Goal: Task Accomplishment & Management: Use online tool/utility

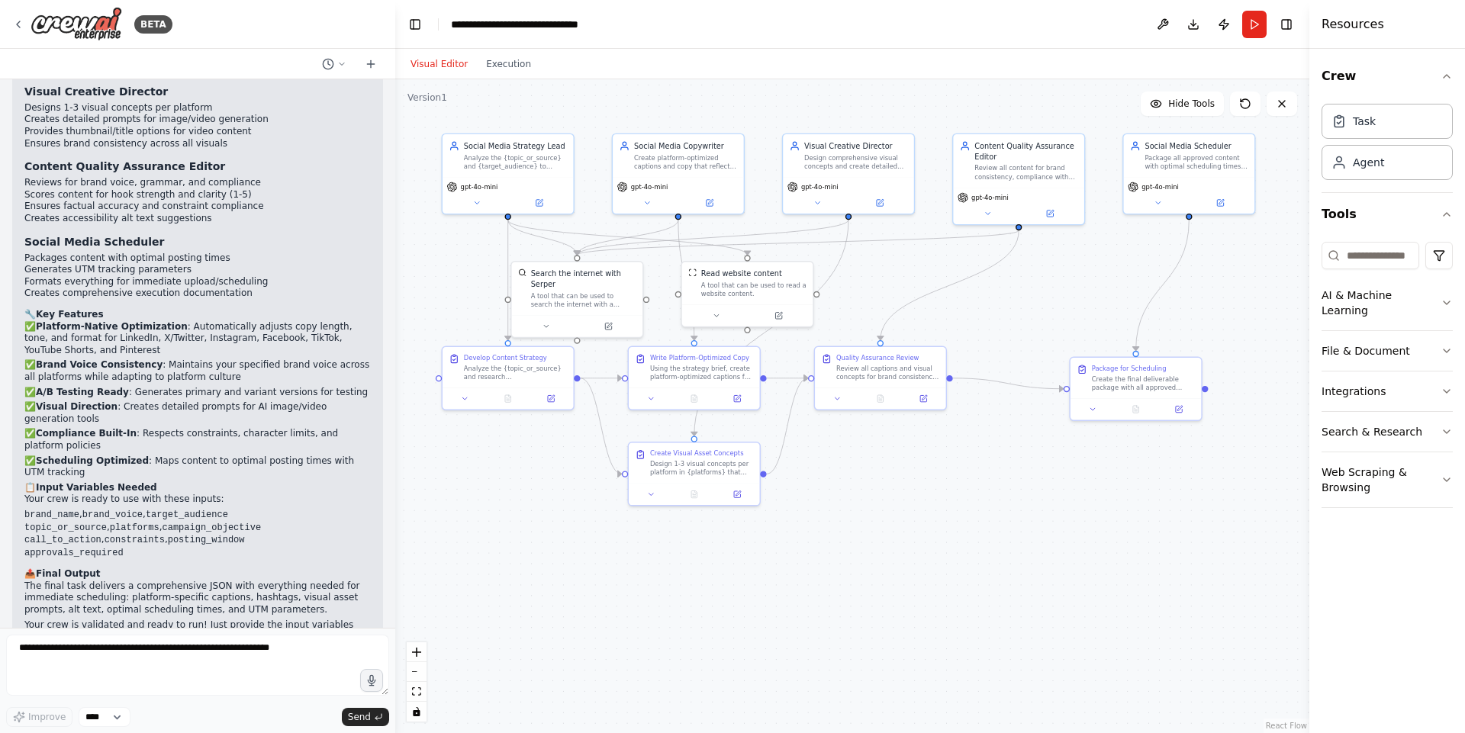
drag, startPoint x: 909, startPoint y: 587, endPoint x: 909, endPoint y: 486, distance: 101.5
click at [909, 486] on div ".deletable-edge-delete-btn { width: 20px; height: 20px; border: 0px solid #ffff…" at bounding box center [852, 406] width 914 height 654
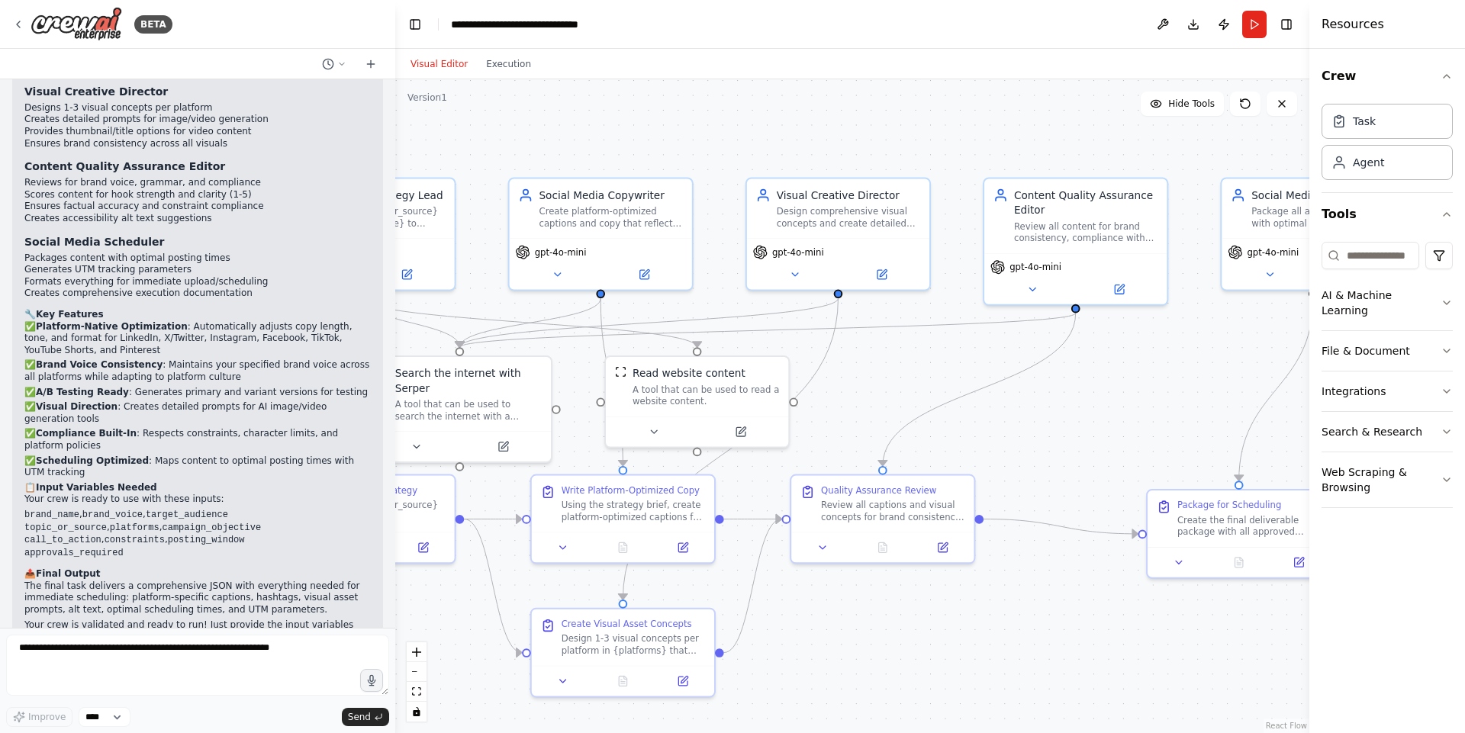
drag, startPoint x: 928, startPoint y: 465, endPoint x: 1006, endPoint y: 593, distance: 149.9
click at [993, 621] on div ".deletable-edge-delete-btn { width: 20px; height: 20px; border: 0px solid #ffff…" at bounding box center [852, 406] width 914 height 654
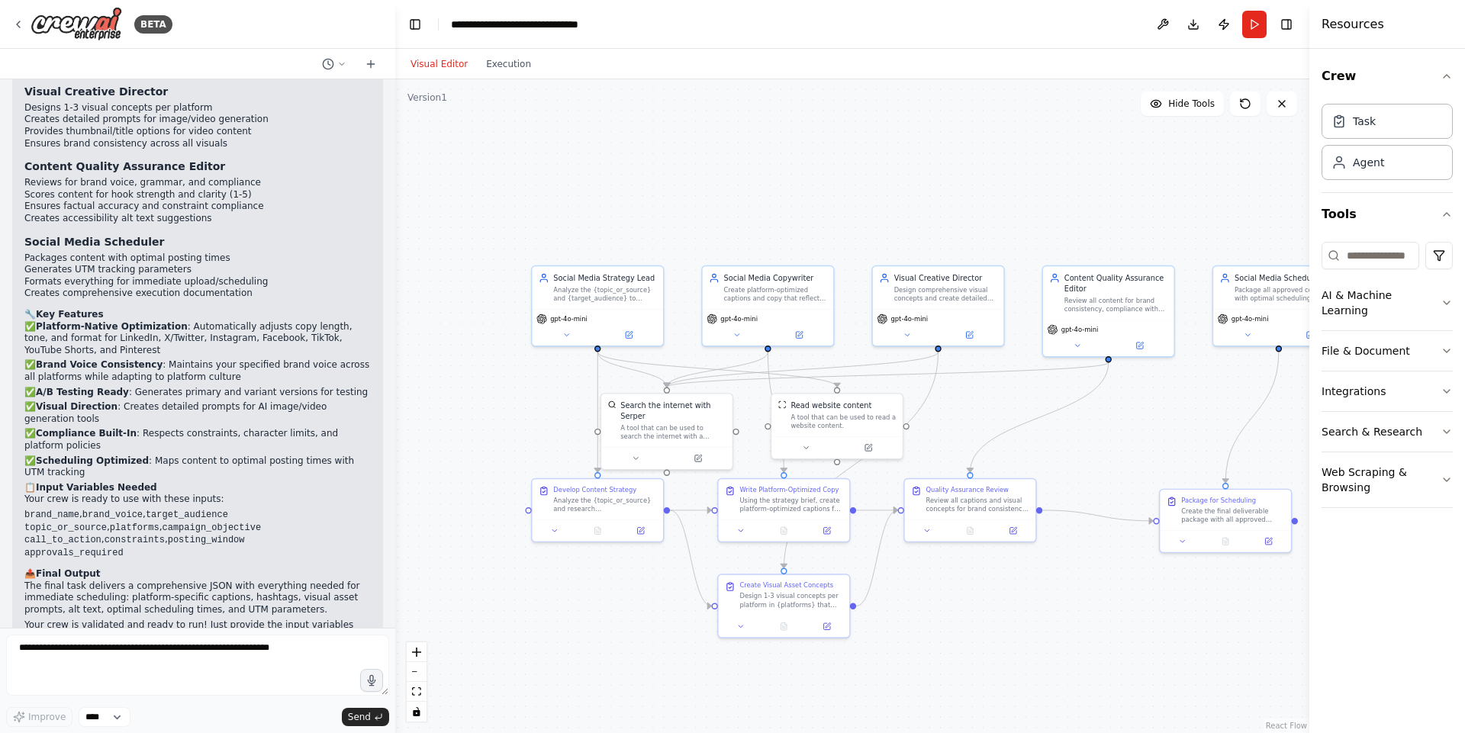
drag, startPoint x: 1119, startPoint y: 612, endPoint x: 1089, endPoint y: 573, distance: 49.0
click at [1089, 573] on div ".deletable-edge-delete-btn { width: 20px; height: 20px; border: 0px solid #ffff…" at bounding box center [852, 406] width 914 height 654
drag, startPoint x: 1089, startPoint y: 576, endPoint x: 1068, endPoint y: 571, distance: 21.8
click at [1086, 572] on div ".deletable-edge-delete-btn { width: 20px; height: 20px; border: 0px solid #ffff…" at bounding box center [852, 406] width 914 height 654
drag, startPoint x: 969, startPoint y: 602, endPoint x: 963, endPoint y: 560, distance: 42.4
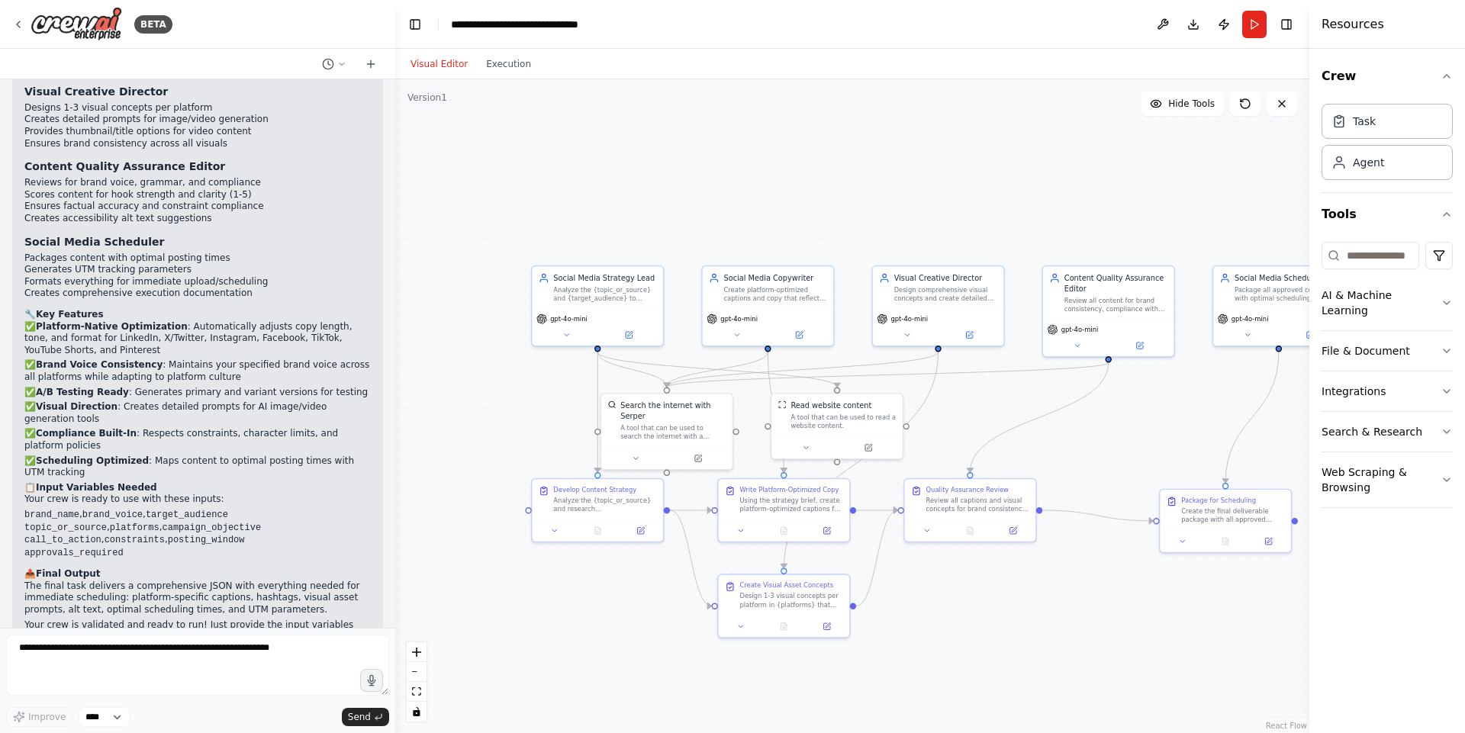
click at [963, 560] on div ".deletable-edge-delete-btn { width: 20px; height: 20px; border: 0px solid #ffff…" at bounding box center [852, 406] width 914 height 654
drag, startPoint x: 934, startPoint y: 635, endPoint x: 933, endPoint y: 541, distance: 94.6
click at [933, 541] on div ".deletable-edge-delete-btn { width: 20px; height: 20px; border: 0px solid #ffff…" at bounding box center [852, 406] width 914 height 654
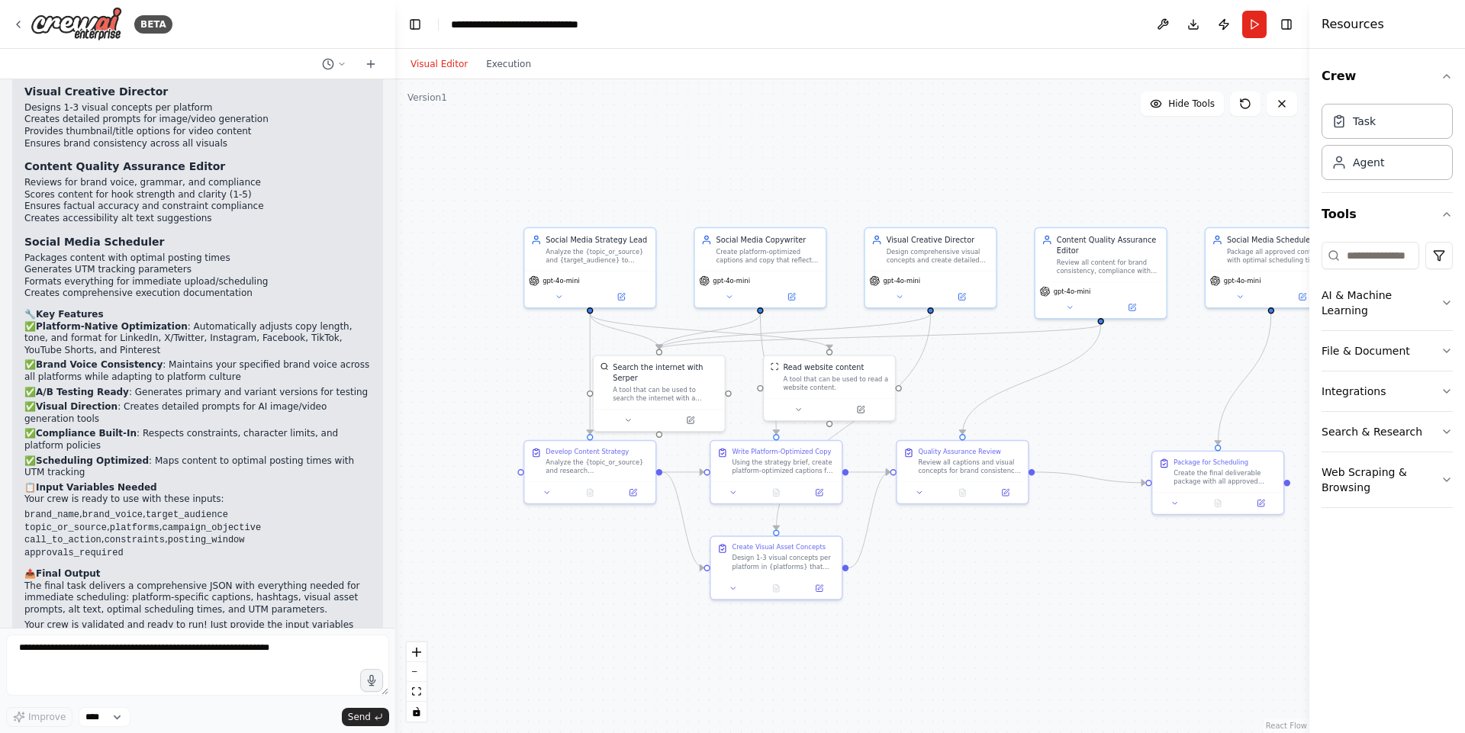
drag, startPoint x: 945, startPoint y: 596, endPoint x: 937, endPoint y: 558, distance: 38.9
click at [937, 558] on div ".deletable-edge-delete-btn { width: 20px; height: 20px; border: 0px solid #ffff…" at bounding box center [852, 406] width 914 height 654
drag, startPoint x: 981, startPoint y: 570, endPoint x: 973, endPoint y: 564, distance: 9.9
click at [973, 564] on div ".deletable-edge-delete-btn { width: 20px; height: 20px; border: 0px solid #ffff…" at bounding box center [852, 406] width 914 height 654
drag, startPoint x: 973, startPoint y: 564, endPoint x: 764, endPoint y: 333, distance: 312.2
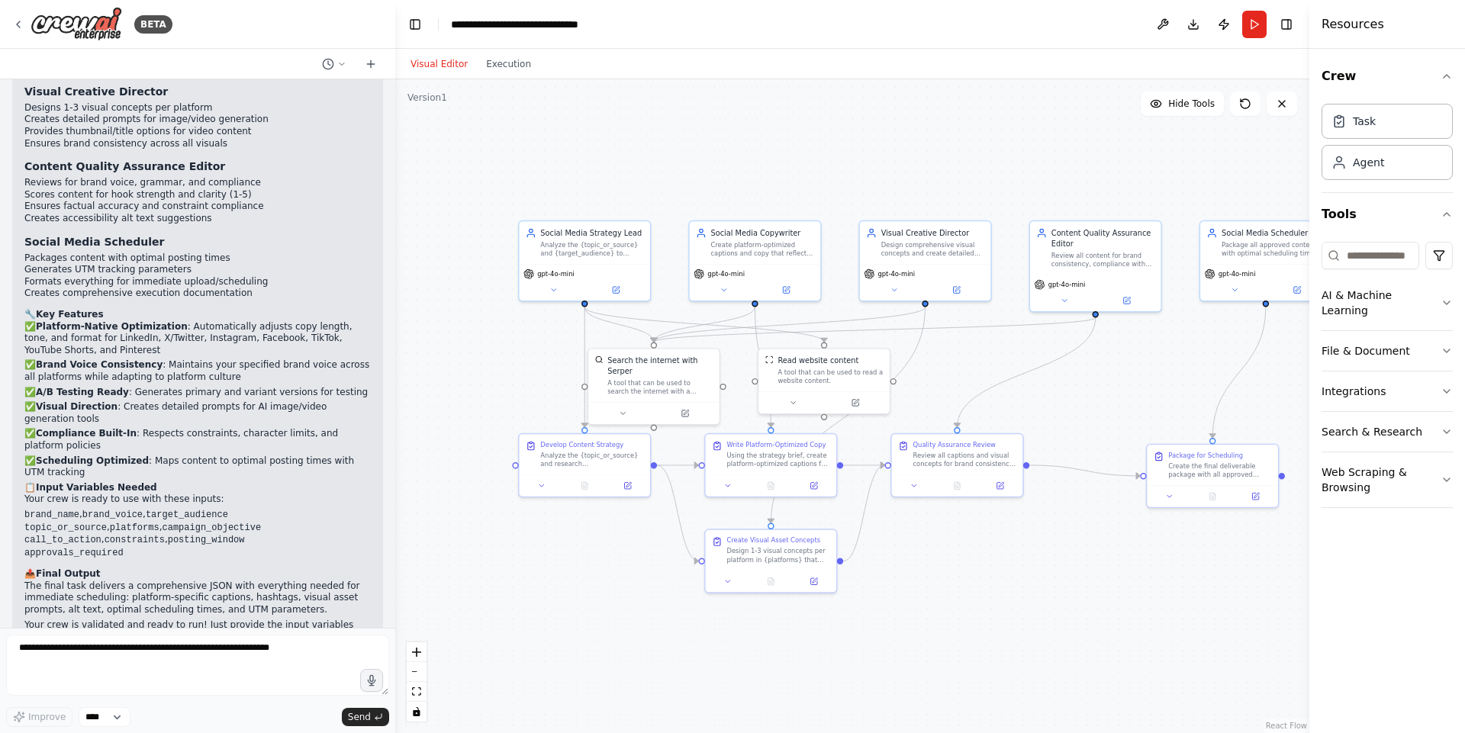
click at [740, 360] on div ".deletable-edge-delete-btn { width: 20px; height: 20px; border: 0px solid #ffff…" at bounding box center [852, 406] width 914 height 654
drag, startPoint x: 828, startPoint y: 332, endPoint x: 515, endPoint y: 330, distance: 313.5
click at [824, 353] on div ".deletable-edge-delete-btn { width: 20px; height: 20px; border: 0px solid #ffff…" at bounding box center [783, 395] width 637 height 456
drag, startPoint x: 713, startPoint y: 175, endPoint x: 904, endPoint y: 212, distance: 194.2
click at [904, 212] on div ".deletable-edge-delete-btn { width: 20px; height: 20px; border: 0px solid #ffff…" at bounding box center [852, 406] width 914 height 654
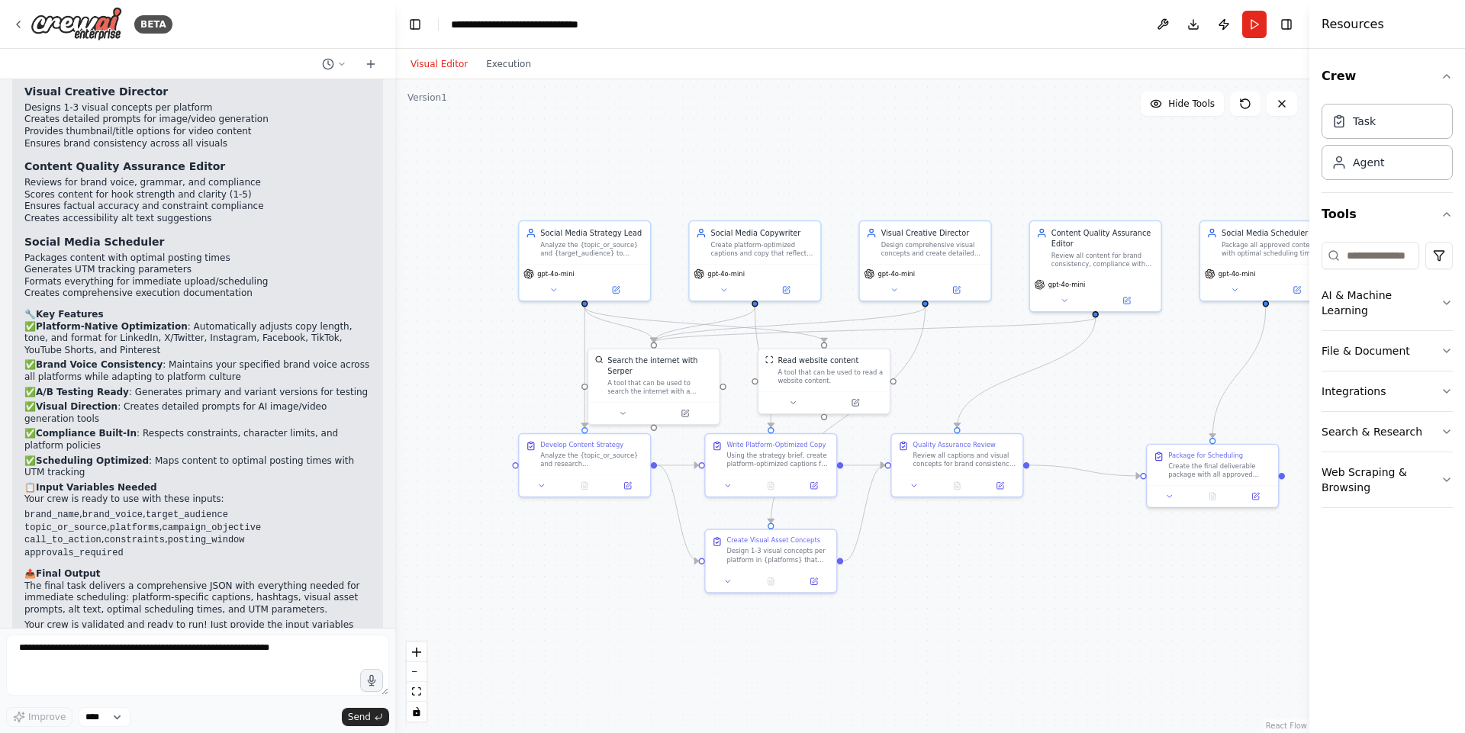
drag, startPoint x: 1120, startPoint y: 124, endPoint x: 1079, endPoint y: 382, distance: 261.7
click at [1079, 382] on div ".deletable-edge-delete-btn { width: 20px; height: 20px; border: 0px solid #ffff…" at bounding box center [852, 406] width 914 height 654
drag, startPoint x: 1104, startPoint y: 251, endPoint x: 1110, endPoint y: 262, distance: 12.3
click at [1110, 262] on div "Review all content for brand consistency, compliance with {constraints}, gramma…" at bounding box center [1113, 267] width 103 height 17
drag, startPoint x: 1131, startPoint y: 281, endPoint x: 1130, endPoint y: 289, distance: 7.8
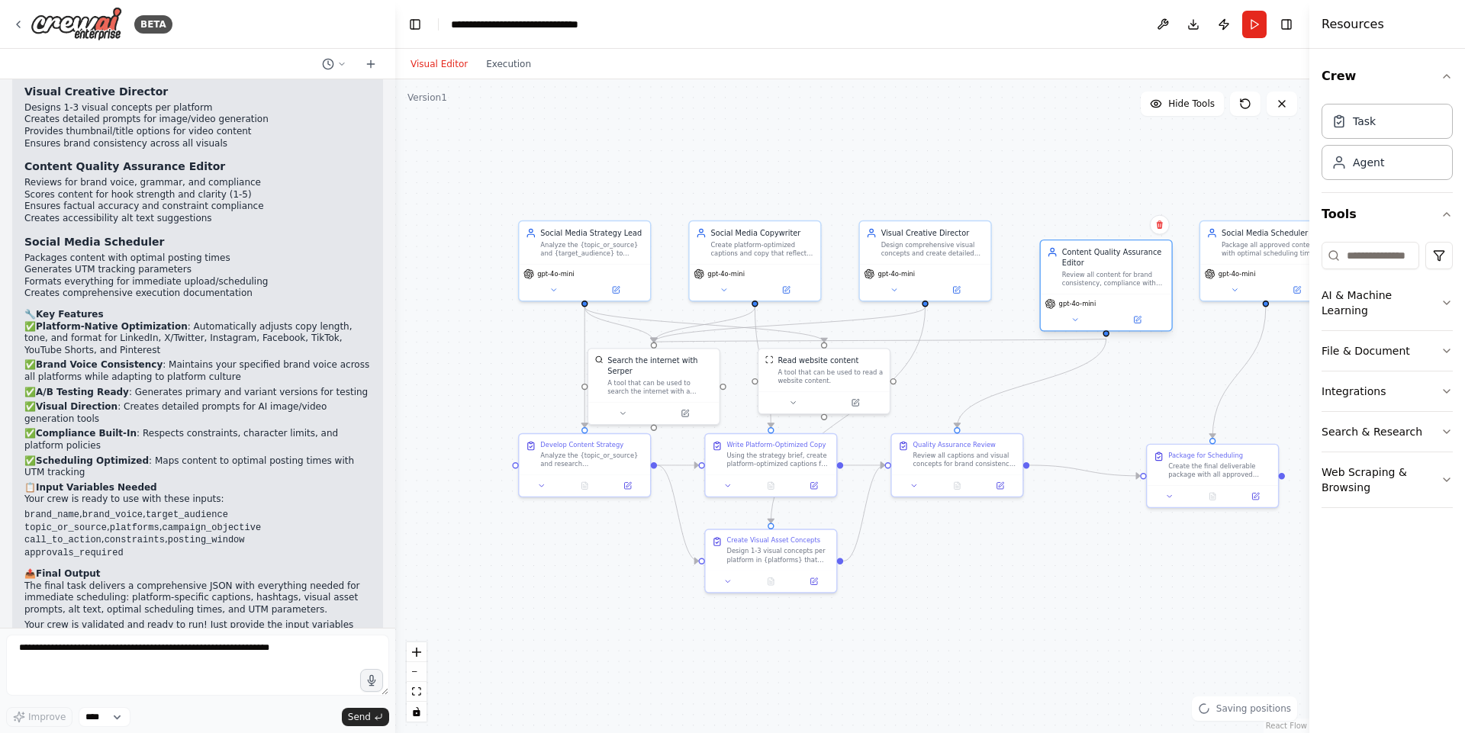
click at [1130, 289] on div "Content Quality Assurance Editor Review all content for brand consistency, comp…" at bounding box center [1105, 266] width 131 height 53
drag, startPoint x: 1130, startPoint y: 289, endPoint x: 1128, endPoint y: 272, distance: 16.9
click at [1128, 272] on div "Content Quality Assurance Editor Review all content for brand consistency, comp…" at bounding box center [1105, 264] width 133 height 92
click at [1105, 372] on div ".deletable-edge-delete-btn { width: 20px; height: 20px; border: 0px solid #ffff…" at bounding box center [852, 406] width 914 height 654
drag, startPoint x: 1122, startPoint y: 269, endPoint x: 1087, endPoint y: 262, distance: 35.6
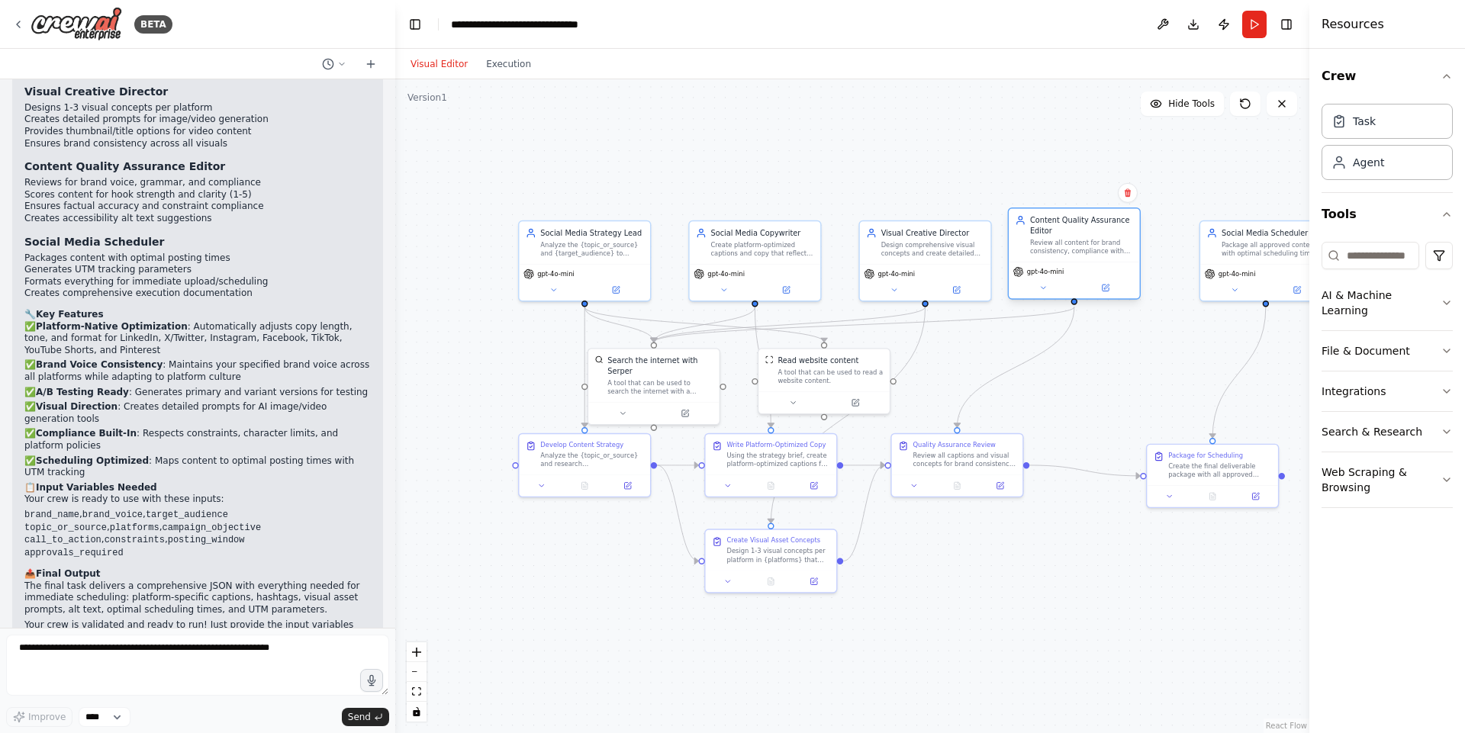
click at [1087, 262] on div "Content Quality Assurance Editor Review all content for brand consistency, comp…" at bounding box center [1074, 253] width 133 height 92
click at [1100, 386] on div ".deletable-edge-delete-btn { width: 20px; height: 20px; border: 0px solid #ffff…" at bounding box center [852, 406] width 914 height 654
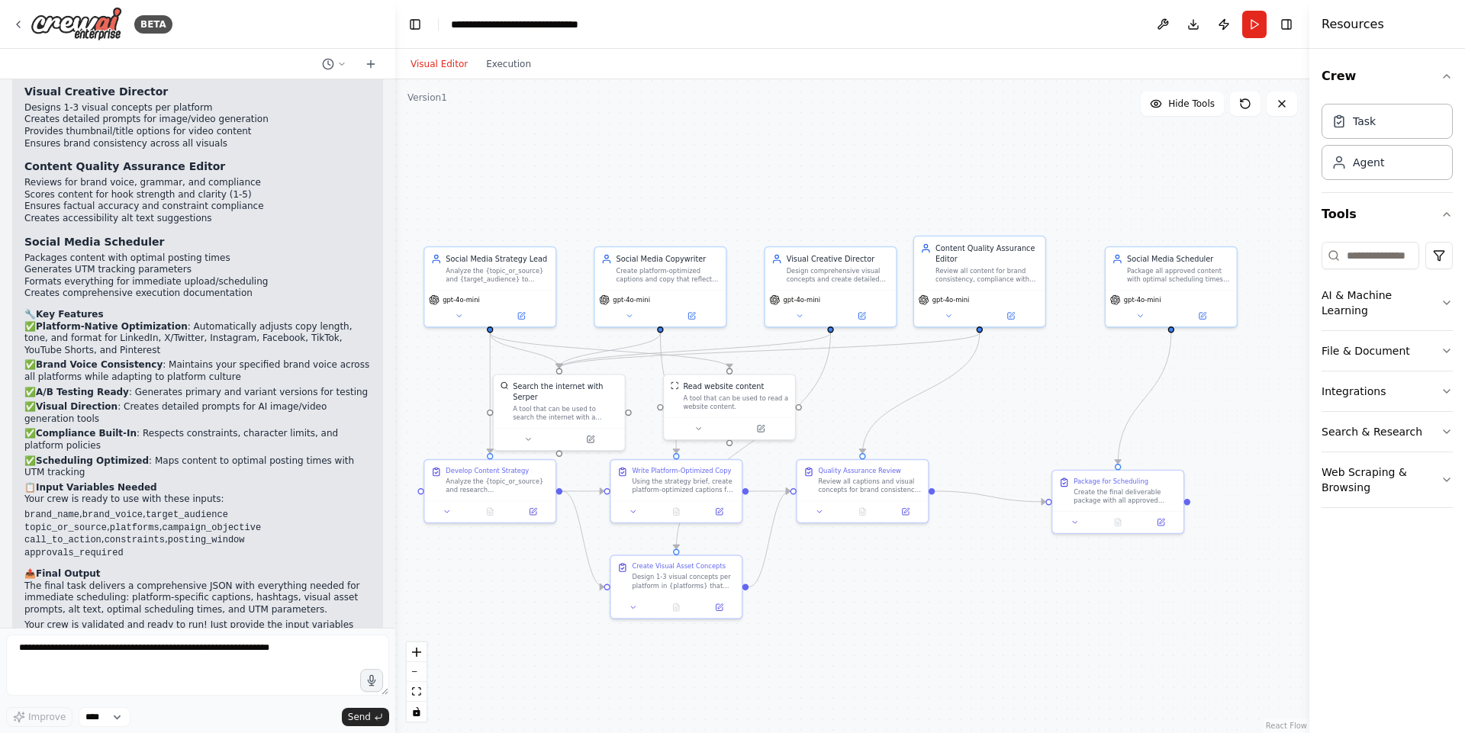
drag, startPoint x: 1016, startPoint y: 613, endPoint x: 922, endPoint y: 632, distance: 95.9
click at [922, 632] on div ".deletable-edge-delete-btn { width: 20px; height: 20px; border: 0px solid #ffff…" at bounding box center [852, 406] width 914 height 654
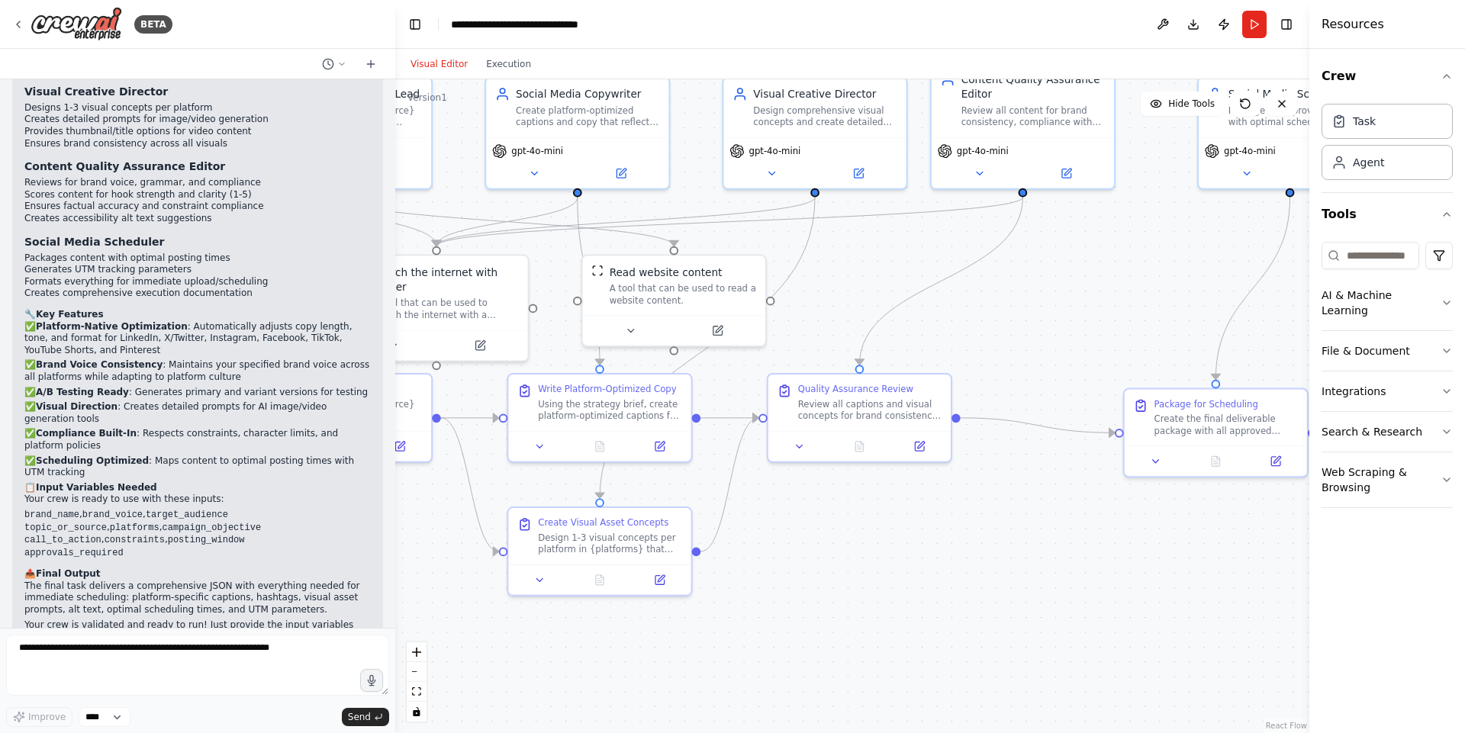
drag, startPoint x: 898, startPoint y: 580, endPoint x: 927, endPoint y: 695, distance: 118.8
click at [927, 695] on div ".deletable-edge-delete-btn { width: 20px; height: 20px; border: 0px solid #ffff…" at bounding box center [852, 406] width 914 height 654
drag, startPoint x: 903, startPoint y: 619, endPoint x: 934, endPoint y: 629, distance: 32.8
click at [934, 629] on div ".deletable-edge-delete-btn { width: 20px; height: 20px; border: 0px solid #ffff…" at bounding box center [852, 406] width 914 height 654
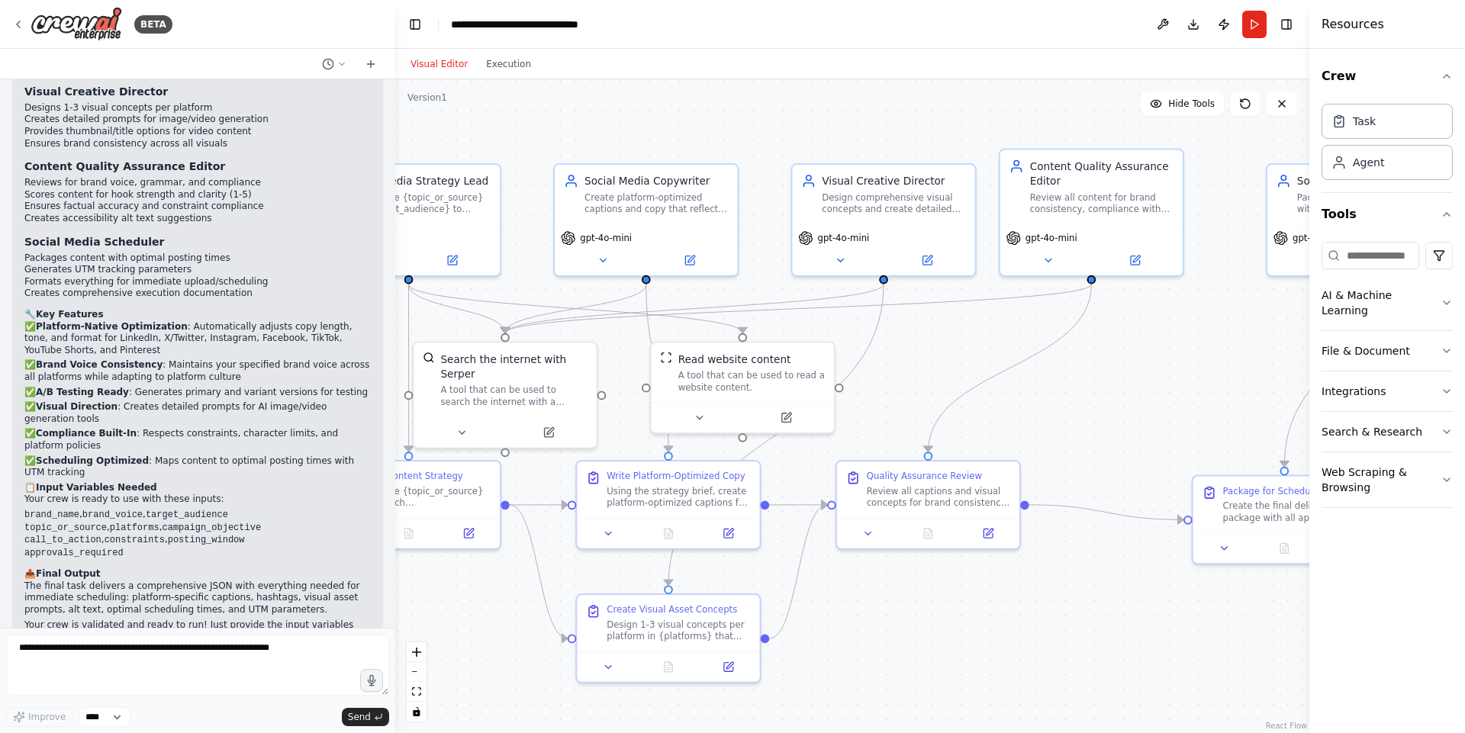
drag, startPoint x: 924, startPoint y: 610, endPoint x: 1073, endPoint y: 703, distance: 176.1
click at [1067, 703] on div ".deletable-edge-delete-btn { width: 20px; height: 20px; border: 0px solid #ffff…" at bounding box center [852, 406] width 914 height 654
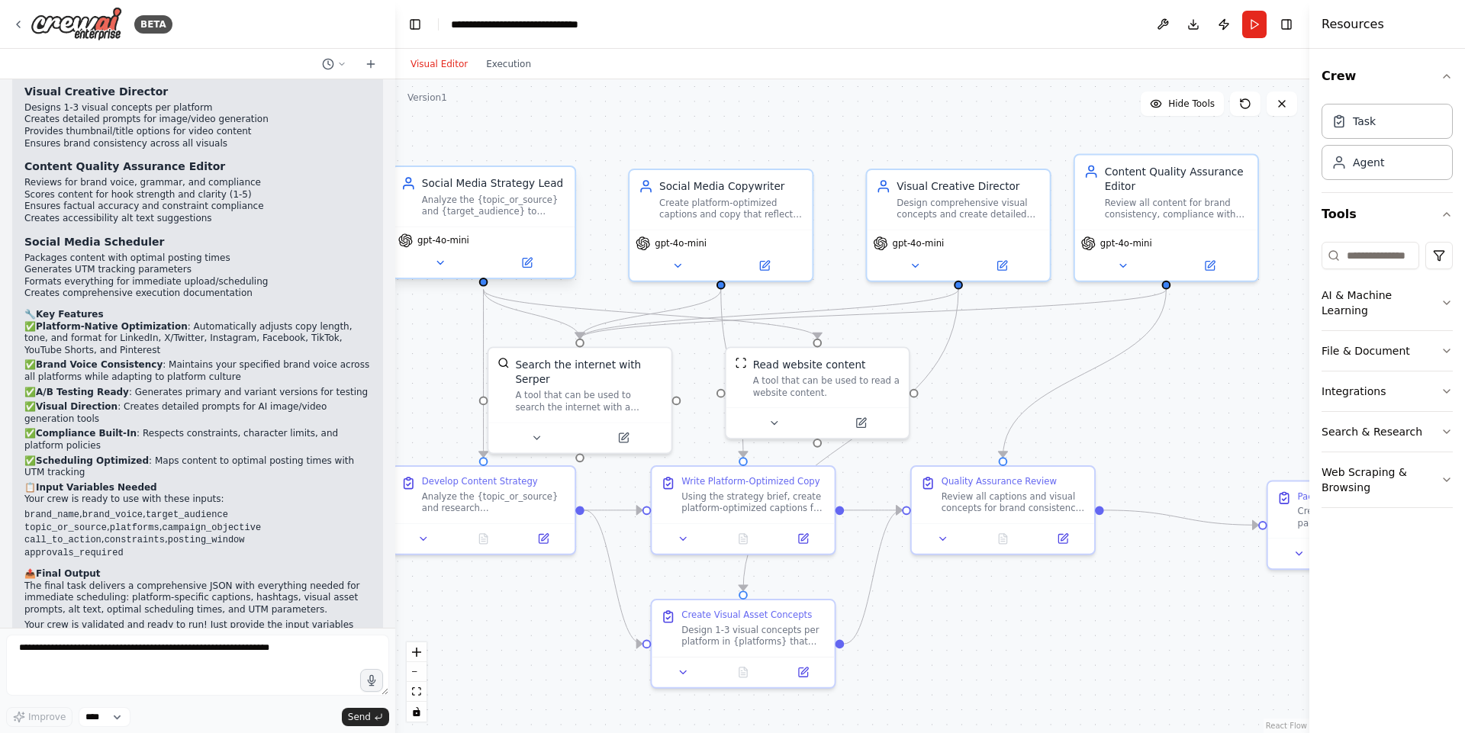
click at [426, 245] on span "gpt-4o-mini" at bounding box center [443, 241] width 52 height 12
click at [429, 240] on span "gpt-4o-mini" at bounding box center [443, 241] width 52 height 12
click at [449, 237] on span "gpt-4o-mini" at bounding box center [443, 241] width 52 height 12
click at [449, 256] on button at bounding box center [440, 263] width 84 height 18
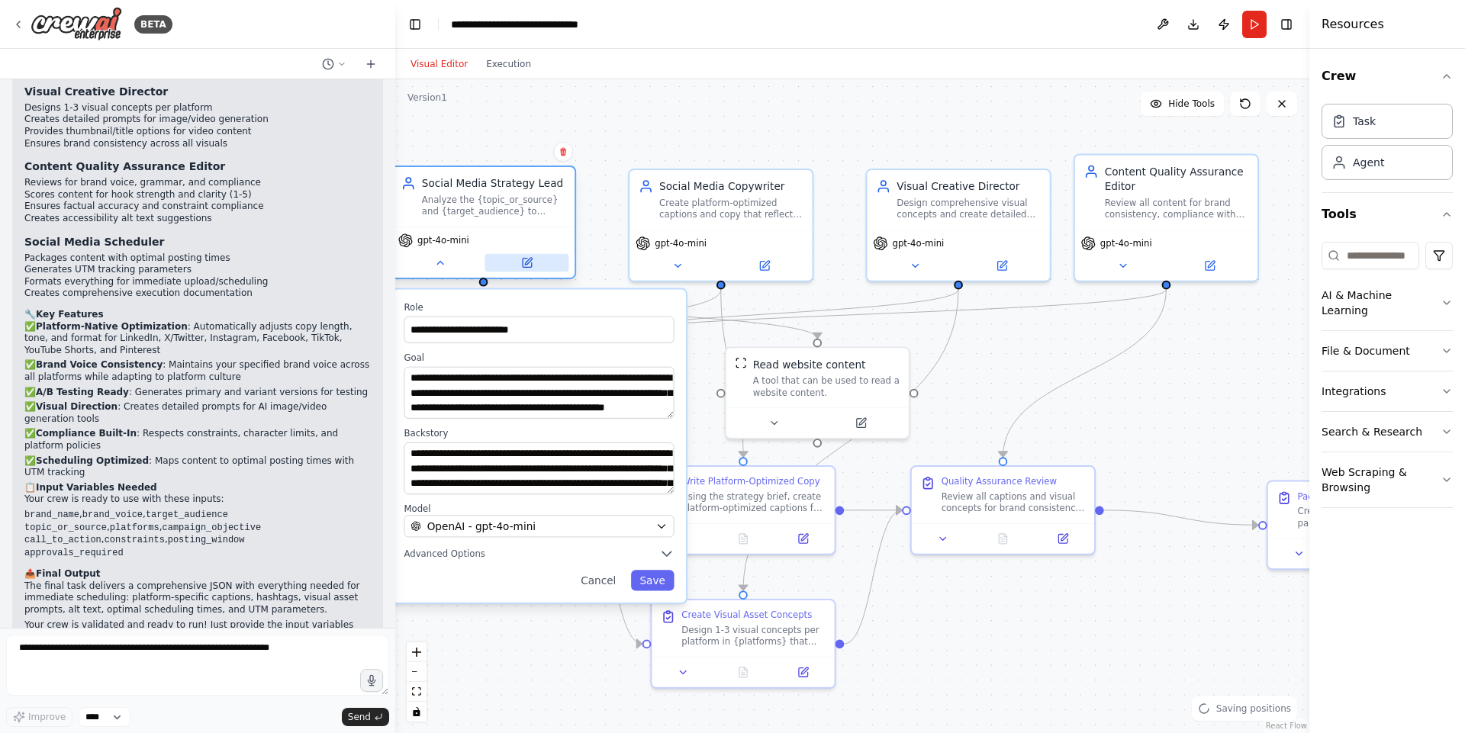
click at [519, 266] on button at bounding box center [527, 263] width 84 height 18
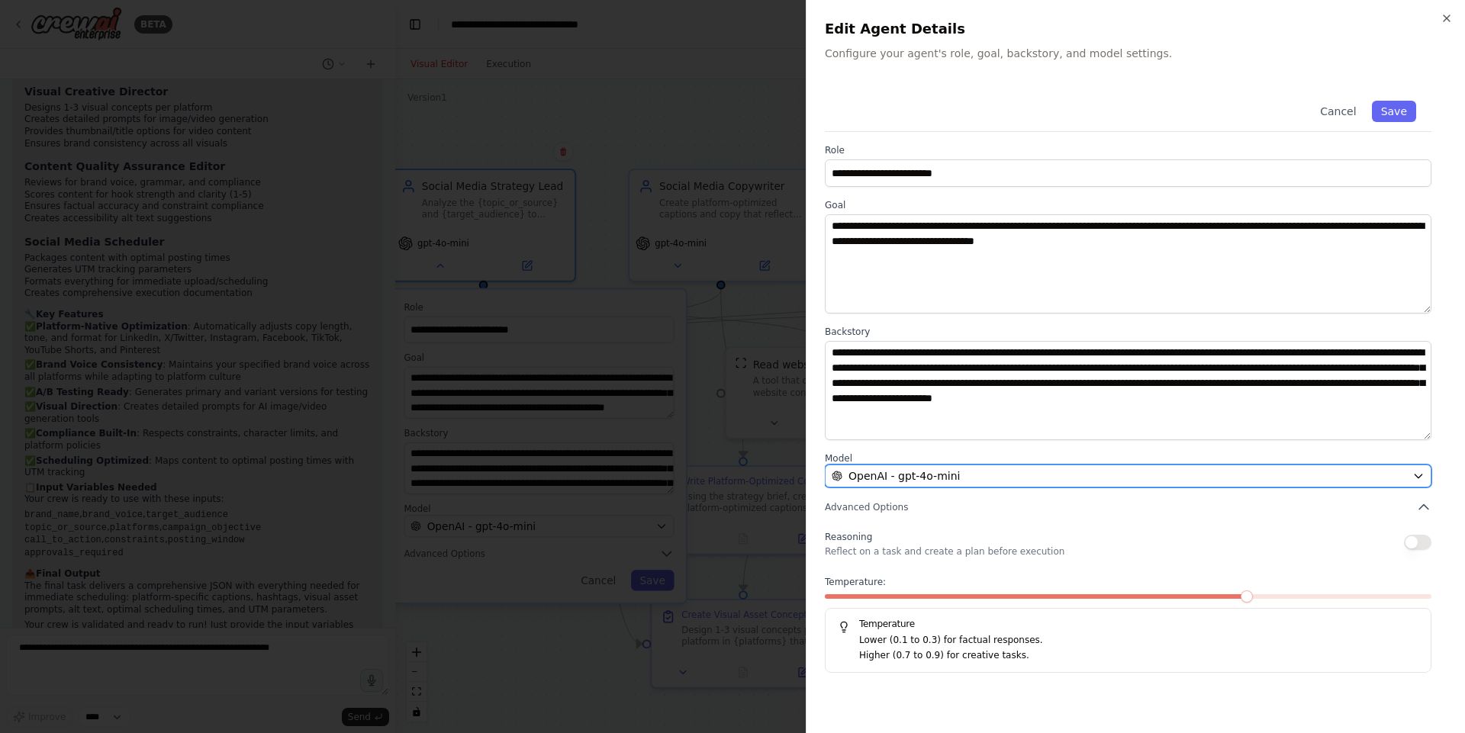
click at [951, 481] on div "OpenAI - gpt-4o-mini" at bounding box center [1118, 475] width 574 height 15
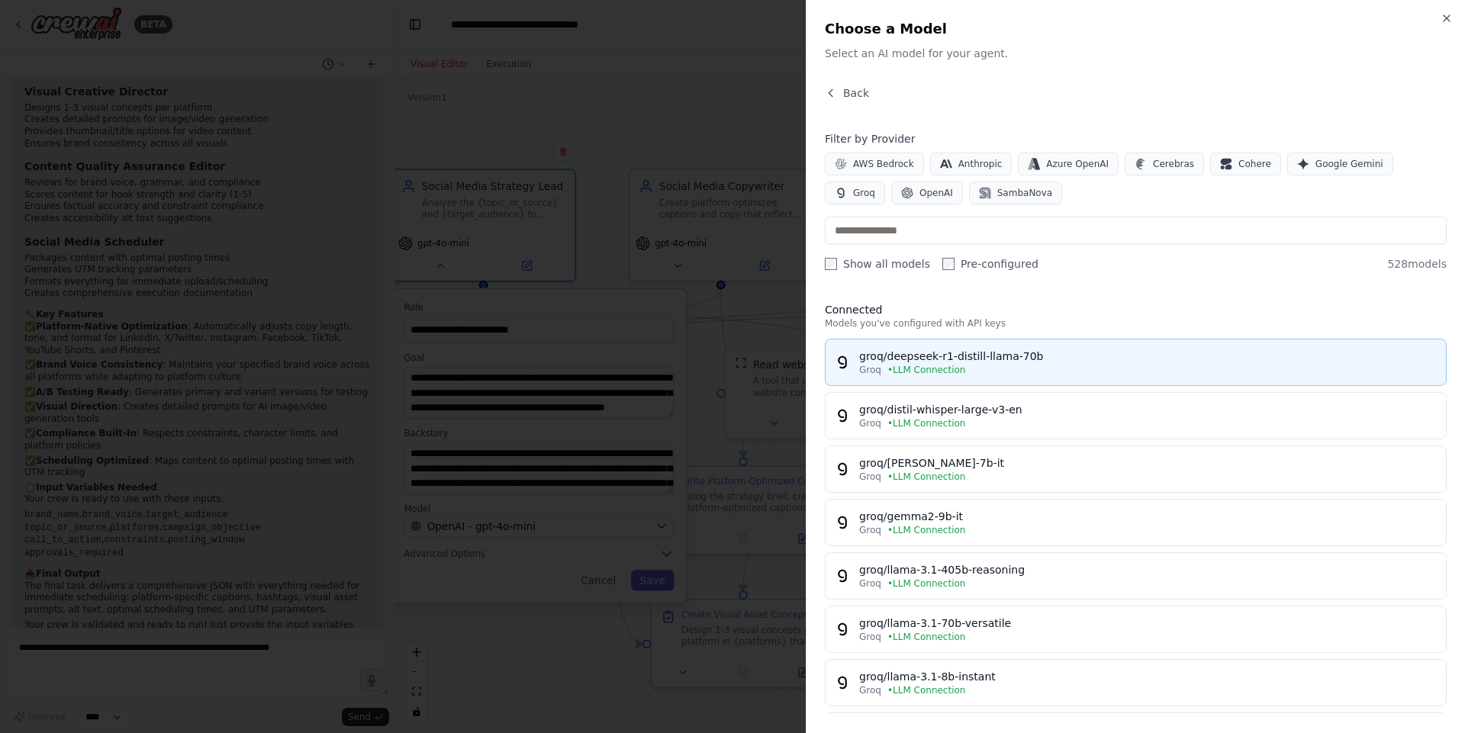
click at [937, 368] on span "• LLM Connection" at bounding box center [926, 370] width 79 height 12
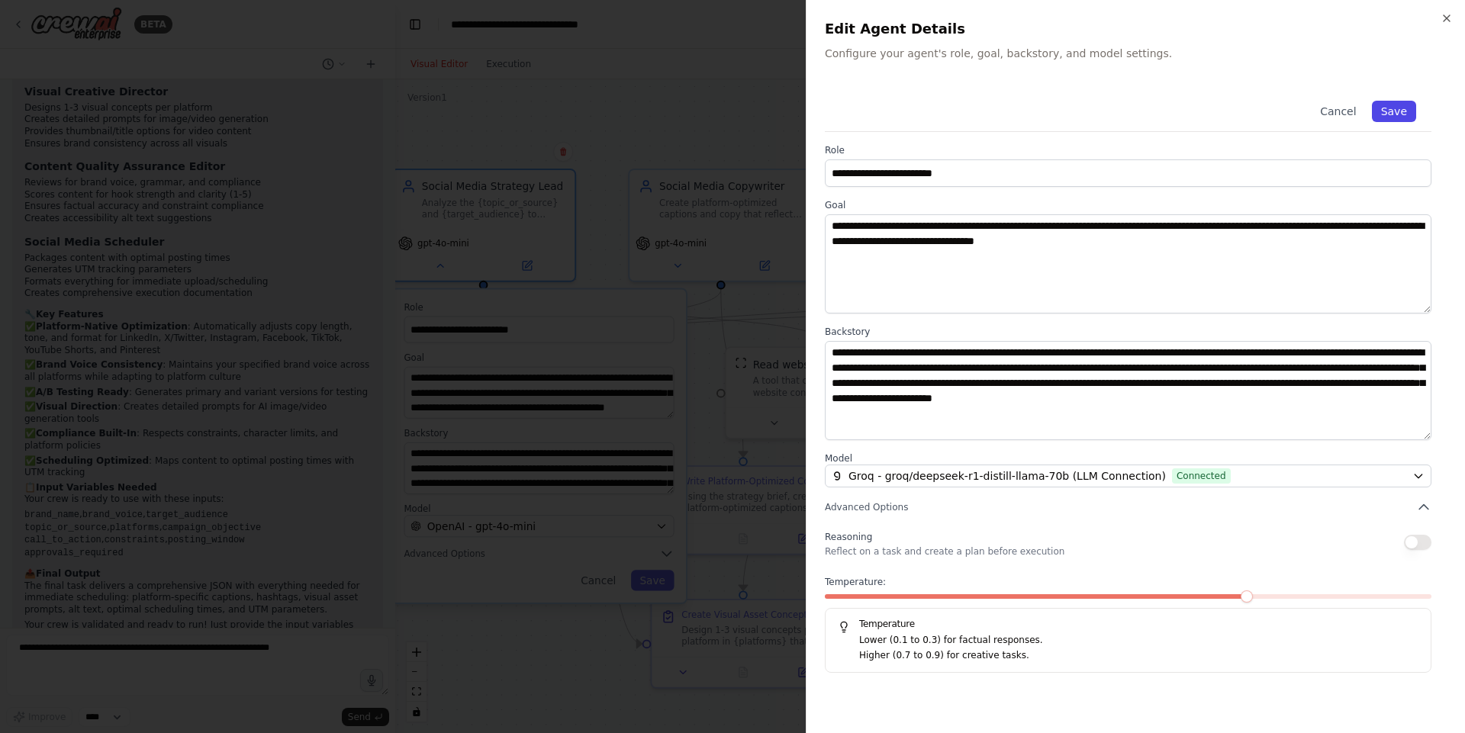
click at [1385, 112] on button "Save" at bounding box center [1394, 111] width 44 height 21
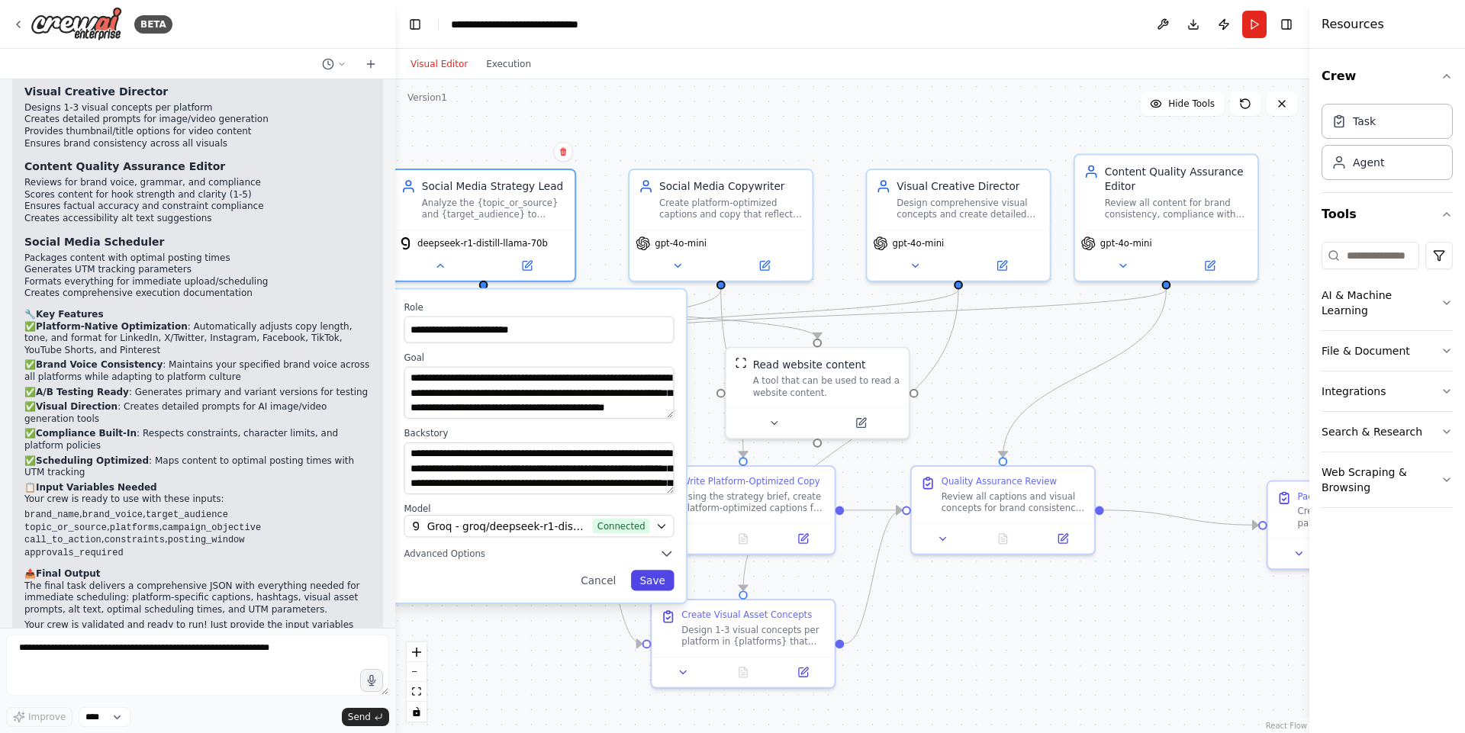
click at [663, 573] on button "Save" at bounding box center [652, 580] width 43 height 21
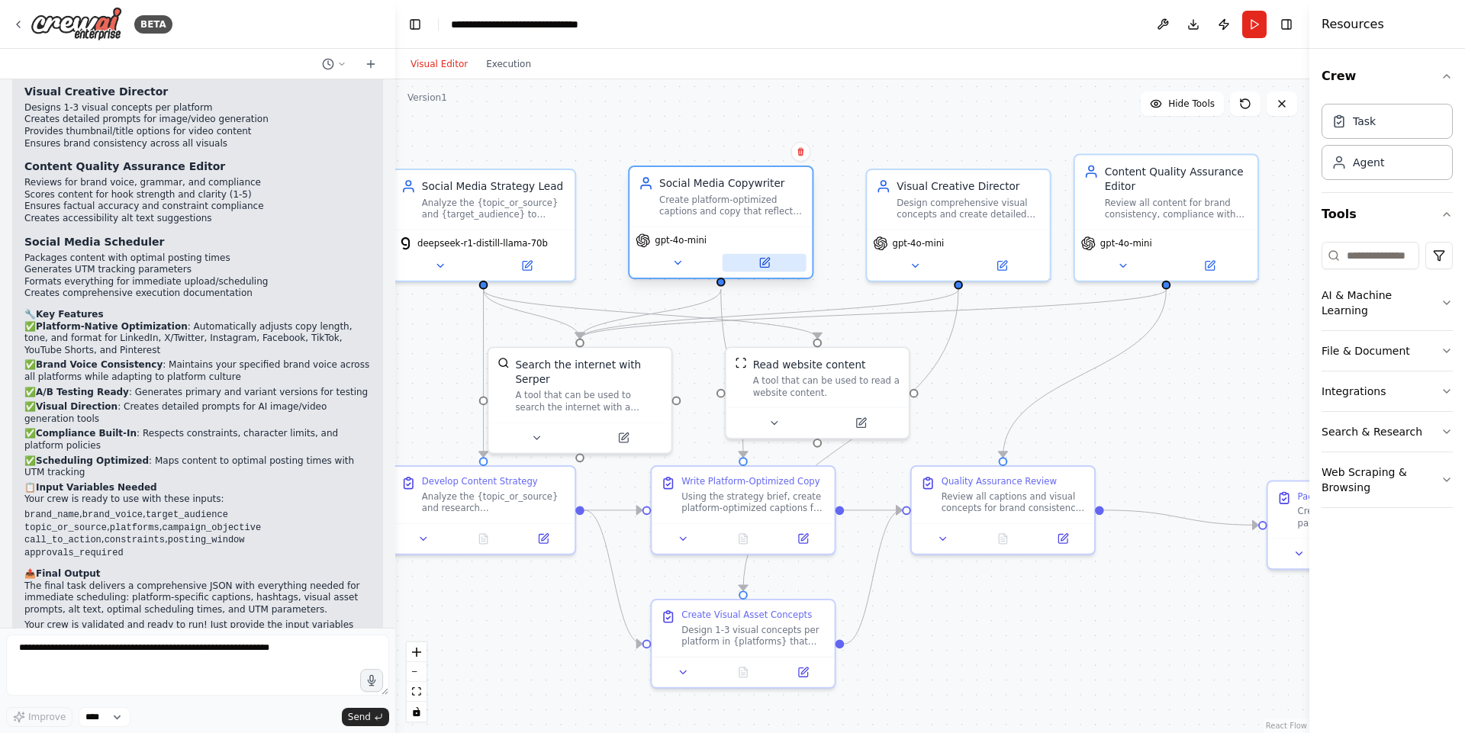
click at [749, 259] on button at bounding box center [764, 263] width 84 height 18
click at [761, 264] on icon at bounding box center [764, 263] width 9 height 9
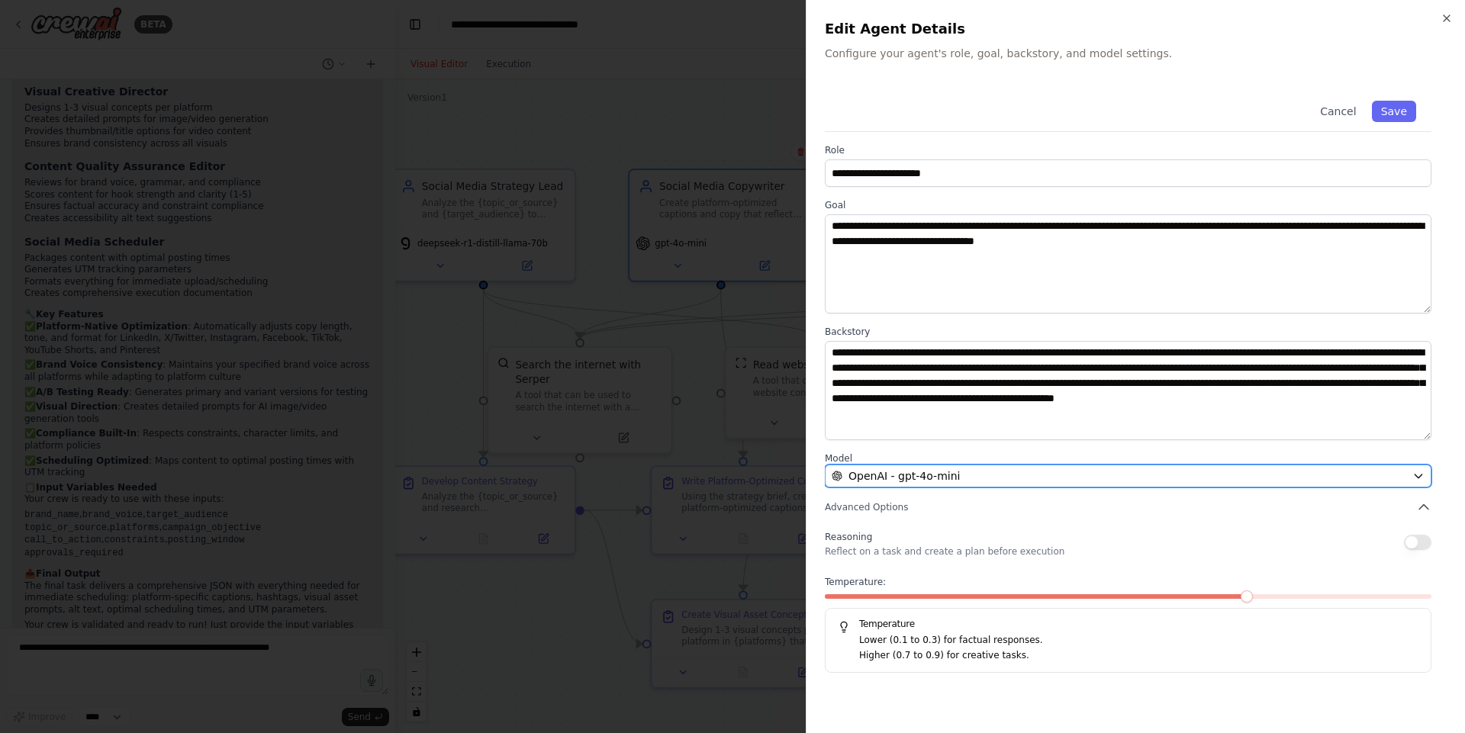
click at [970, 476] on div "OpenAI - gpt-4o-mini" at bounding box center [1118, 475] width 574 height 15
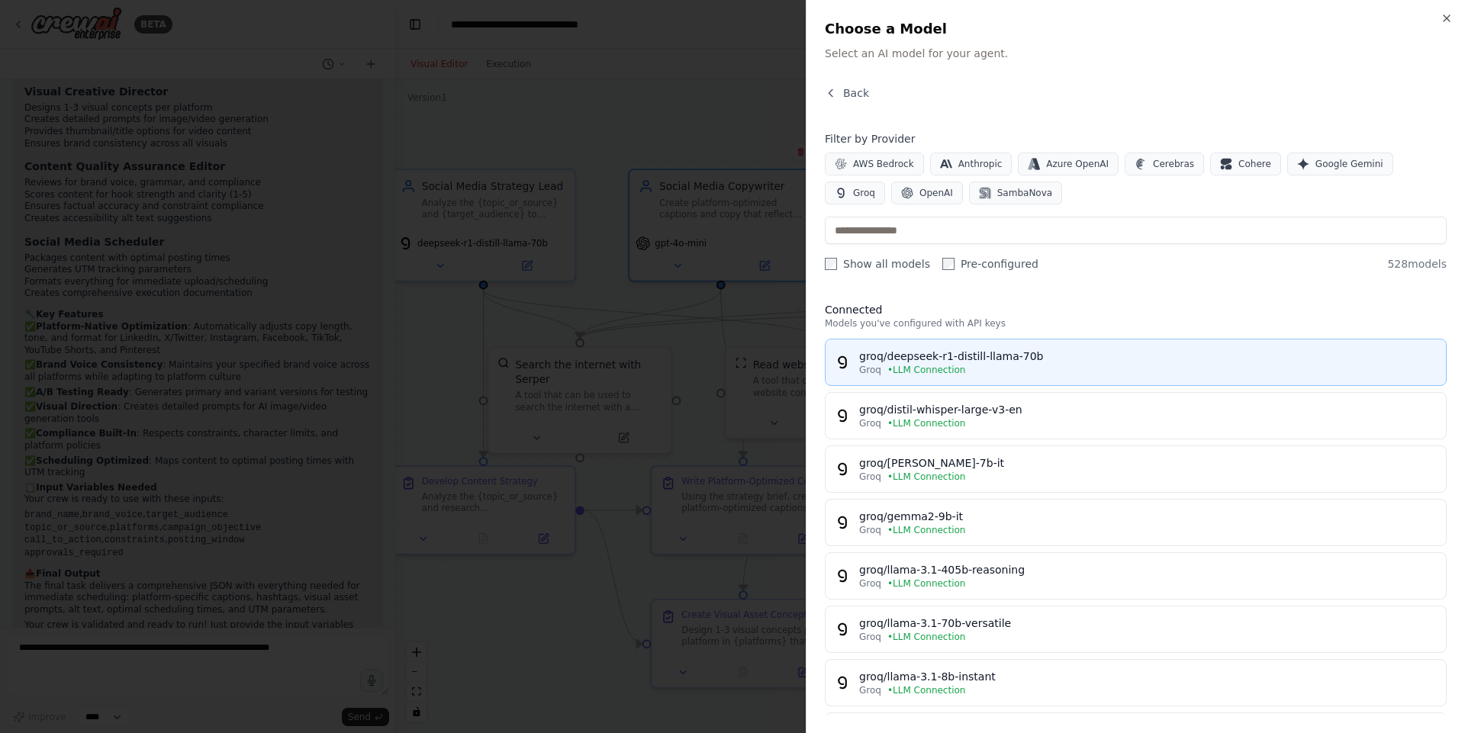
click at [931, 374] on span "• LLM Connection" at bounding box center [926, 370] width 79 height 12
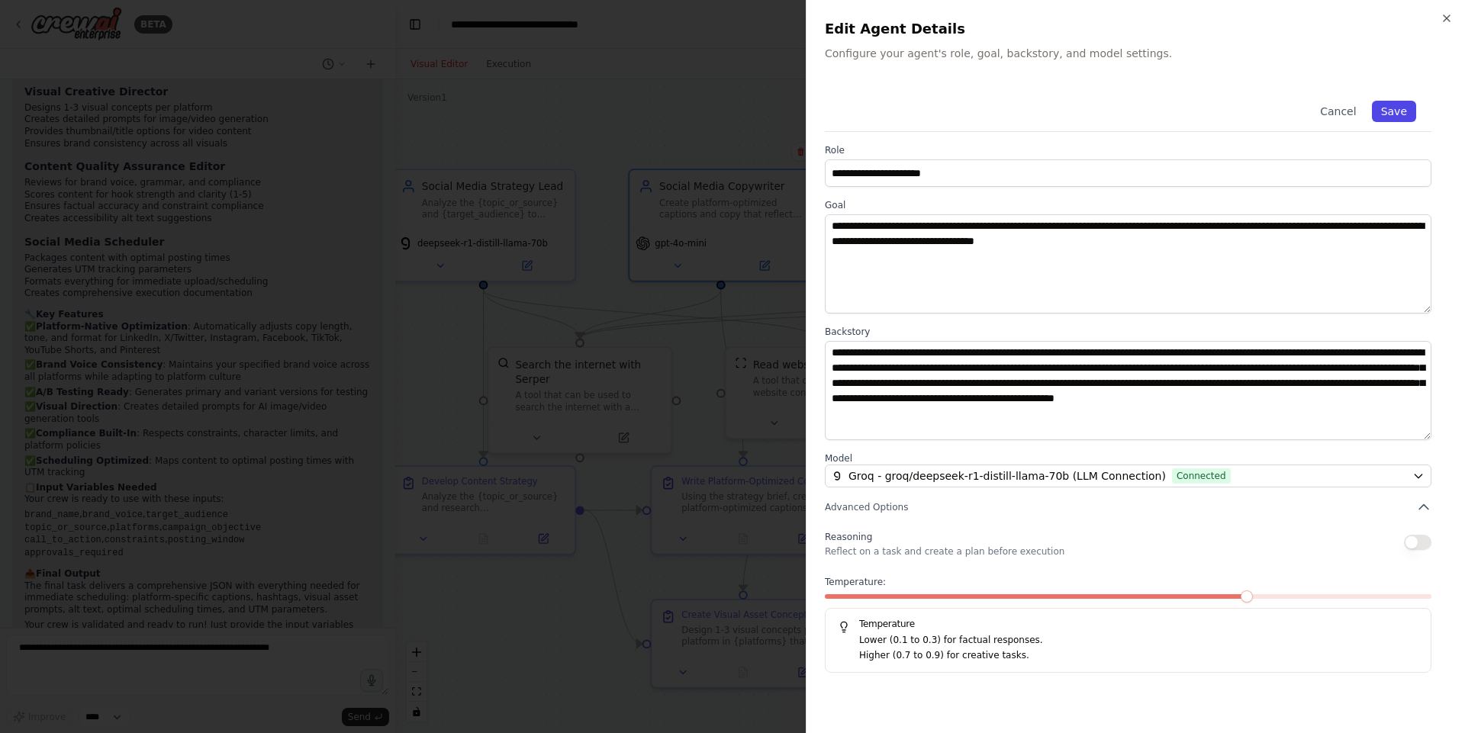
click at [1389, 111] on button "Save" at bounding box center [1394, 111] width 44 height 21
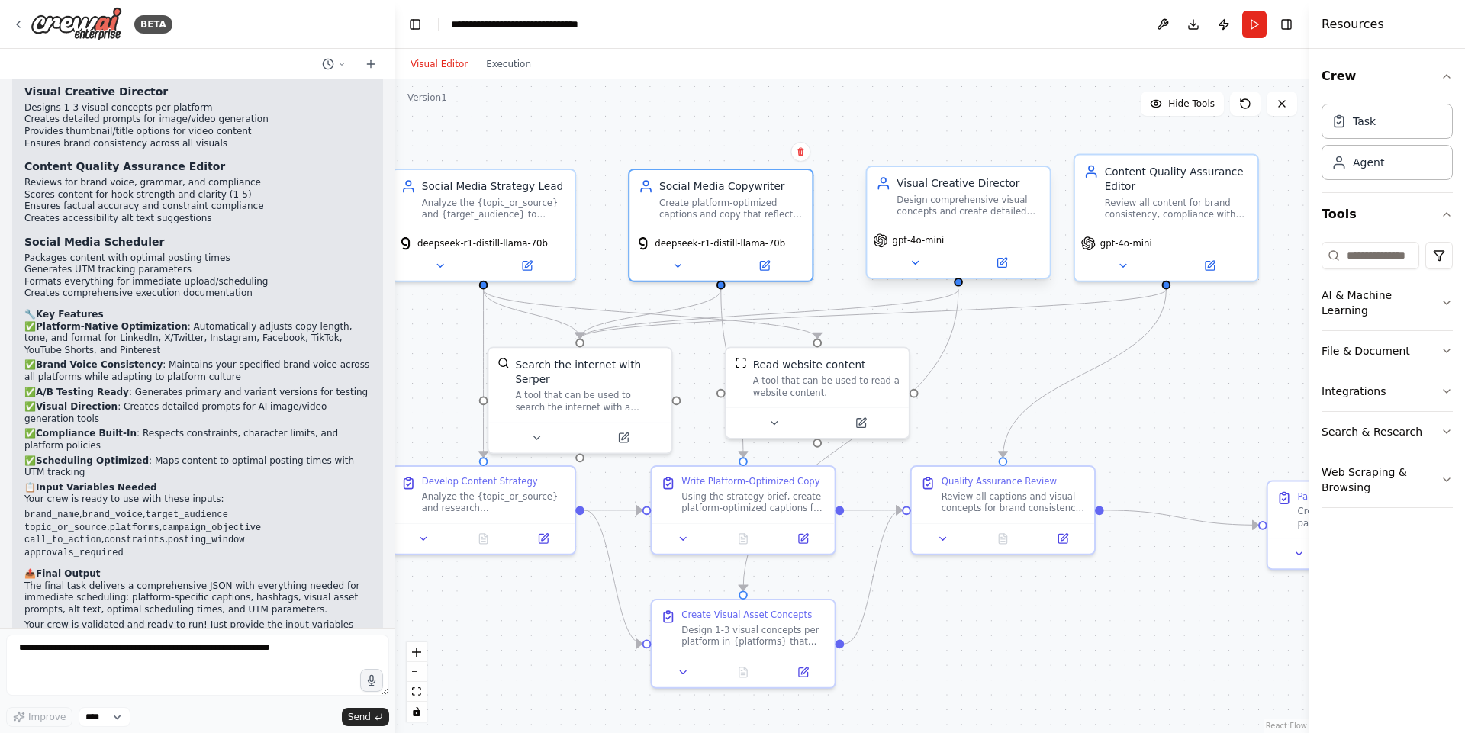
click at [1006, 275] on div "gpt-4o-mini" at bounding box center [958, 252] width 182 height 51
click at [1009, 261] on button at bounding box center [1002, 263] width 84 height 18
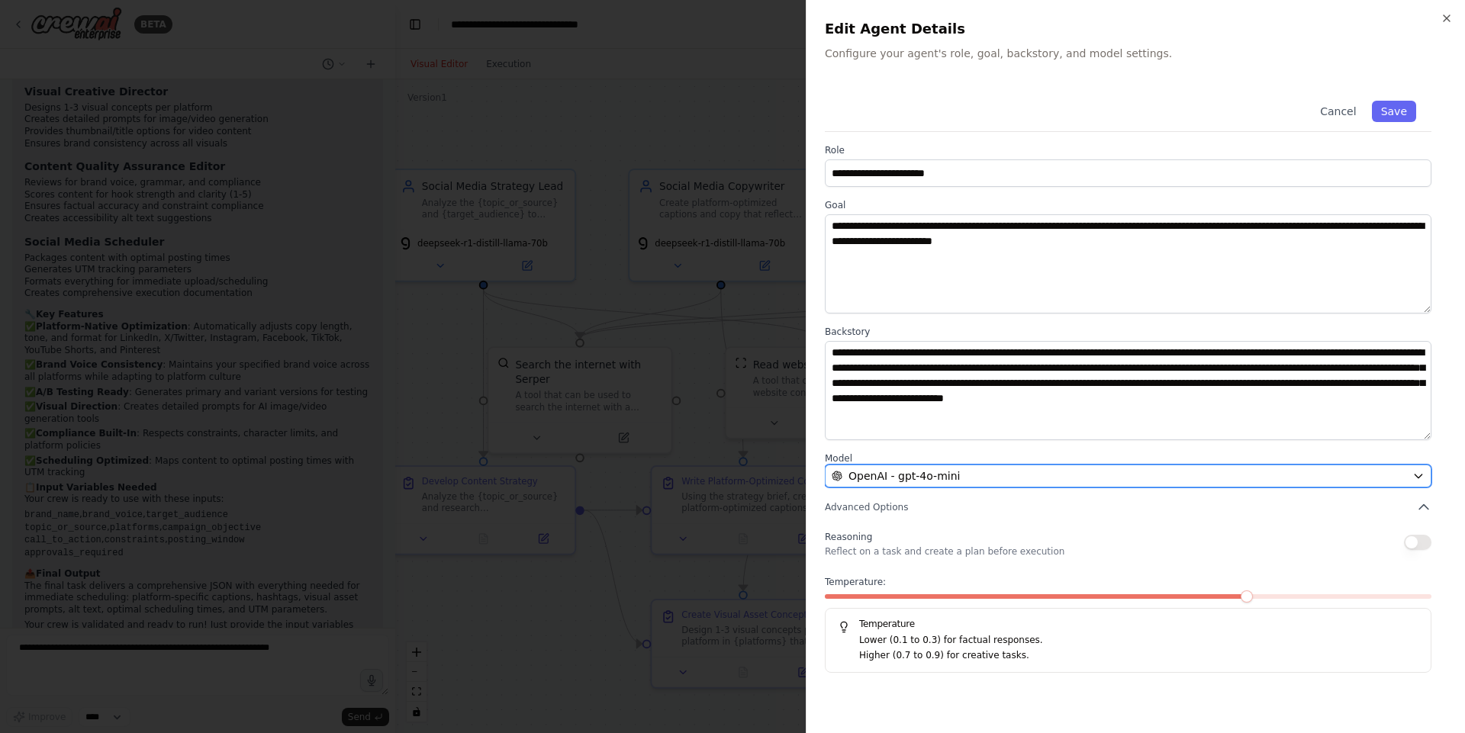
click at [994, 468] on div "OpenAI - gpt-4o-mini" at bounding box center [1118, 475] width 574 height 15
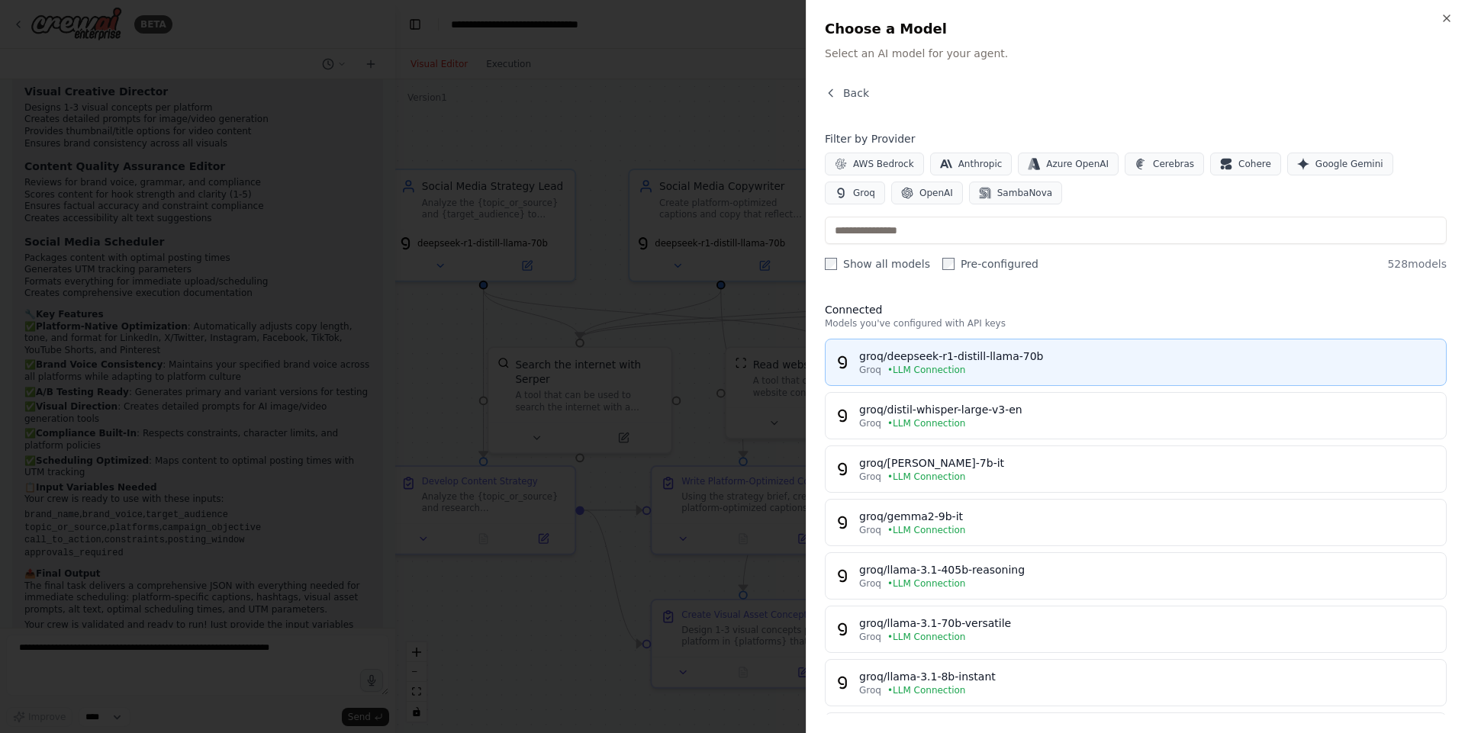
click at [1095, 349] on div "groq/deepseek-r1-distill-llama-70b" at bounding box center [1147, 356] width 577 height 15
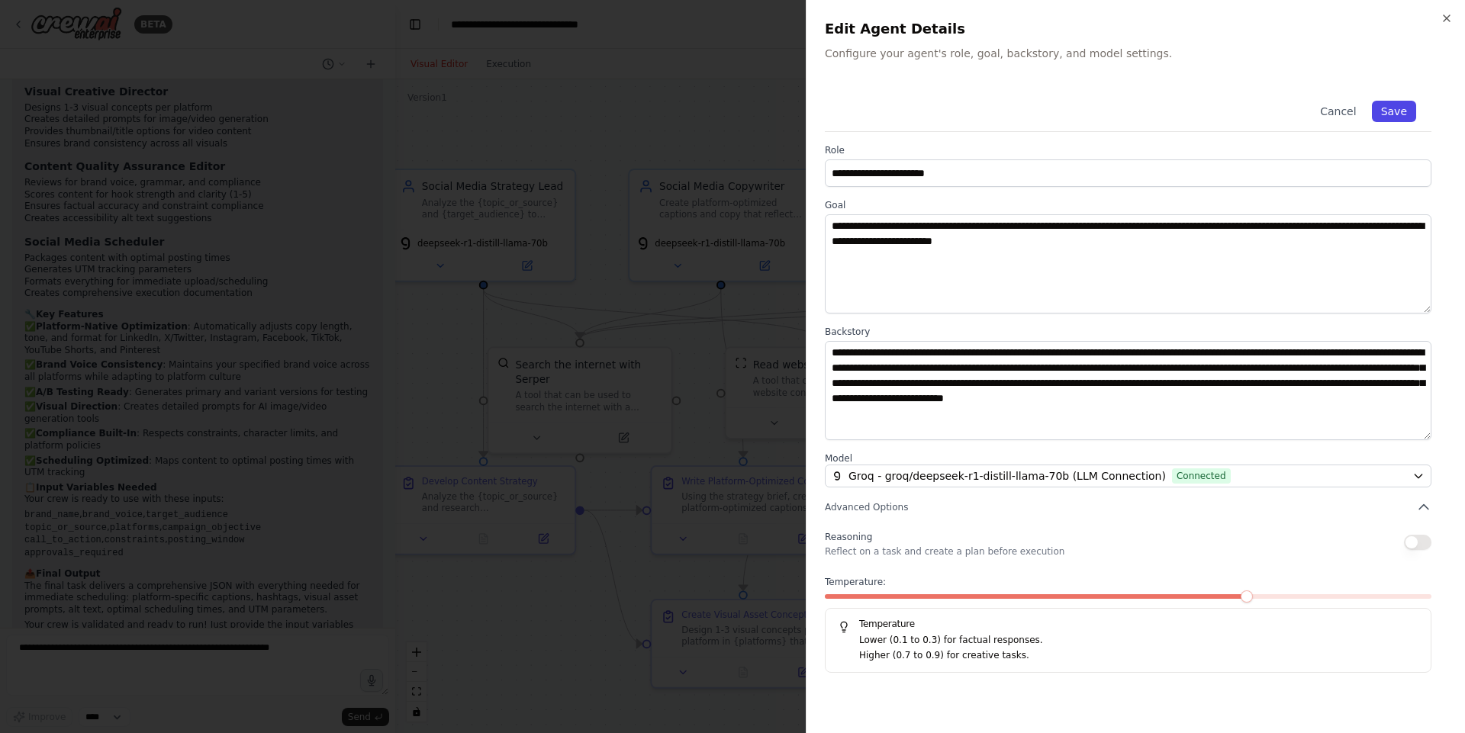
click at [1401, 109] on button "Save" at bounding box center [1394, 111] width 44 height 21
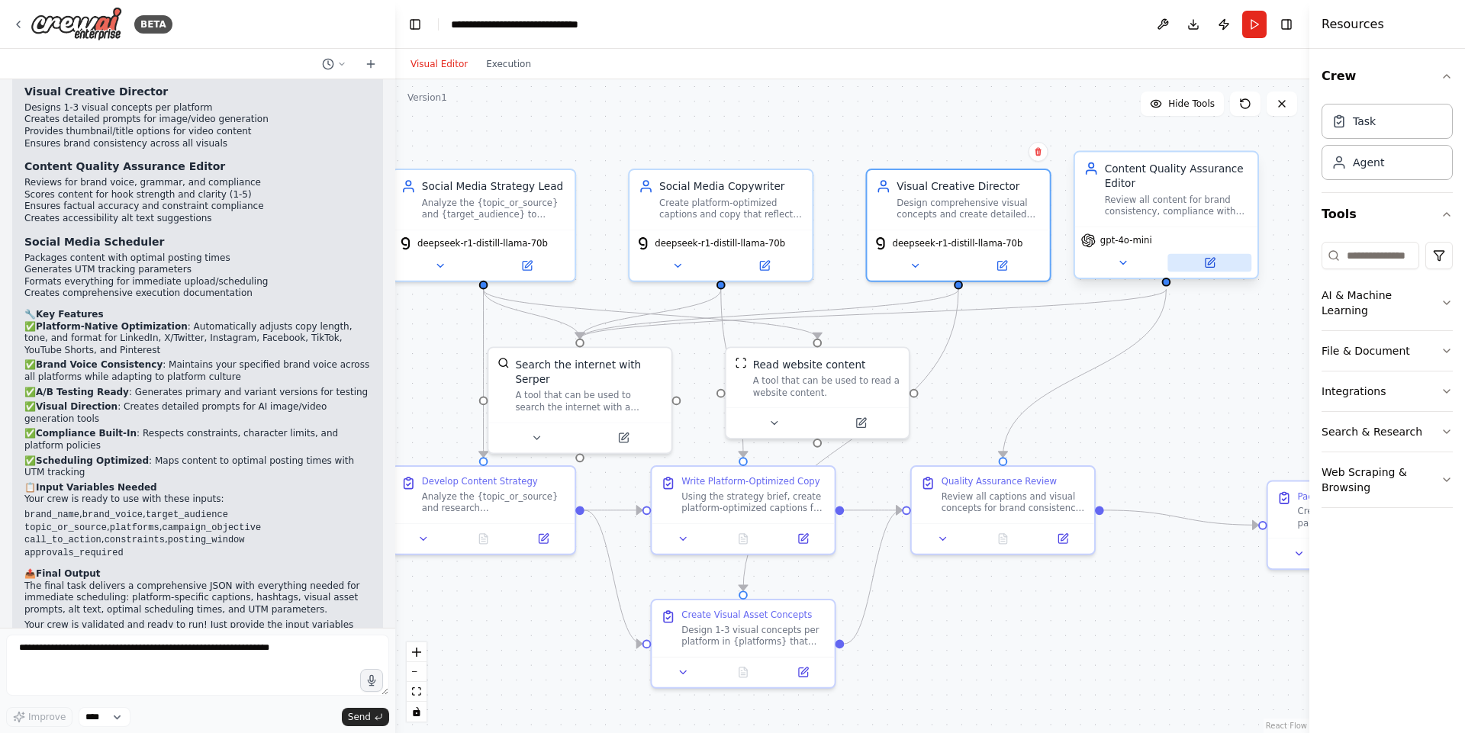
click at [1189, 265] on button at bounding box center [1209, 263] width 84 height 18
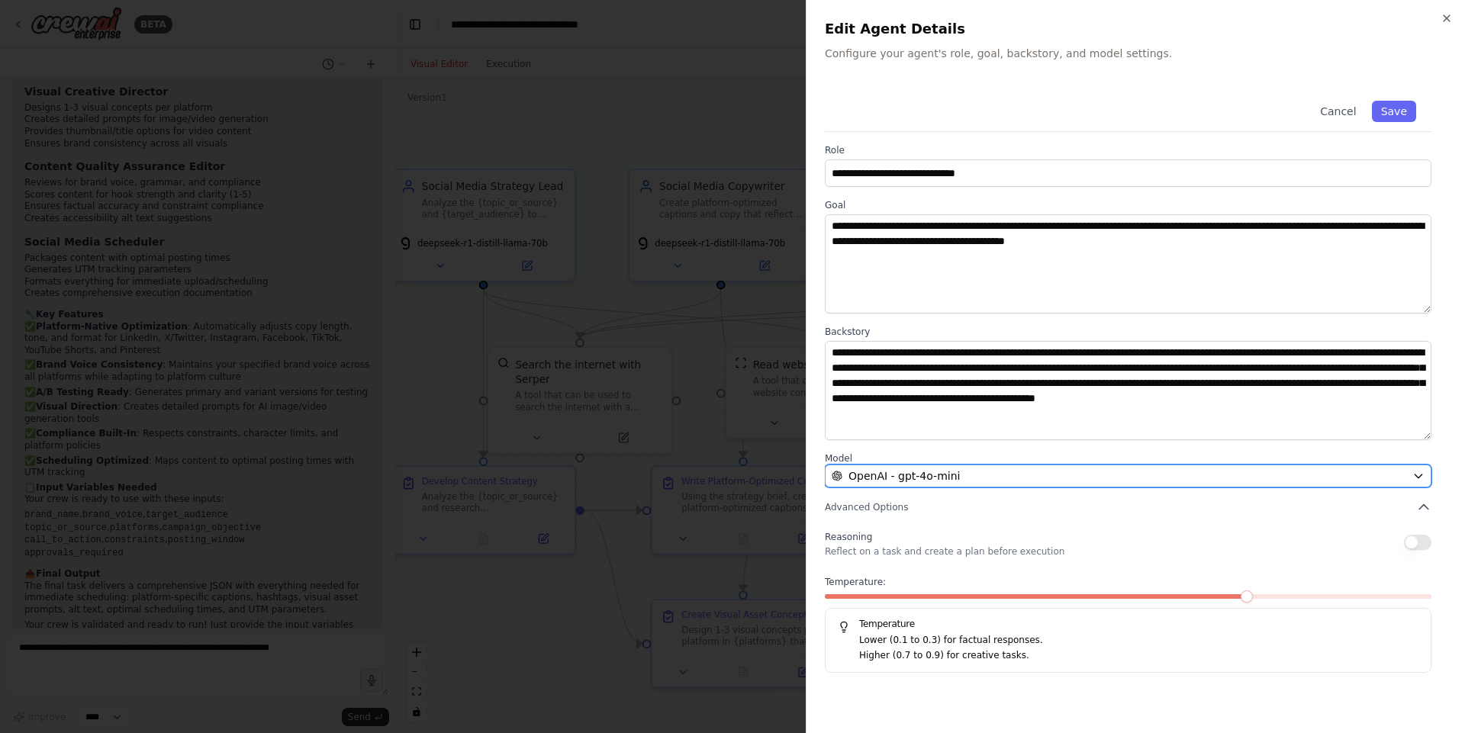
click at [1015, 467] on button "OpenAI - gpt-4o-mini" at bounding box center [1128, 476] width 606 height 23
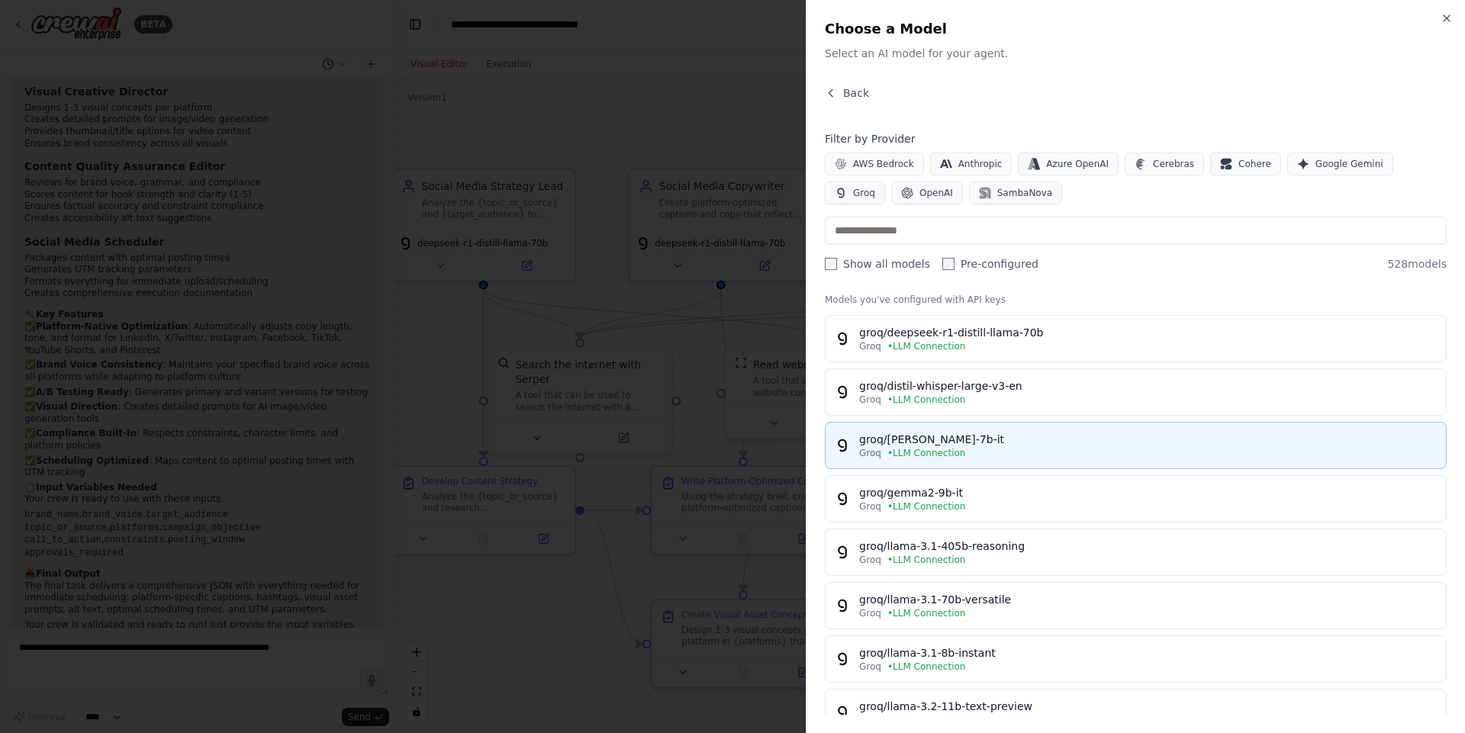
scroll to position [92, 0]
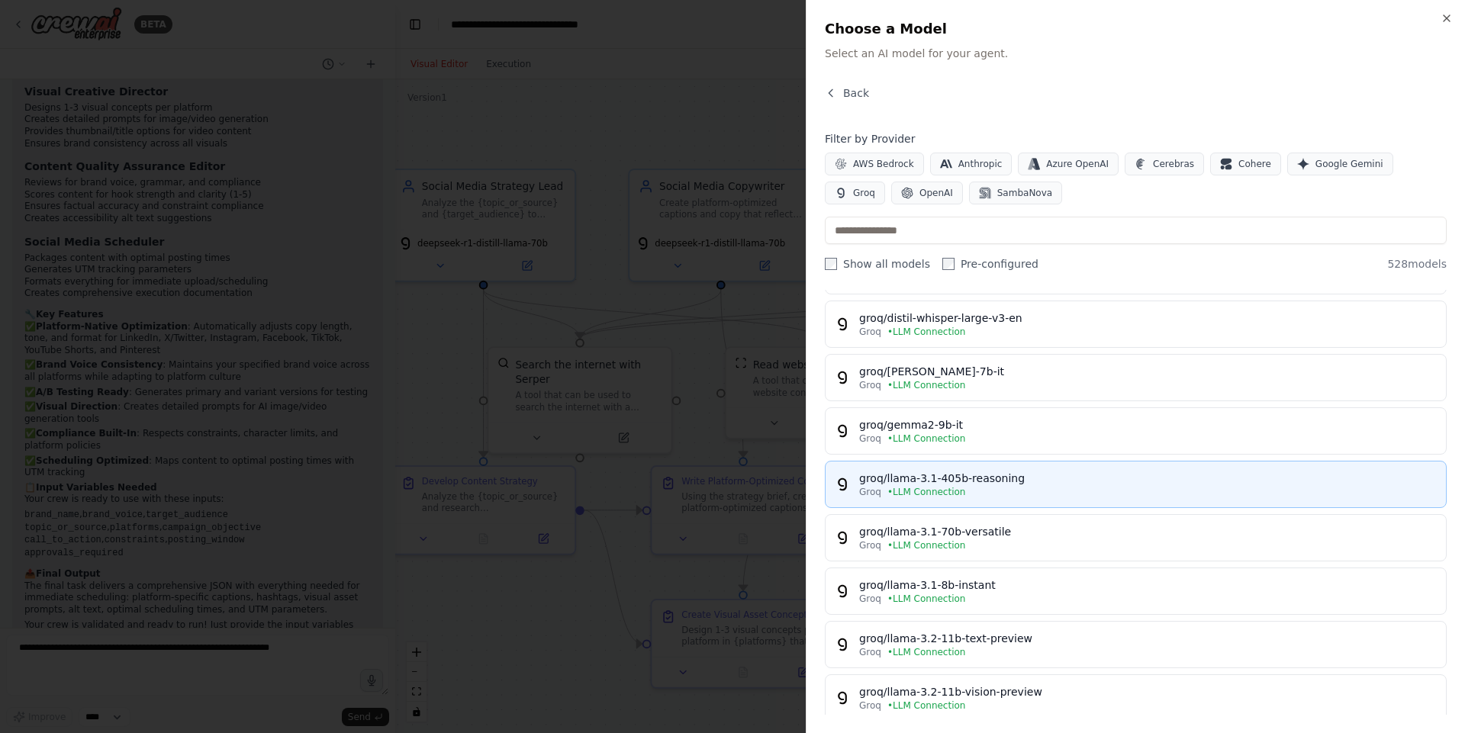
click at [961, 498] on button "groq/llama-3.1-405b-reasoning Groq • LLM Connection" at bounding box center [1136, 484] width 622 height 47
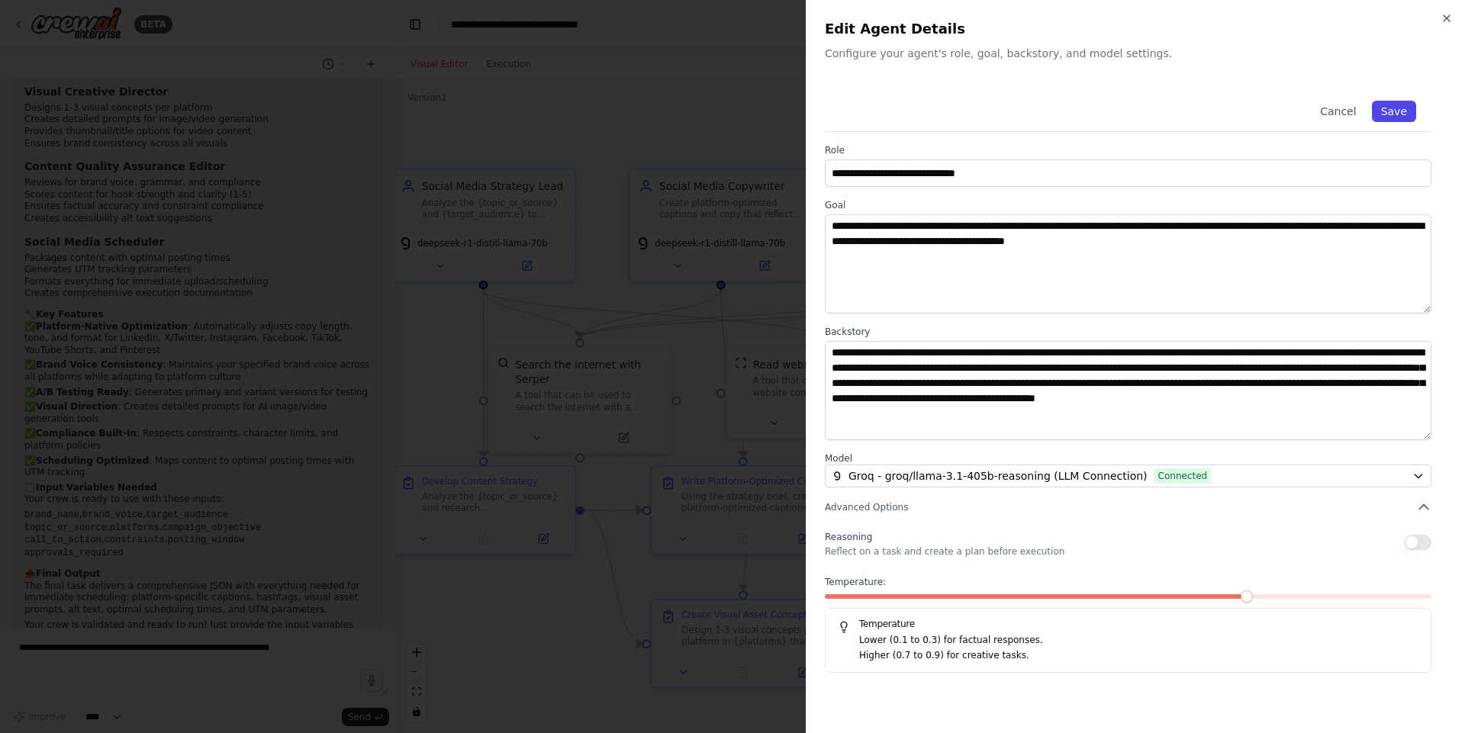
click at [1390, 114] on button "Save" at bounding box center [1394, 111] width 44 height 21
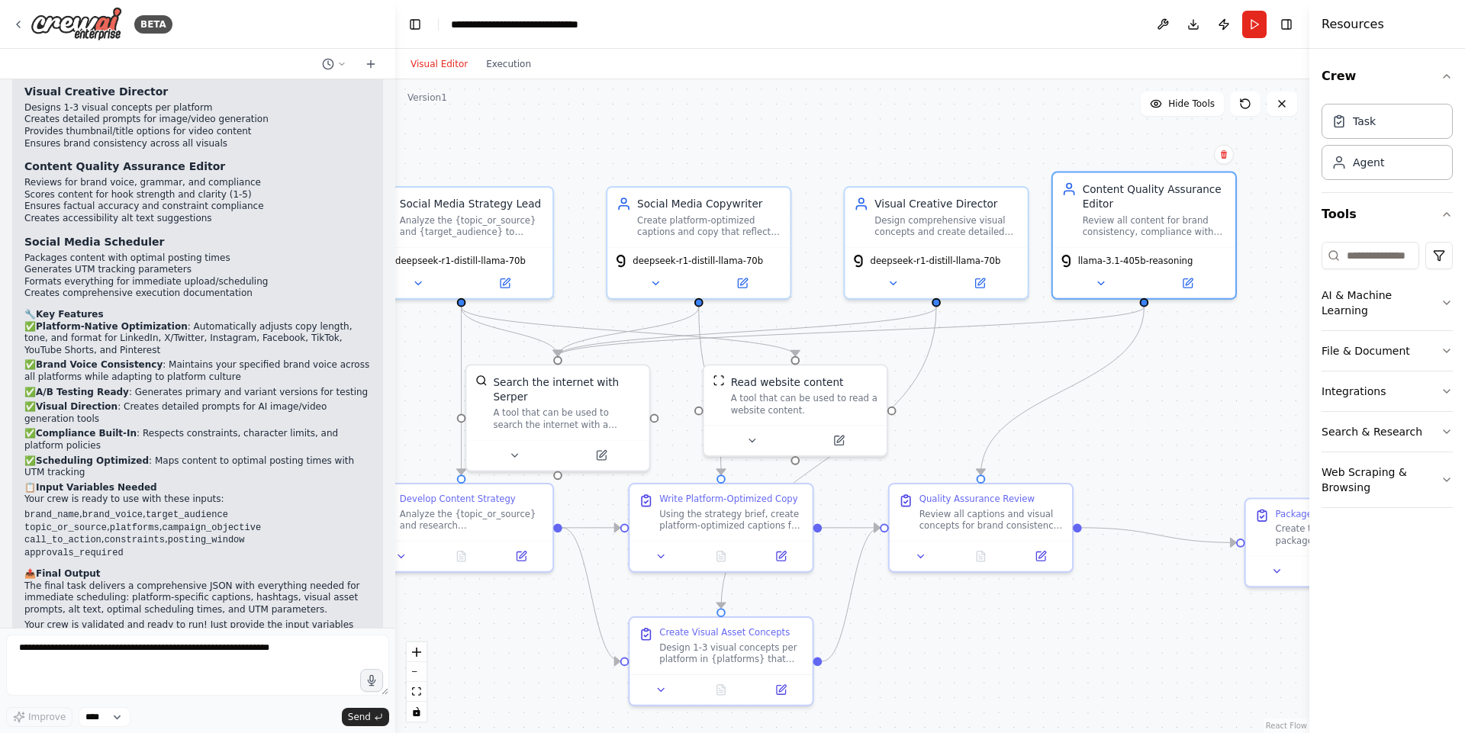
drag, startPoint x: 1073, startPoint y: 622, endPoint x: 1050, endPoint y: 640, distance: 28.2
click at [1050, 640] on div ".deletable-edge-delete-btn { width: 20px; height: 20px; border: 0px solid #ffff…" at bounding box center [852, 406] width 914 height 654
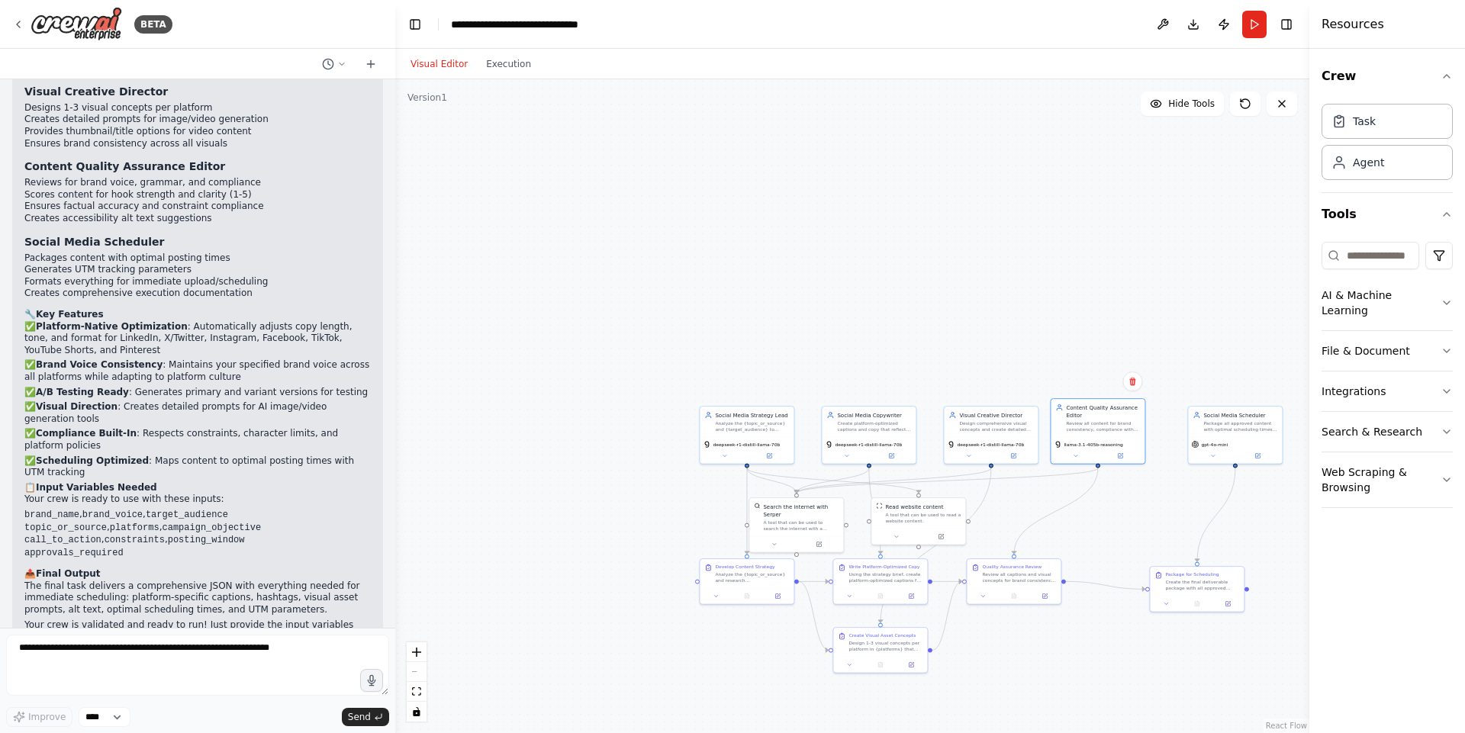
drag, startPoint x: 1054, startPoint y: 640, endPoint x: 1015, endPoint y: 532, distance: 114.4
click at [1015, 532] on div ".deletable-edge-delete-btn { width: 20px; height: 20px; border: 0px solid #ffff…" at bounding box center [852, 406] width 914 height 654
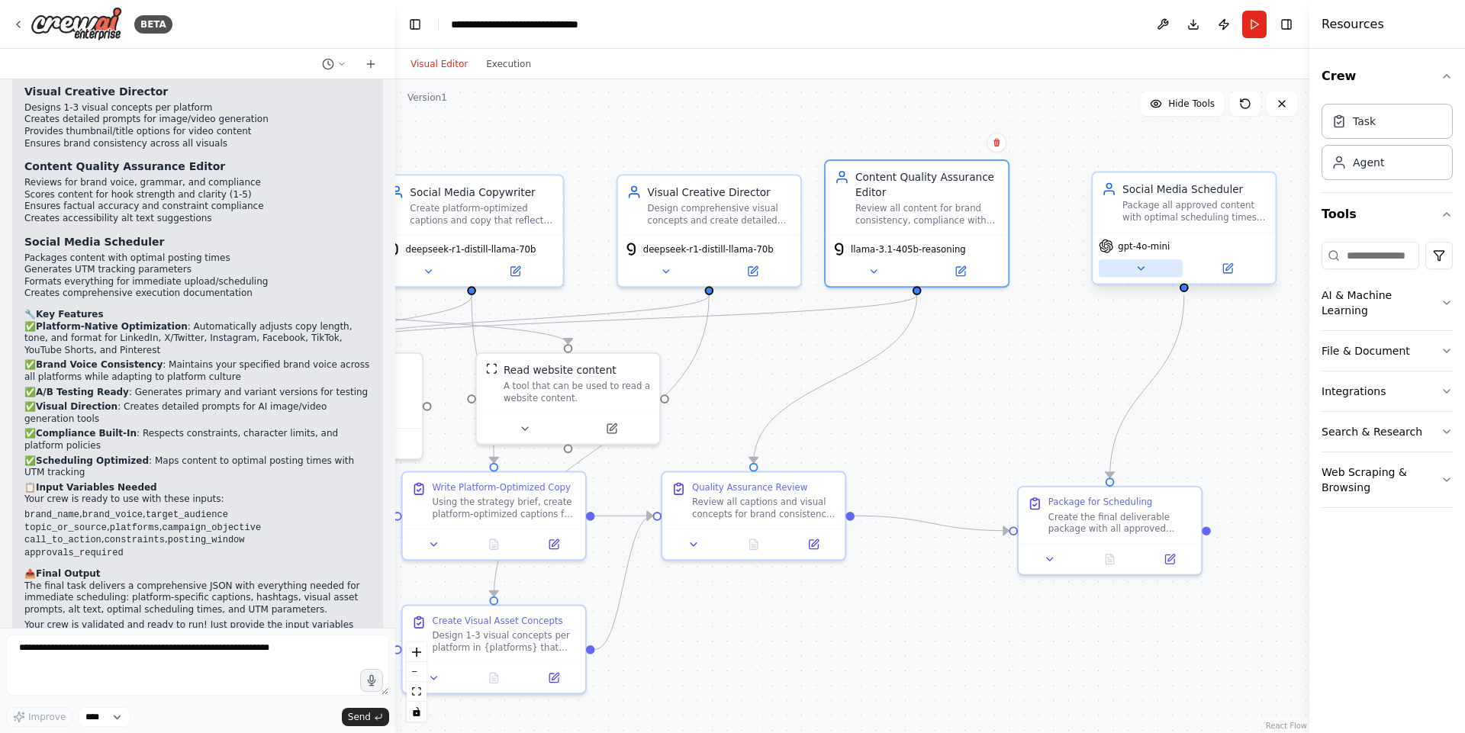
click at [1145, 261] on button at bounding box center [1140, 268] width 84 height 18
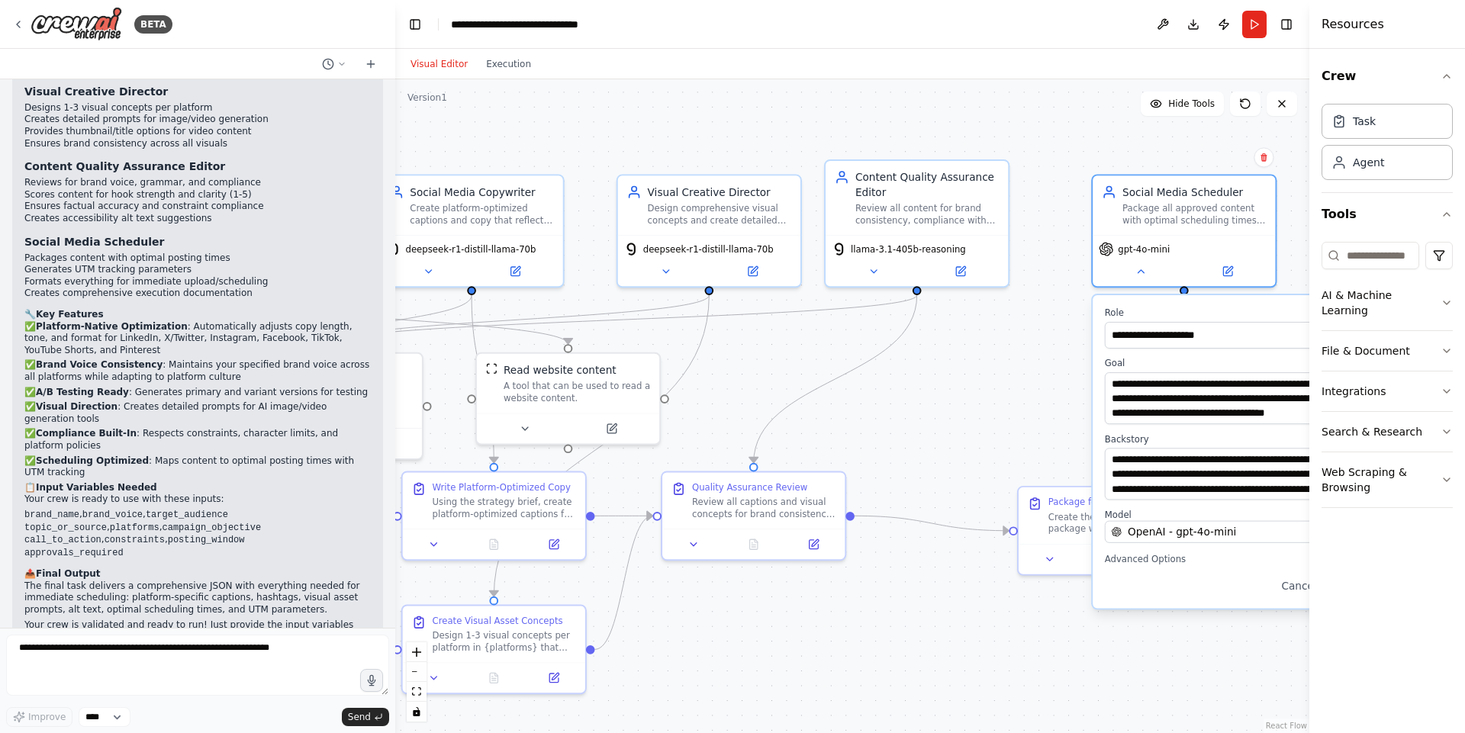
click at [1013, 399] on div ".deletable-edge-delete-btn { width: 20px; height: 20px; border: 0px solid #ffff…" at bounding box center [852, 406] width 914 height 654
click at [1239, 273] on button at bounding box center [1227, 268] width 84 height 18
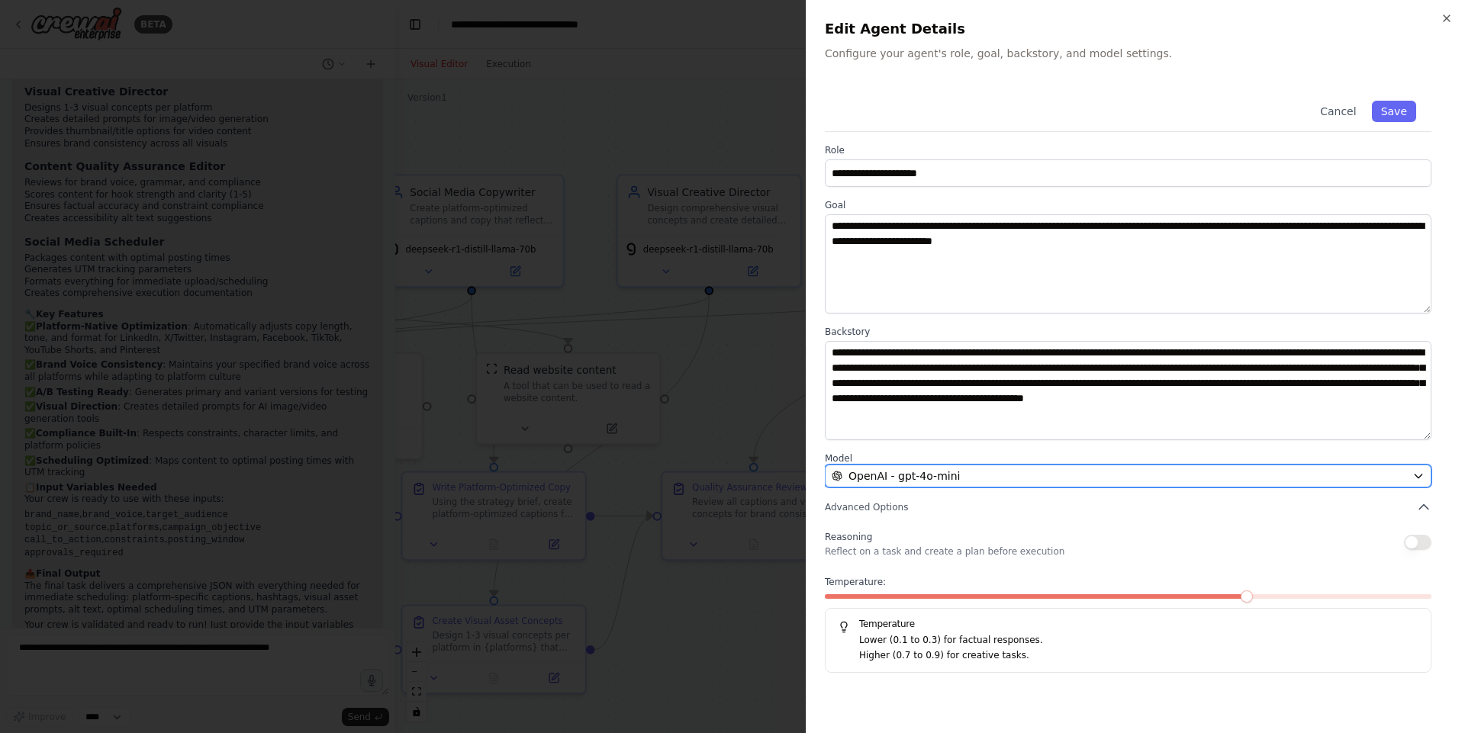
click at [995, 471] on div "OpenAI - gpt-4o-mini" at bounding box center [1118, 475] width 574 height 15
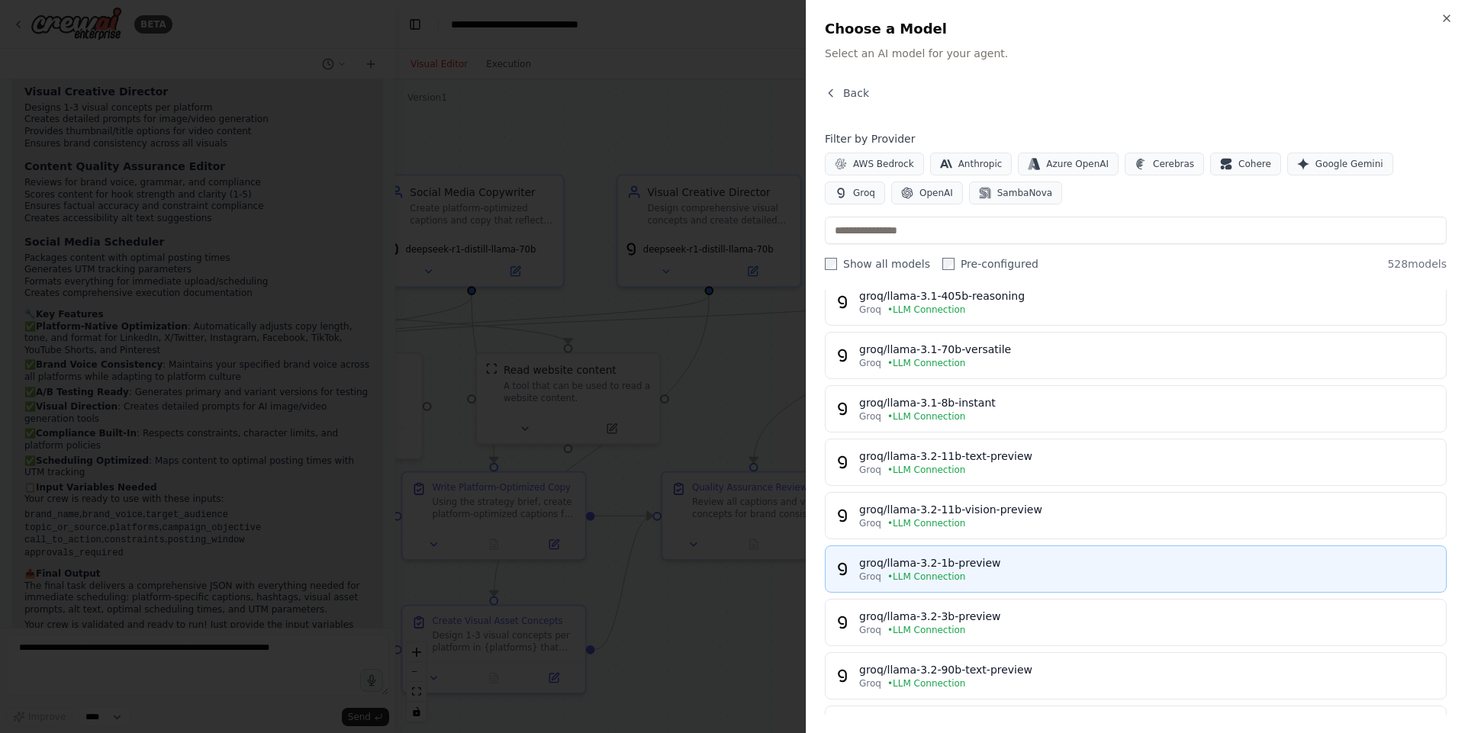
scroll to position [275, 0]
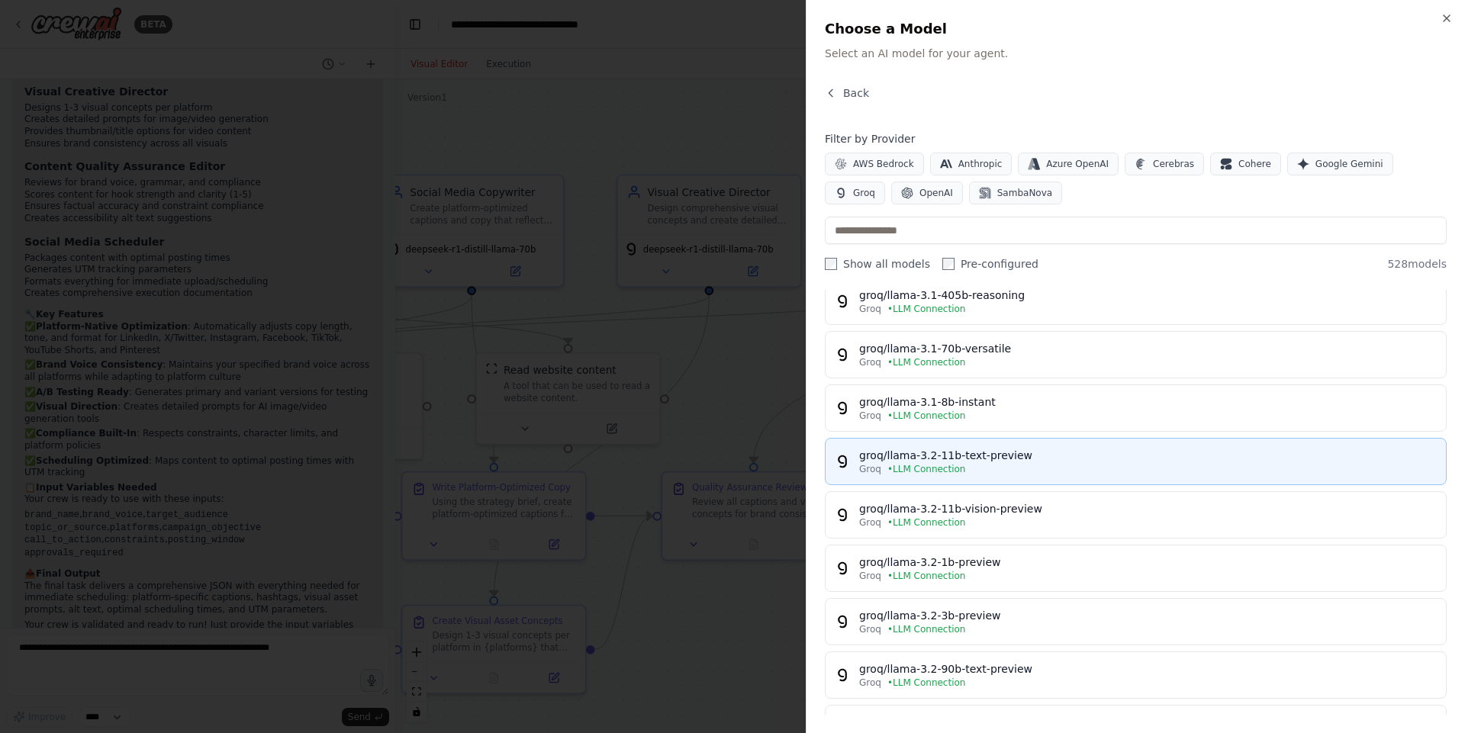
click at [947, 470] on span "• LLM Connection" at bounding box center [926, 469] width 79 height 12
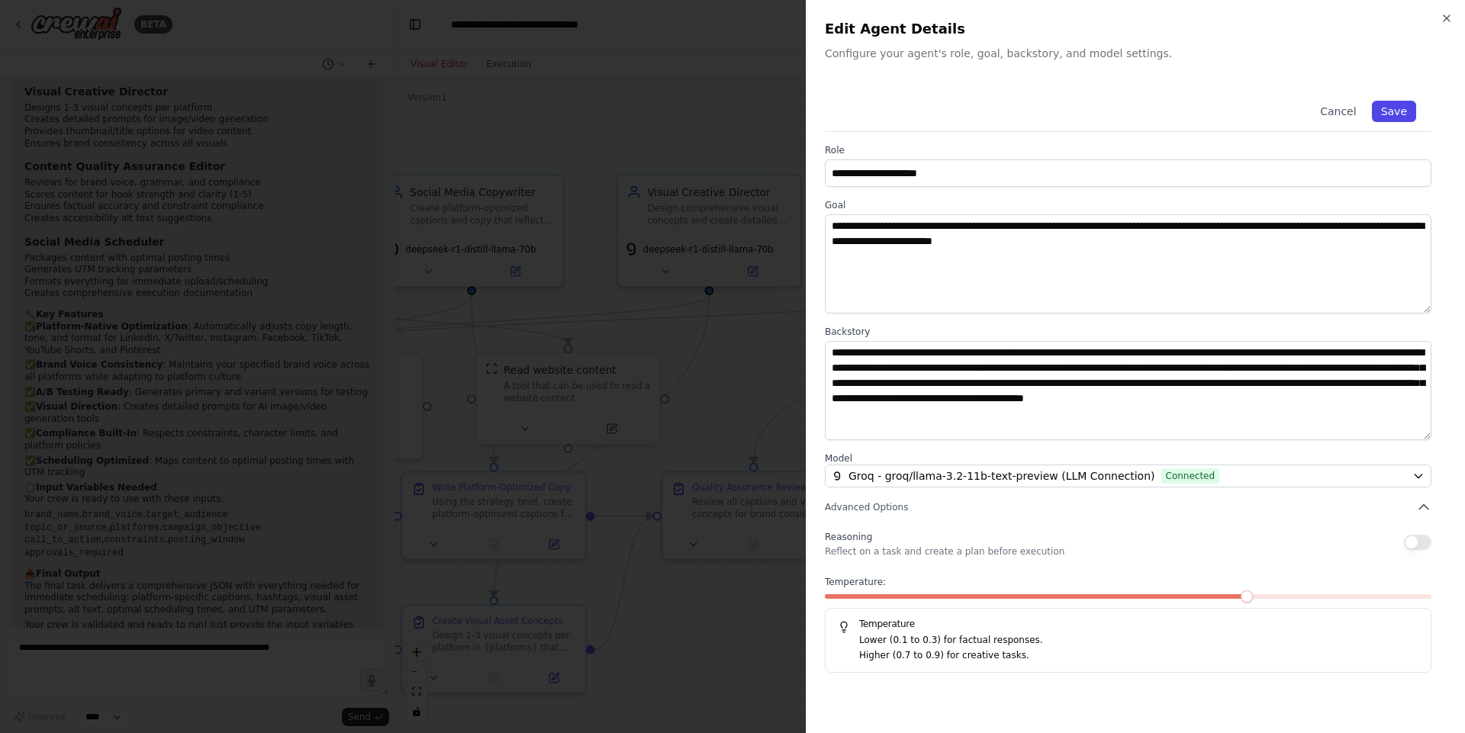
click at [1391, 113] on button "Save" at bounding box center [1394, 111] width 44 height 21
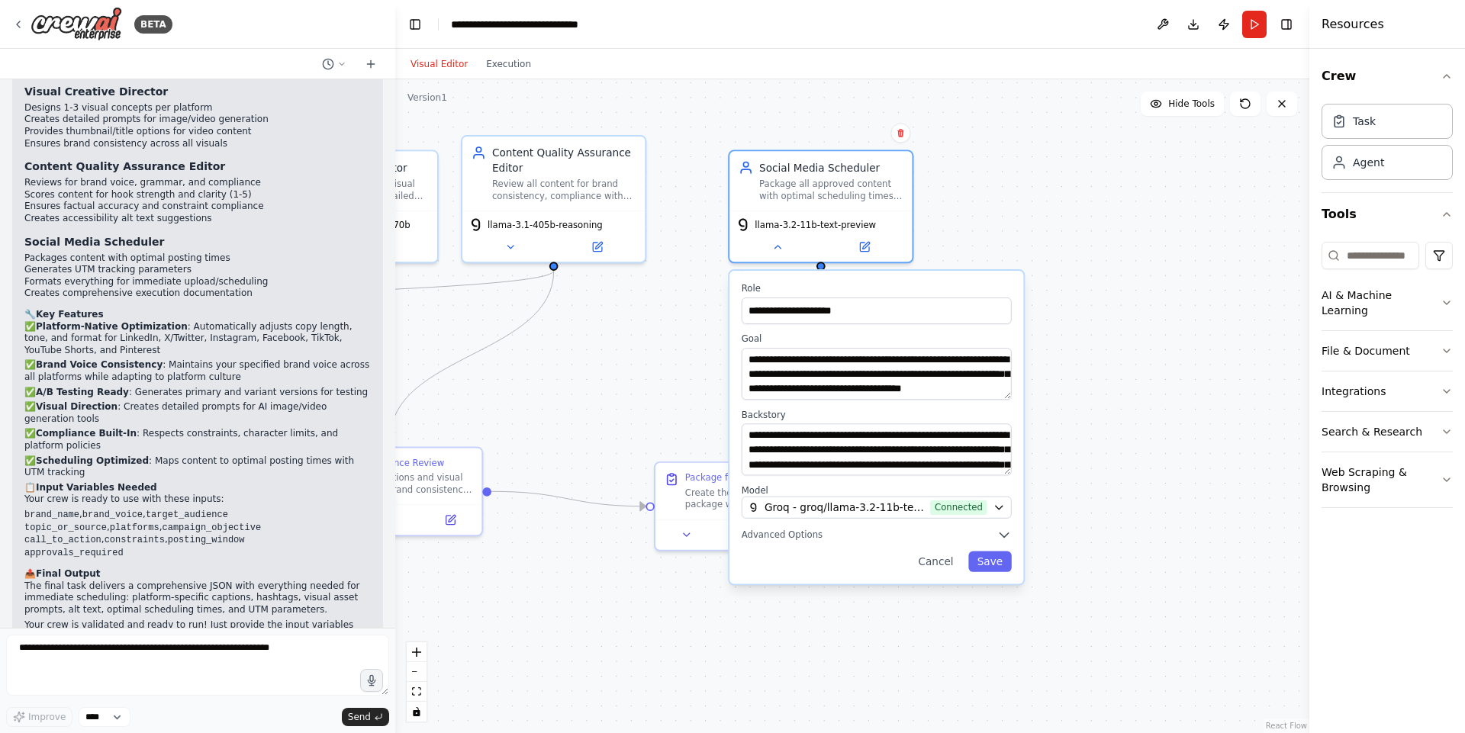
drag, startPoint x: 1156, startPoint y: 674, endPoint x: 793, endPoint y: 650, distance: 363.9
click at [793, 650] on div ".deletable-edge-delete-btn { width: 20px; height: 20px; border: 0px solid #ffff…" at bounding box center [852, 406] width 914 height 654
click at [998, 573] on div "**********" at bounding box center [876, 427] width 294 height 313
click at [1002, 568] on button "Save" at bounding box center [989, 562] width 43 height 21
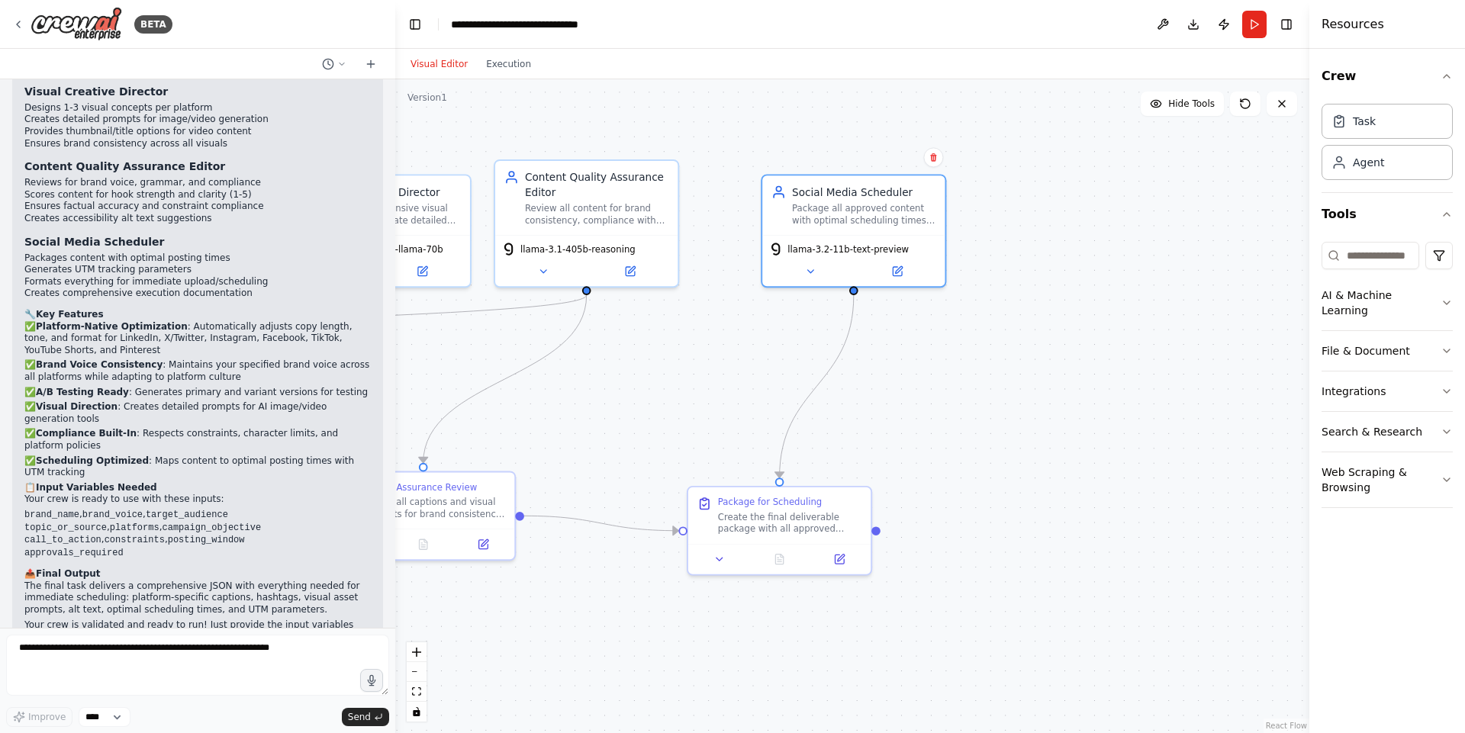
drag, startPoint x: 944, startPoint y: 583, endPoint x: 1108, endPoint y: 702, distance: 202.0
click at [1108, 702] on div ".deletable-edge-delete-btn { width: 20px; height: 20px; border: 0px solid #ffff…" at bounding box center [852, 406] width 914 height 654
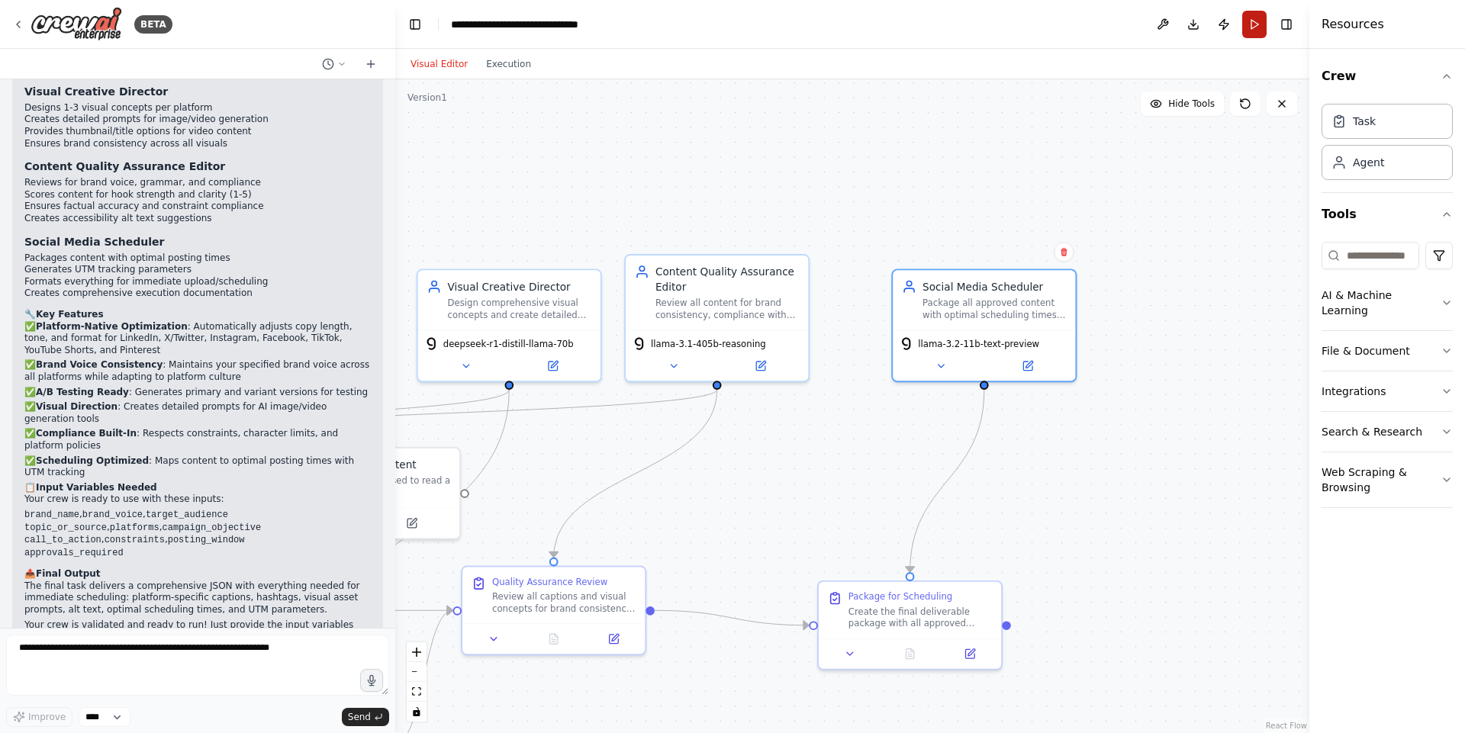
click at [1253, 27] on button "Run" at bounding box center [1254, 24] width 24 height 27
drag, startPoint x: 1112, startPoint y: 439, endPoint x: 1289, endPoint y: 474, distance: 180.4
click at [1291, 477] on div ".deletable-edge-delete-btn { width: 20px; height: 20px; border: 0px solid #ffff…" at bounding box center [852, 406] width 914 height 654
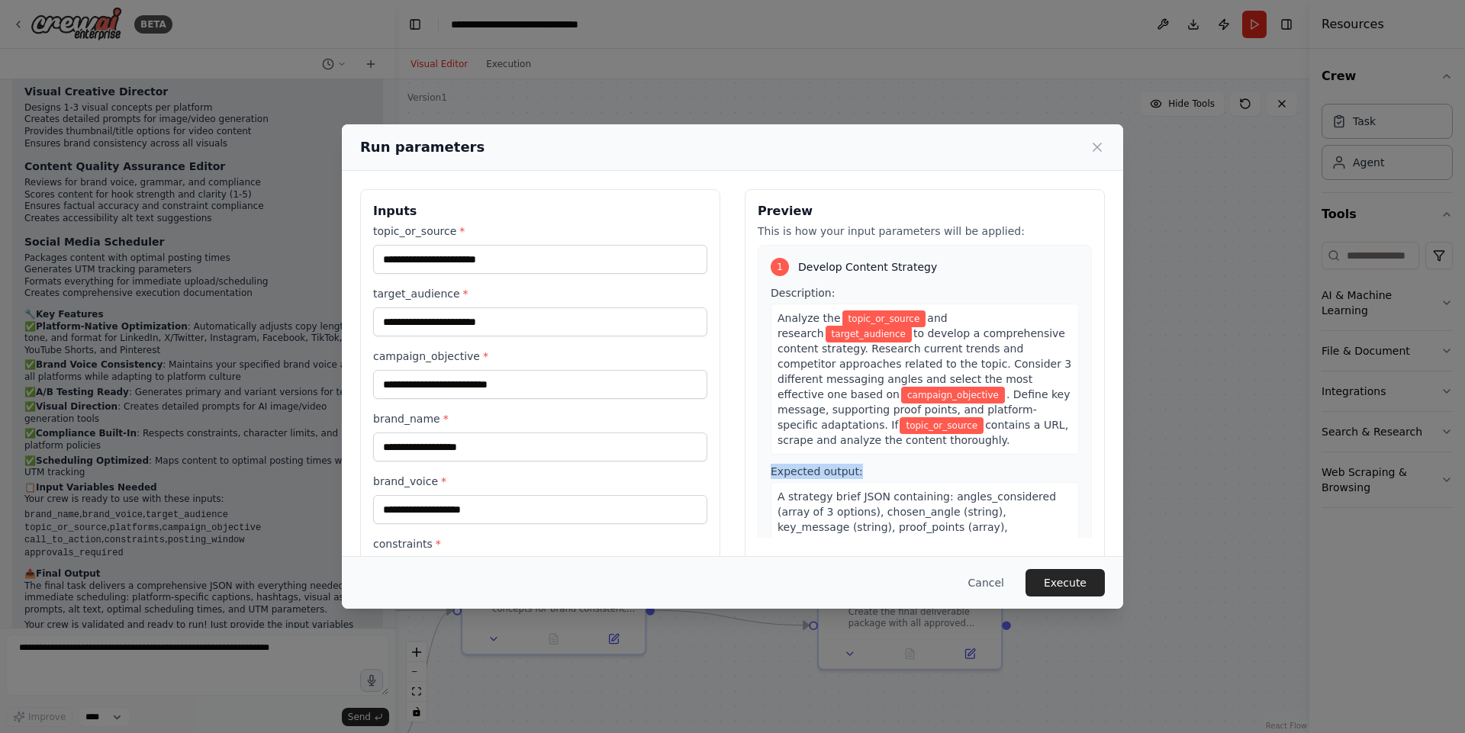
drag, startPoint x: 1144, startPoint y: 462, endPoint x: 1246, endPoint y: 470, distance: 102.6
click at [1246, 470] on div "Run parameters Inputs topic_or_source * target_audience * campaign_objective * …" at bounding box center [732, 366] width 1465 height 733
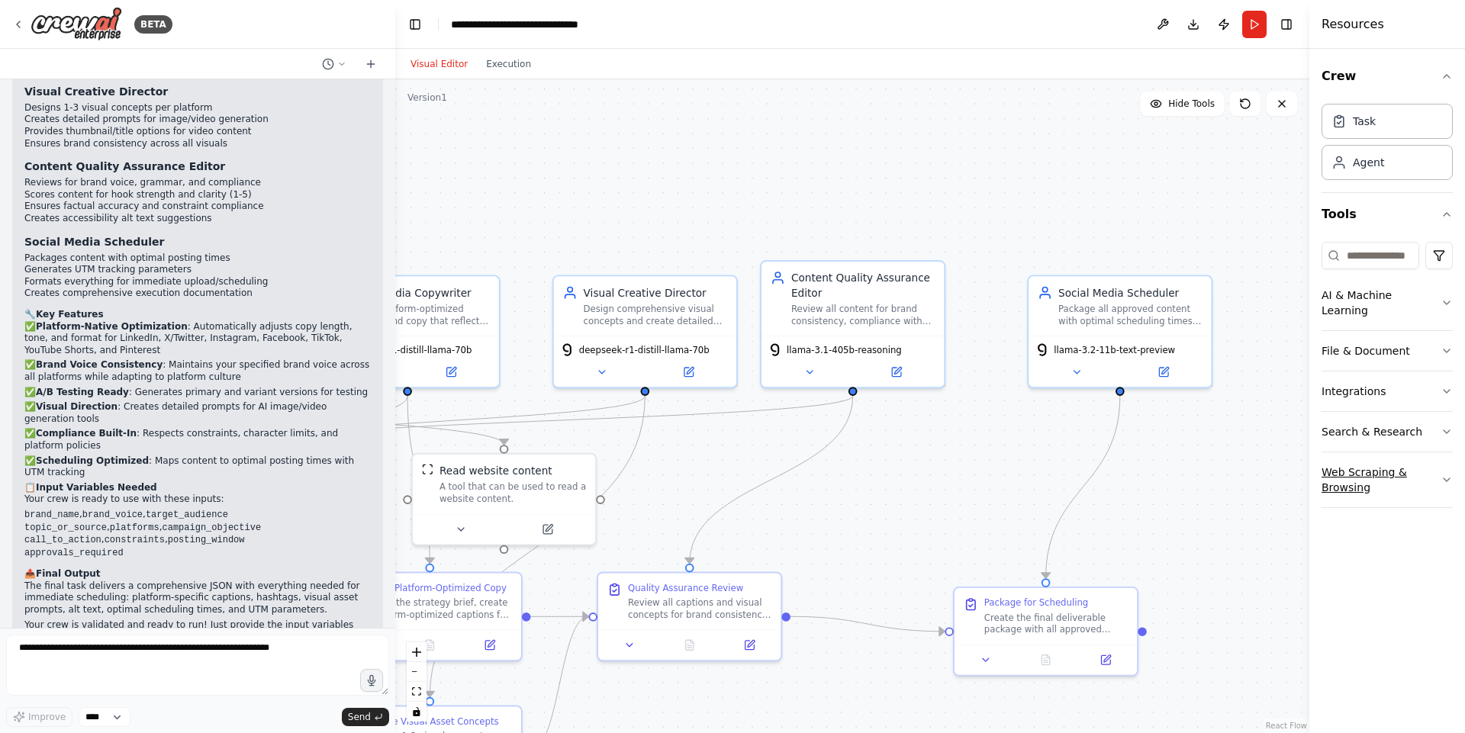
drag, startPoint x: 1093, startPoint y: 458, endPoint x: 1334, endPoint y: 448, distance: 241.3
click at [1332, 450] on div "BETA Goal Create high-quality, on-brand social media posts automatically from a…" at bounding box center [732, 366] width 1465 height 733
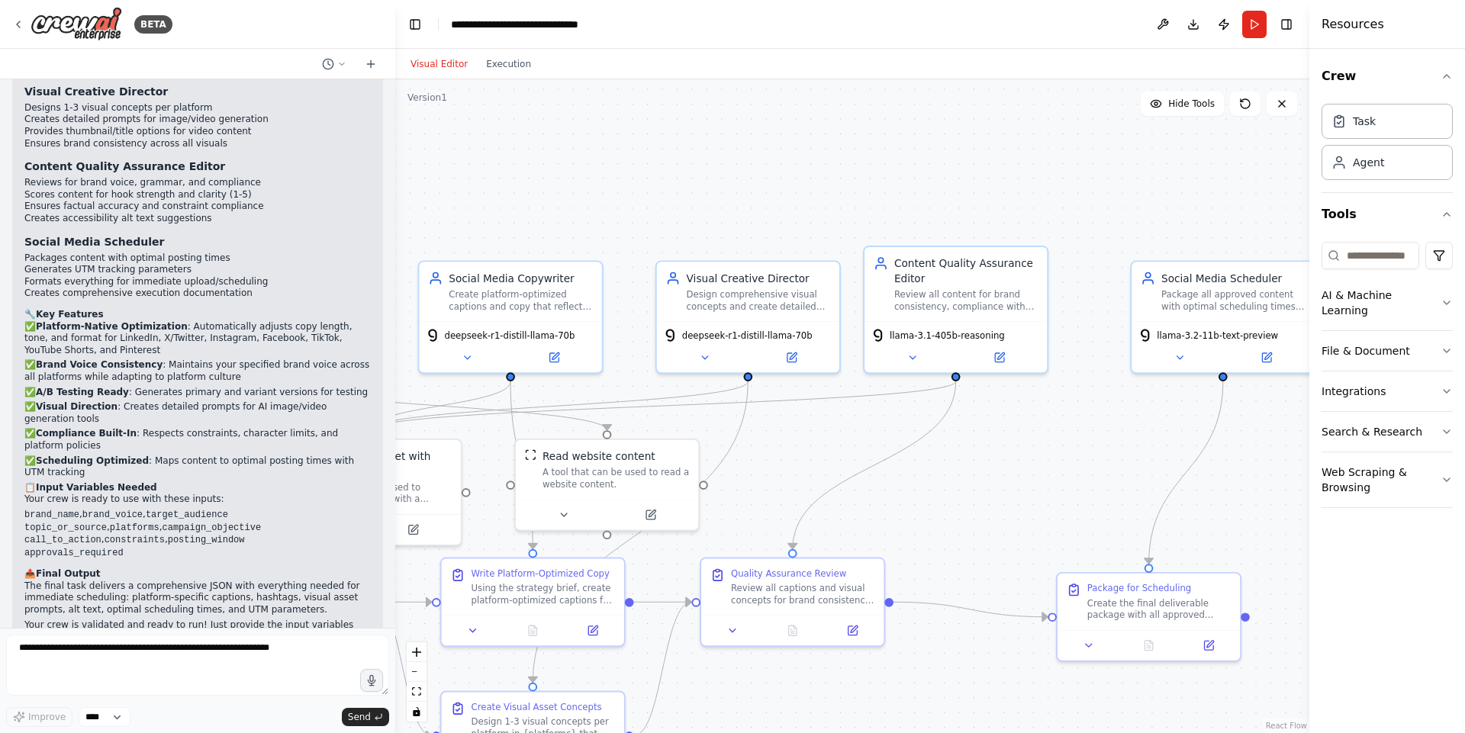
drag, startPoint x: 883, startPoint y: 111, endPoint x: 877, endPoint y: 140, distance: 29.6
click at [883, 120] on div ".deletable-edge-delete-btn { width: 20px; height: 20px; border: 0px solid #ffff…" at bounding box center [852, 406] width 914 height 654
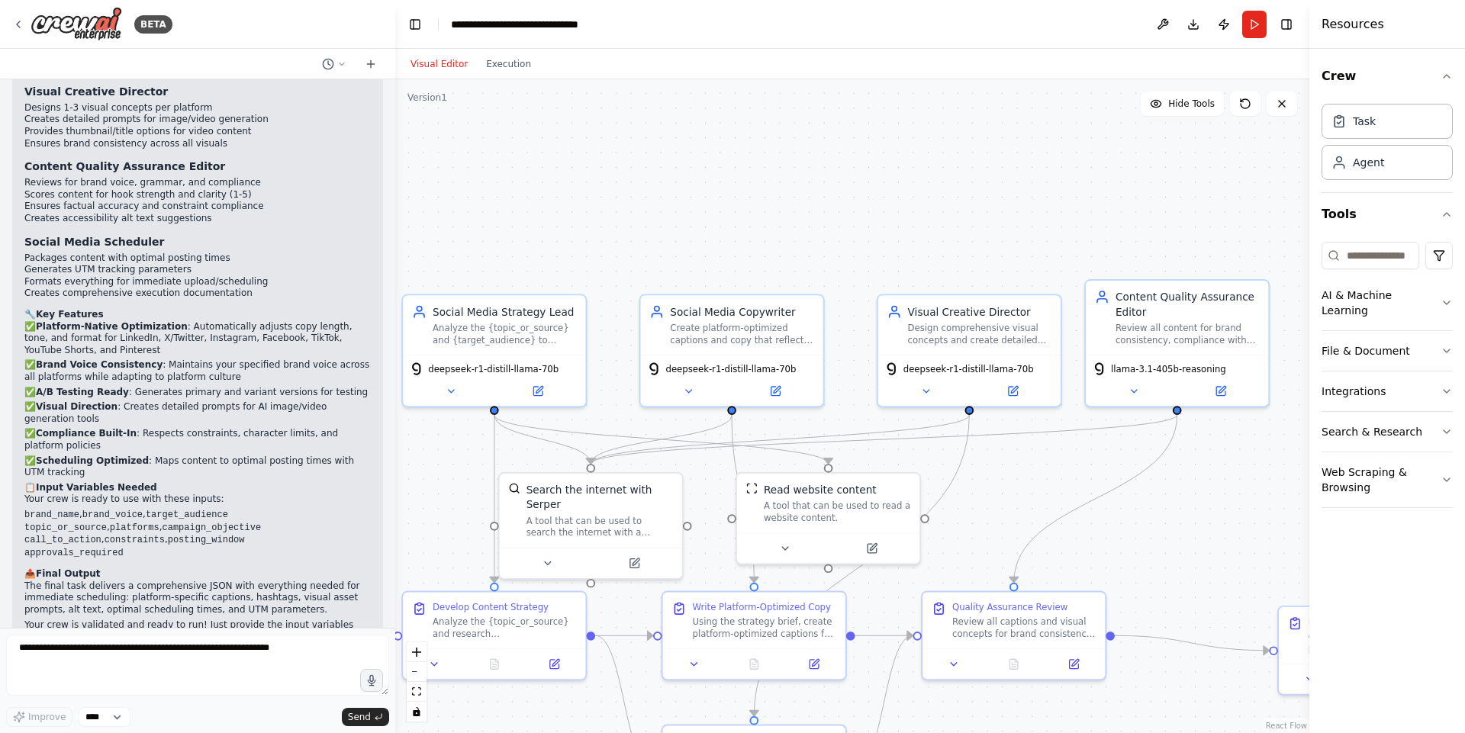
drag, startPoint x: 867, startPoint y: 139, endPoint x: 1089, endPoint y: 163, distance: 223.3
click at [1089, 163] on div ".deletable-edge-delete-btn { width: 20px; height: 20px; border: 0px solid #ffff…" at bounding box center [852, 406] width 914 height 654
click at [1253, 24] on button "Run" at bounding box center [1254, 24] width 24 height 27
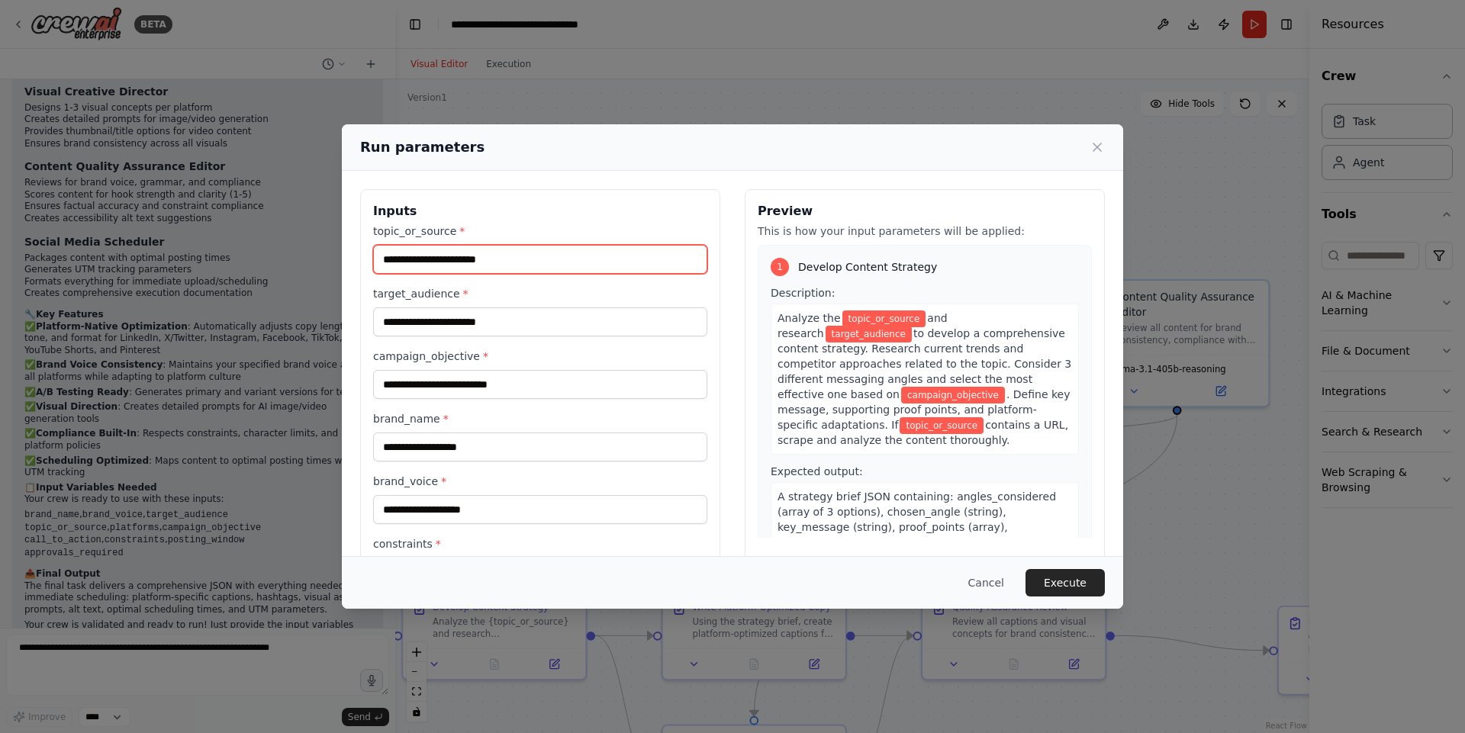
click at [483, 260] on input "topic_or_source *" at bounding box center [540, 259] width 334 height 29
type input "**********"
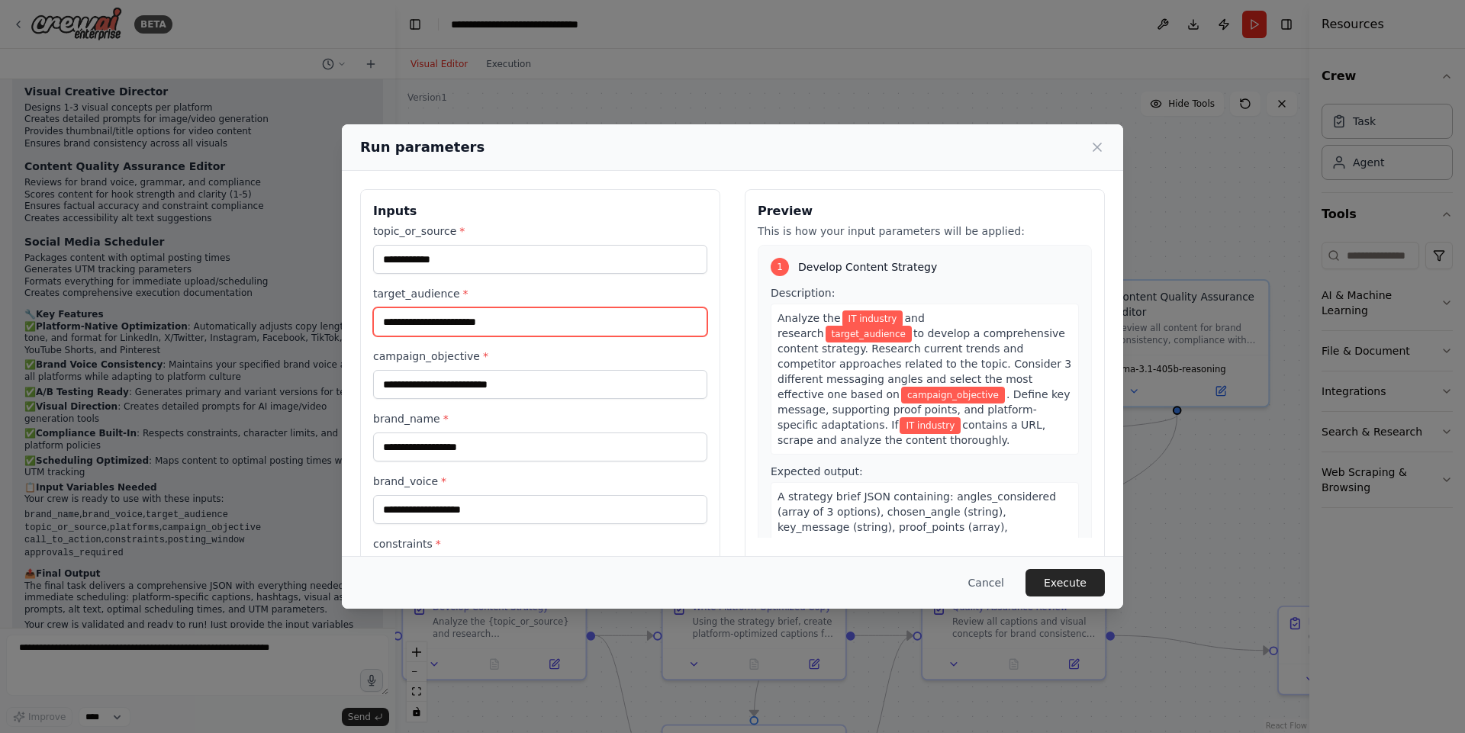
click at [506, 325] on input "target_audience *" at bounding box center [540, 321] width 334 height 29
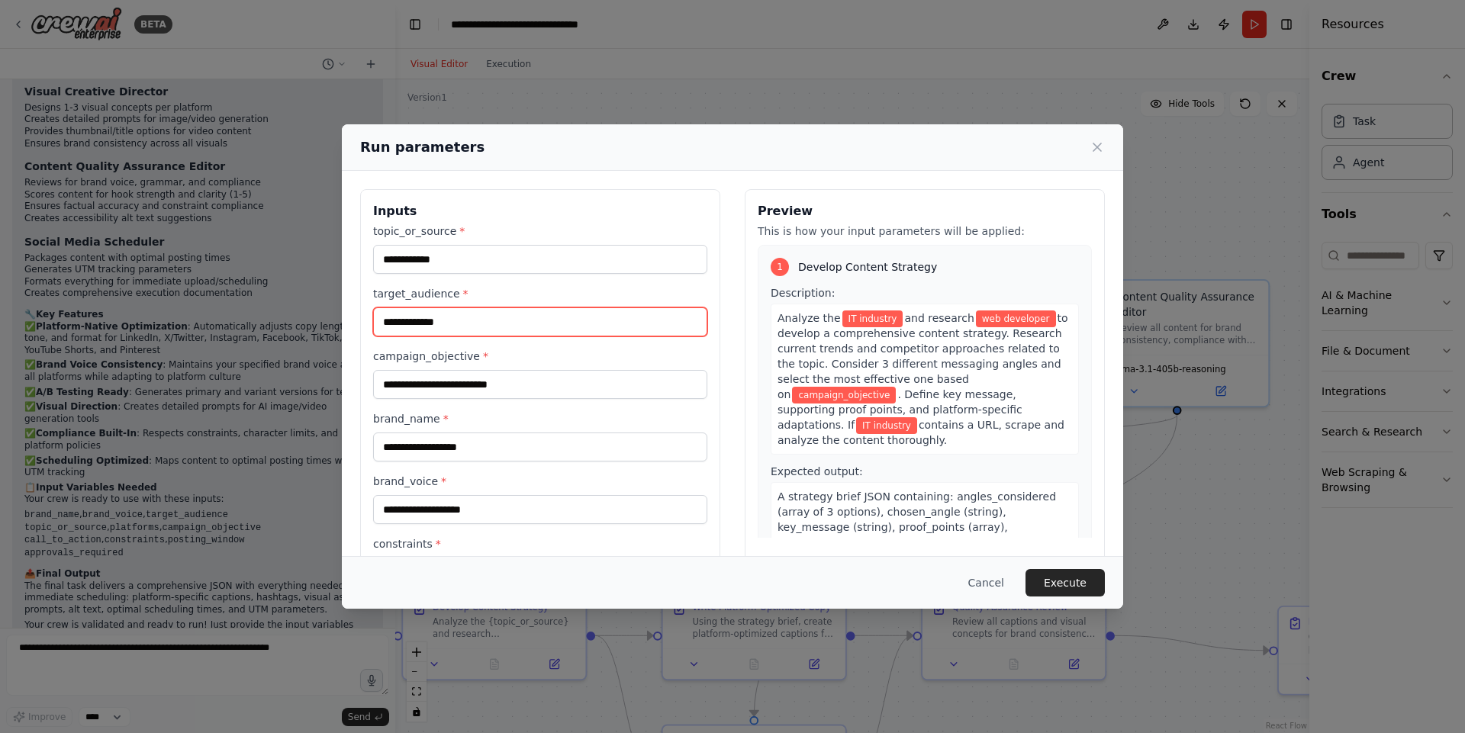
type input "**********"
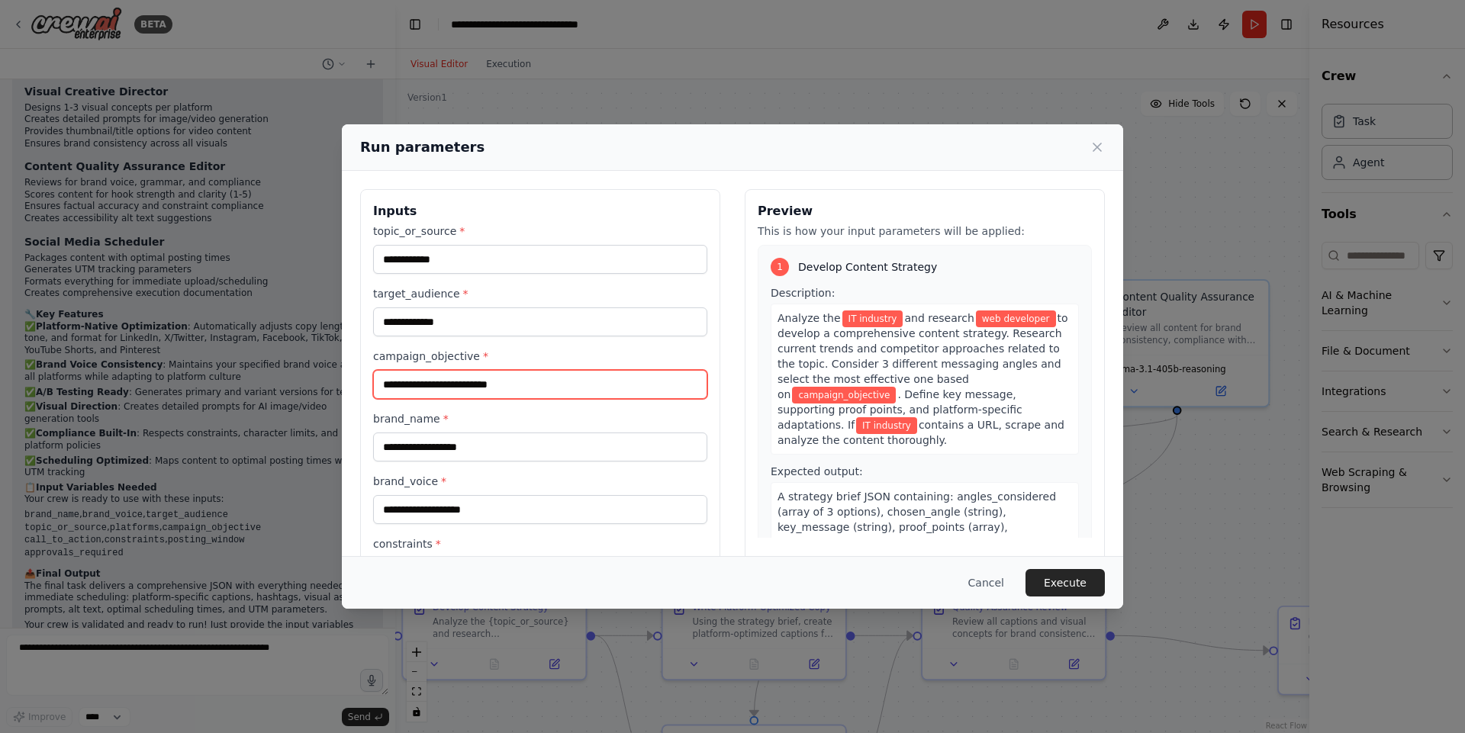
click at [659, 375] on input "campaign_objective *" at bounding box center [540, 384] width 334 height 29
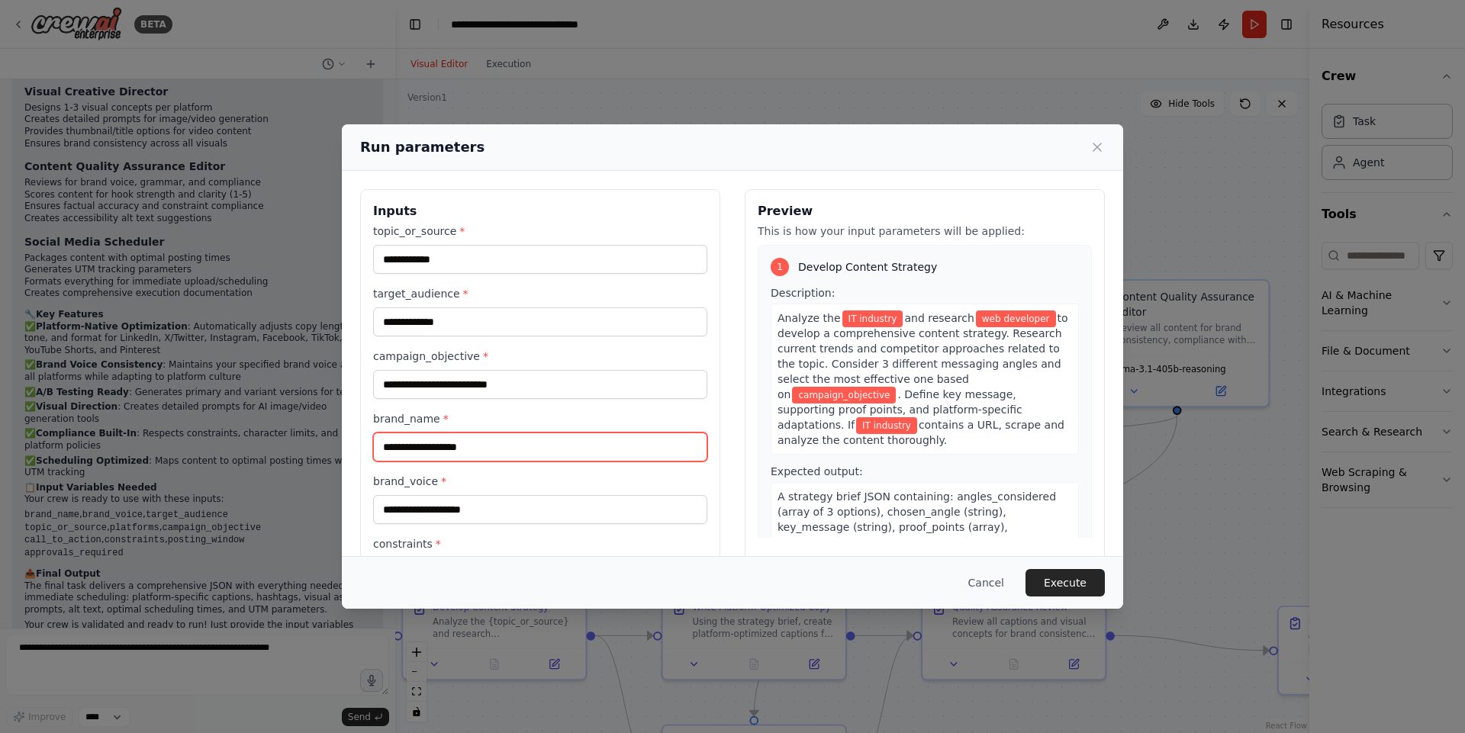
click at [578, 440] on input "brand_name *" at bounding box center [540, 447] width 334 height 29
type input "*********"
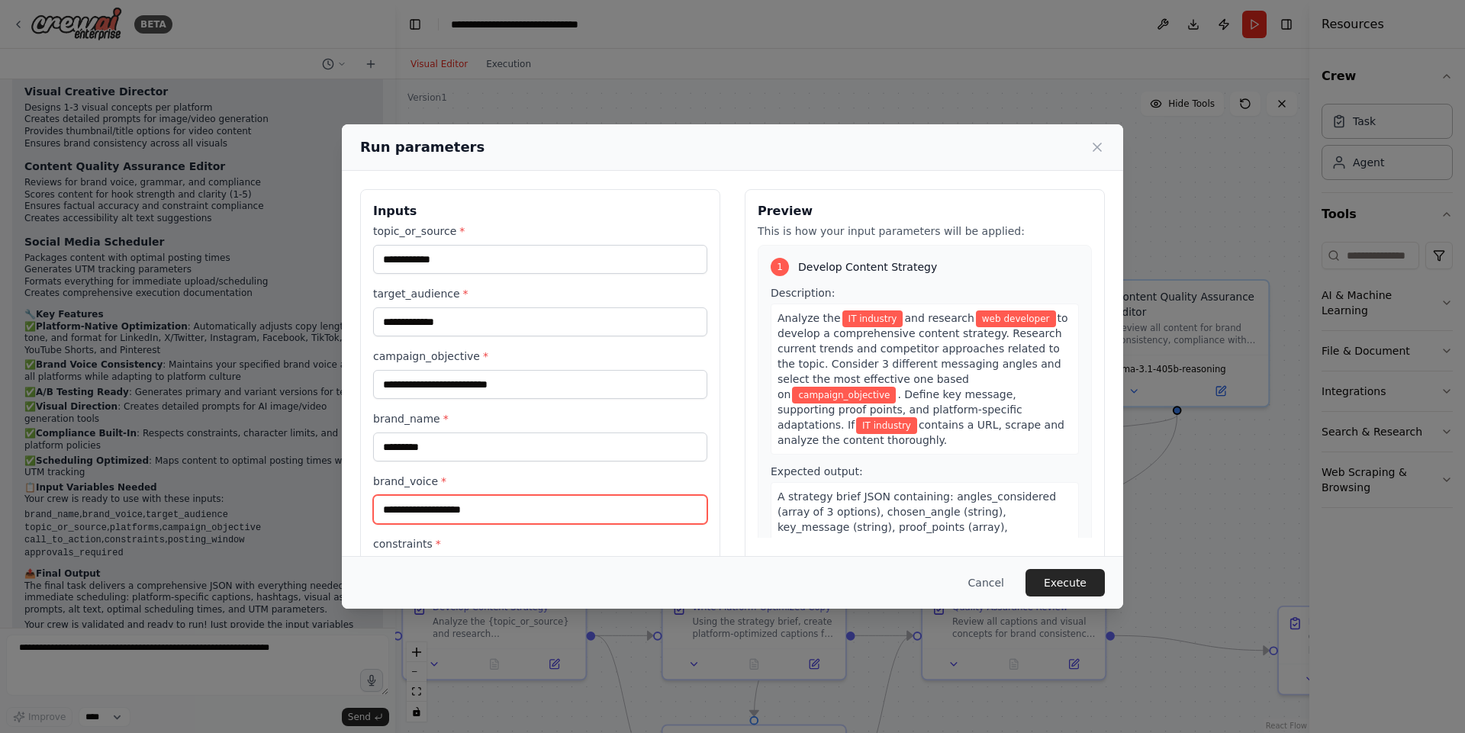
click at [456, 497] on input "brand_voice *" at bounding box center [540, 509] width 334 height 29
type input "*****"
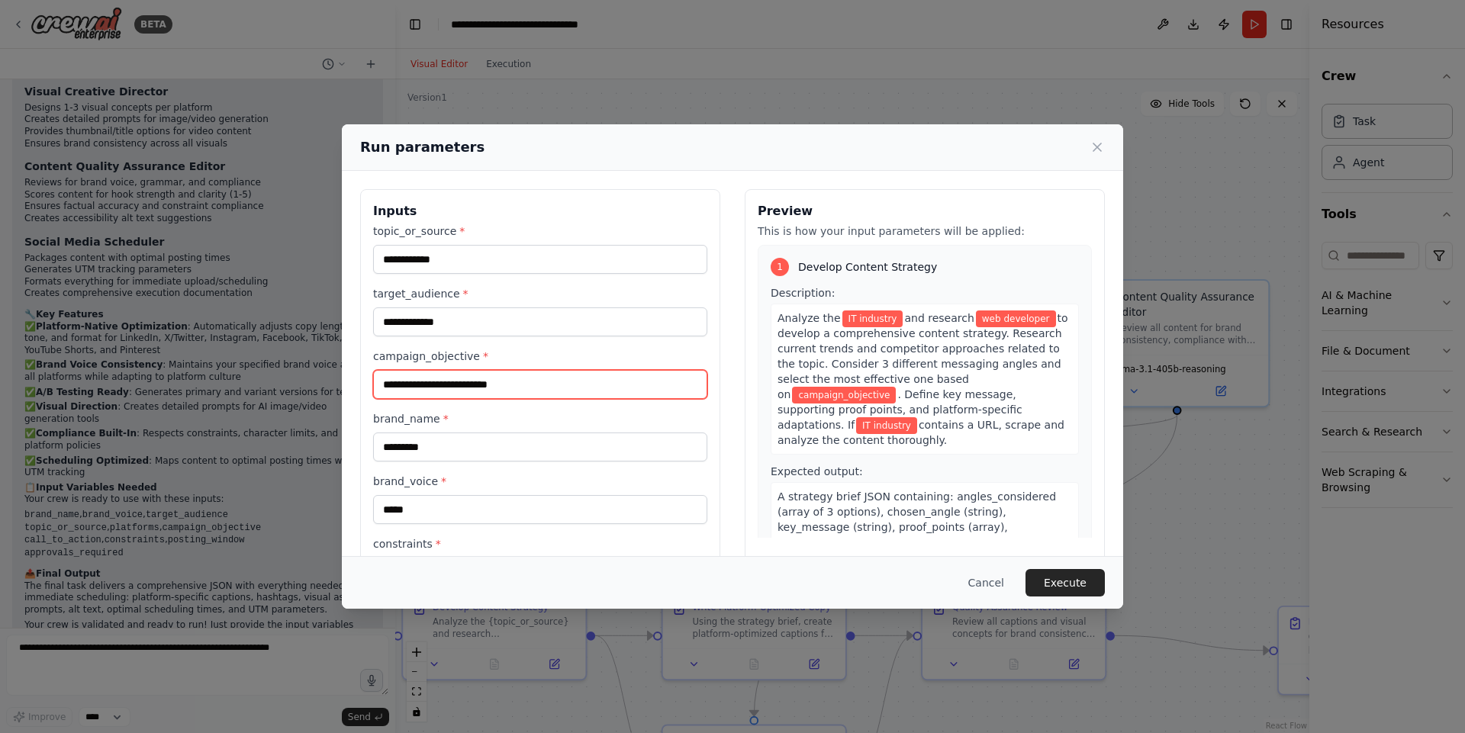
click at [476, 381] on input "campaign_objective *" at bounding box center [540, 384] width 334 height 29
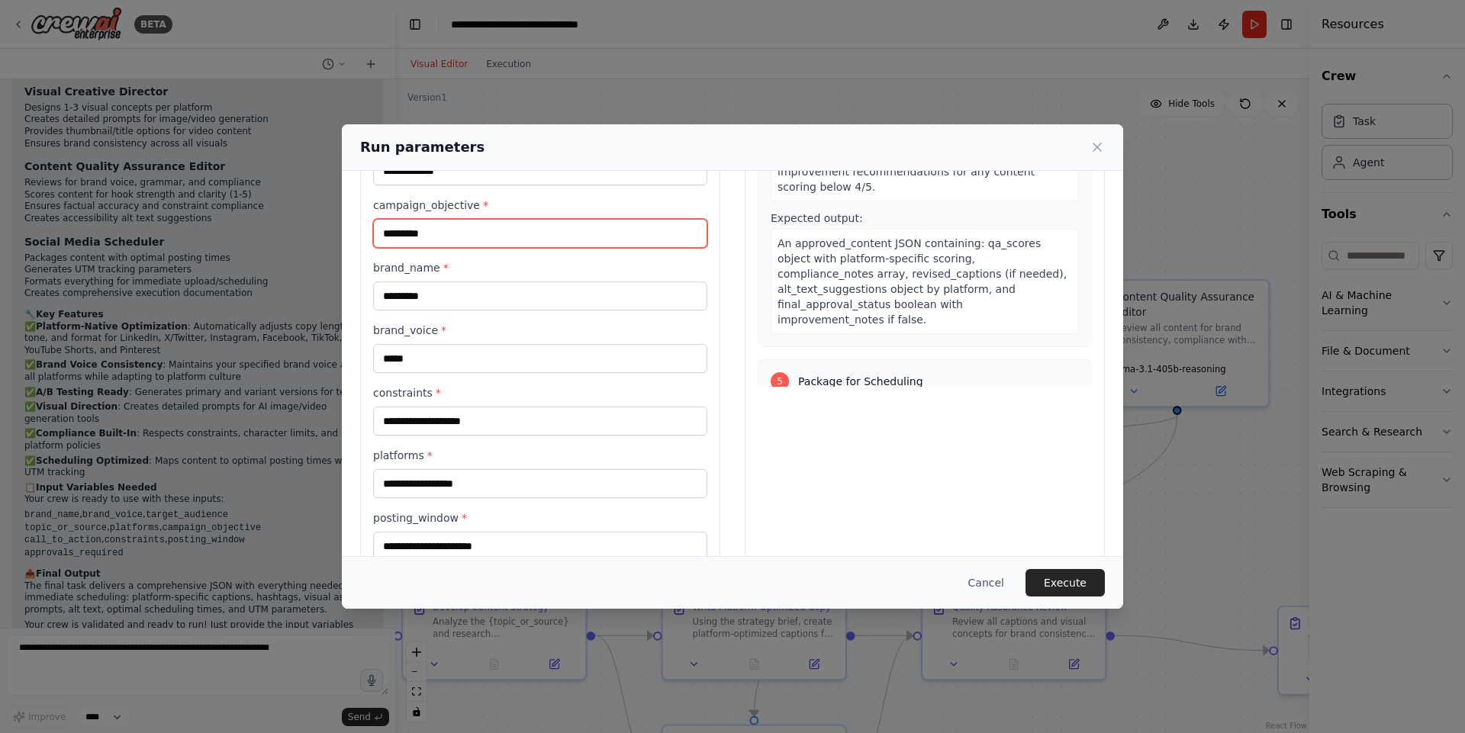
scroll to position [249, 0]
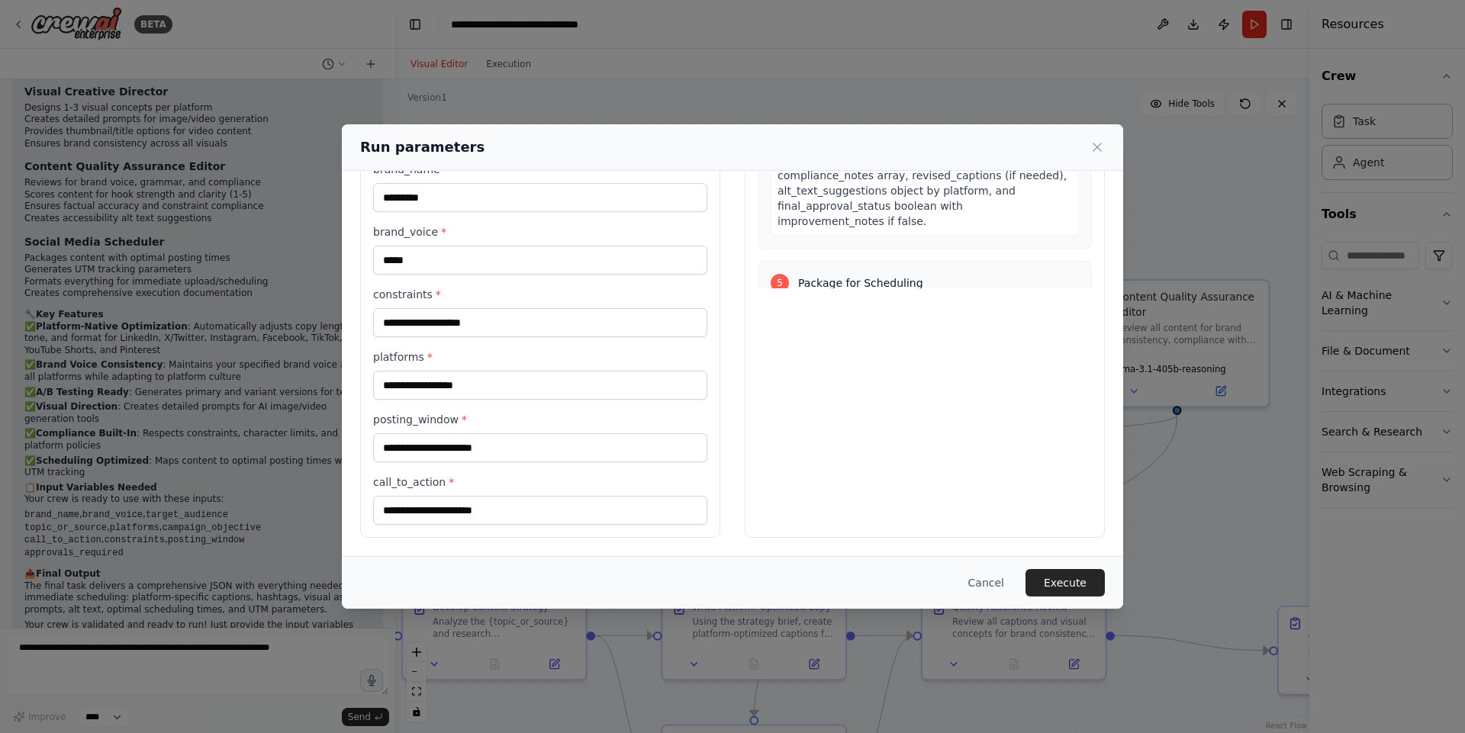
type input "*********"
click at [580, 497] on input "call_to_action *" at bounding box center [540, 510] width 334 height 29
type input "****"
click at [554, 462] on input "posting_window *" at bounding box center [540, 447] width 334 height 29
type input "*****"
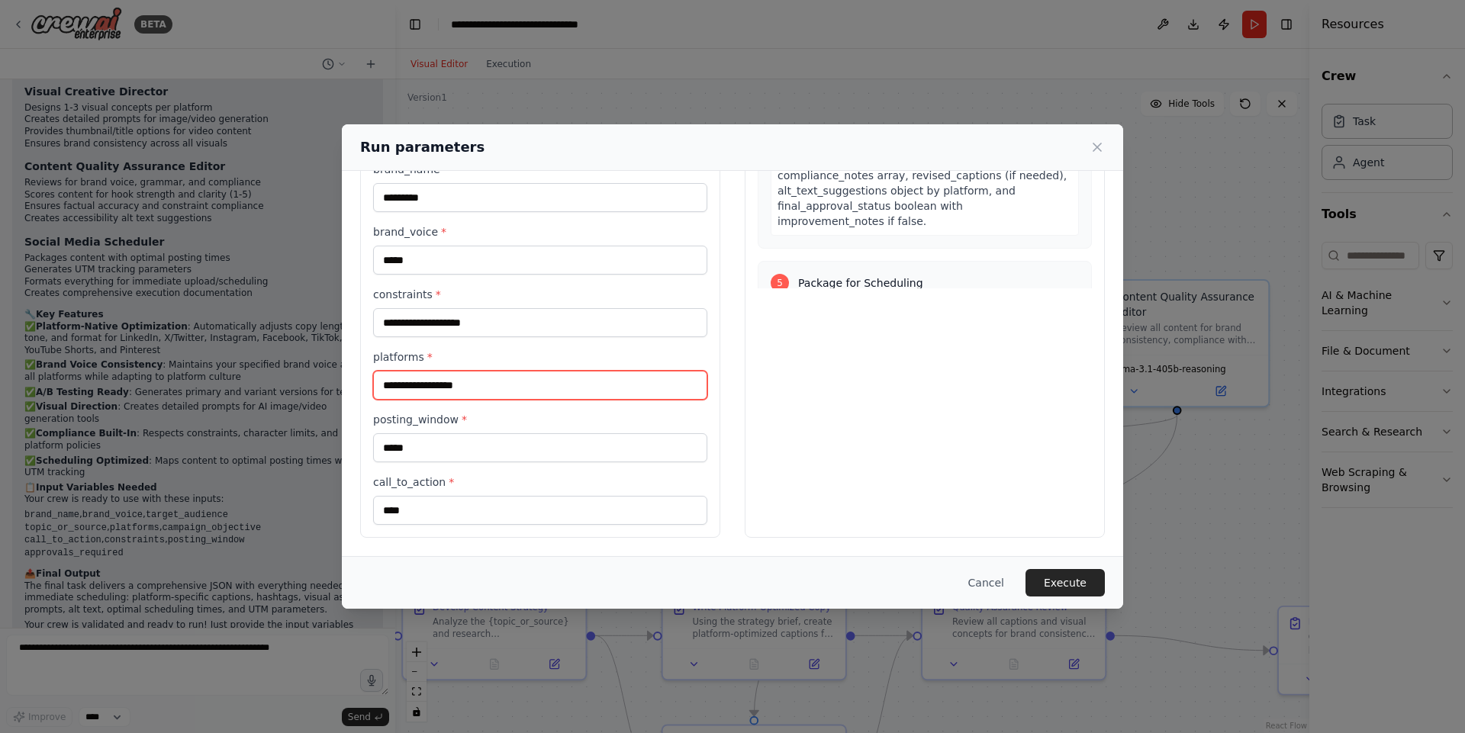
click at [546, 371] on input "platforms *" at bounding box center [540, 385] width 334 height 29
type input "**********"
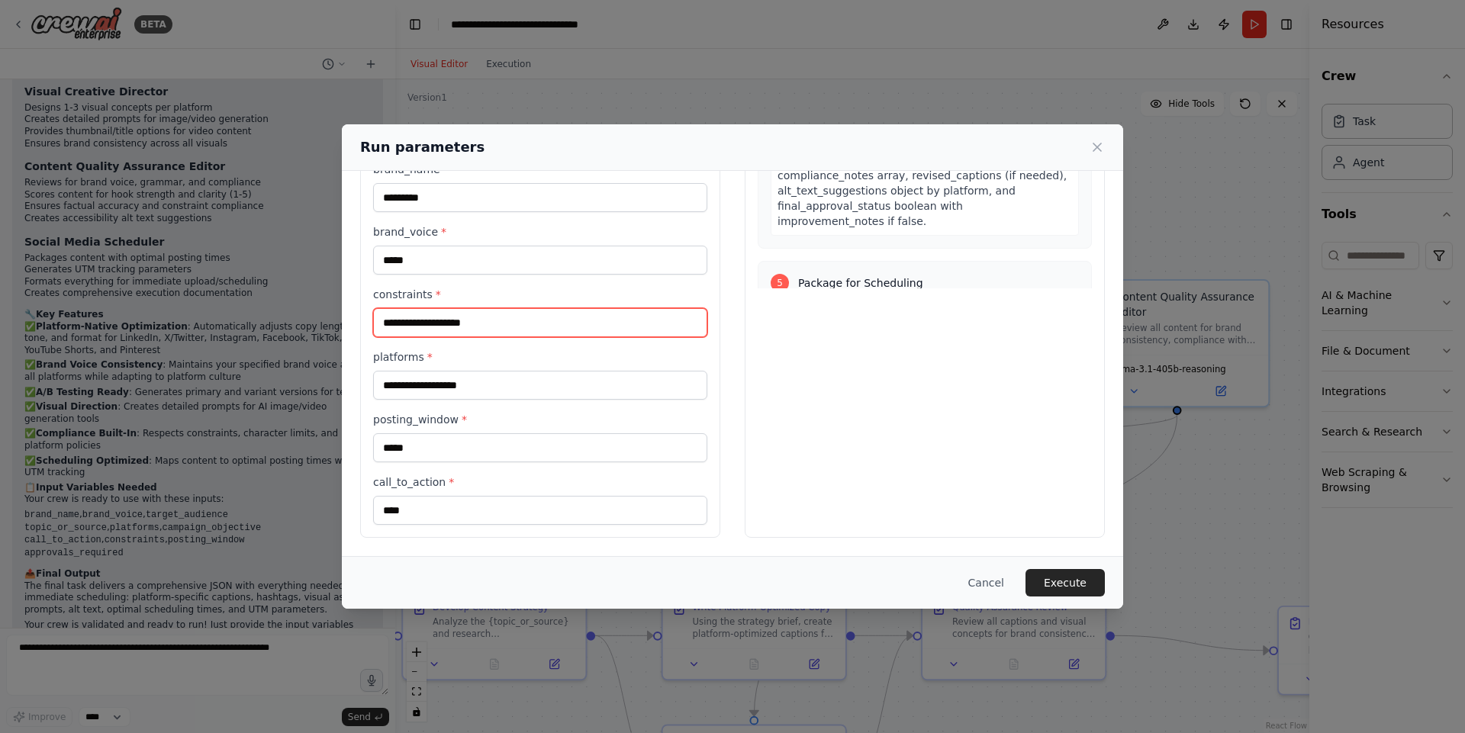
click at [411, 310] on input "constraints *" at bounding box center [540, 322] width 334 height 29
type input "**"
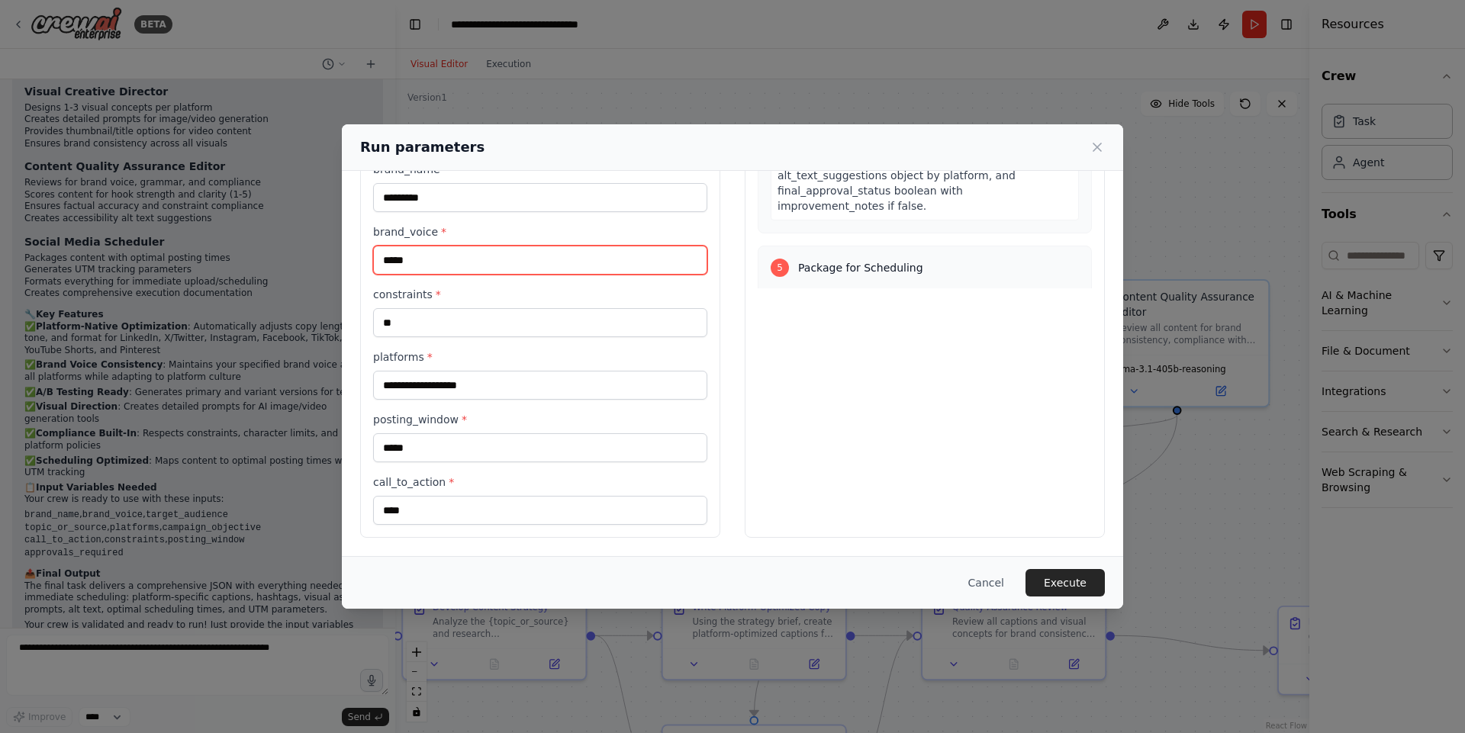
click at [539, 266] on input "*****" at bounding box center [540, 260] width 334 height 29
click at [1078, 577] on button "Execute" at bounding box center [1064, 582] width 79 height 27
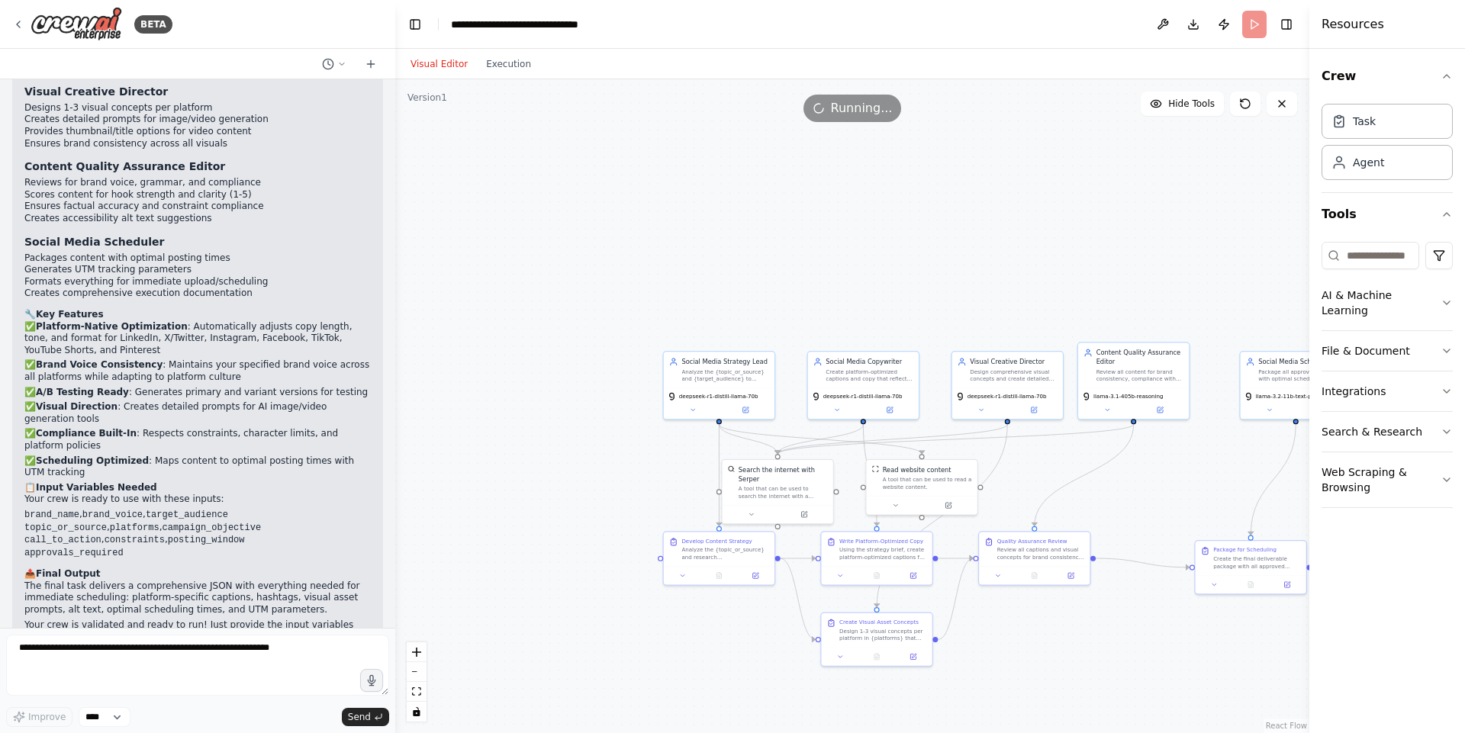
drag, startPoint x: 1085, startPoint y: 706, endPoint x: 1009, endPoint y: 654, distance: 92.1
click at [1009, 654] on div ".deletable-edge-delete-btn { width: 20px; height: 20px; border: 0px solid #ffff…" at bounding box center [852, 406] width 914 height 654
drag, startPoint x: 1134, startPoint y: 664, endPoint x: 1037, endPoint y: 645, distance: 98.0
click at [1037, 645] on div ".deletable-edge-delete-btn { width: 20px; height: 20px; border: 0px solid #ffff…" at bounding box center [852, 406] width 914 height 654
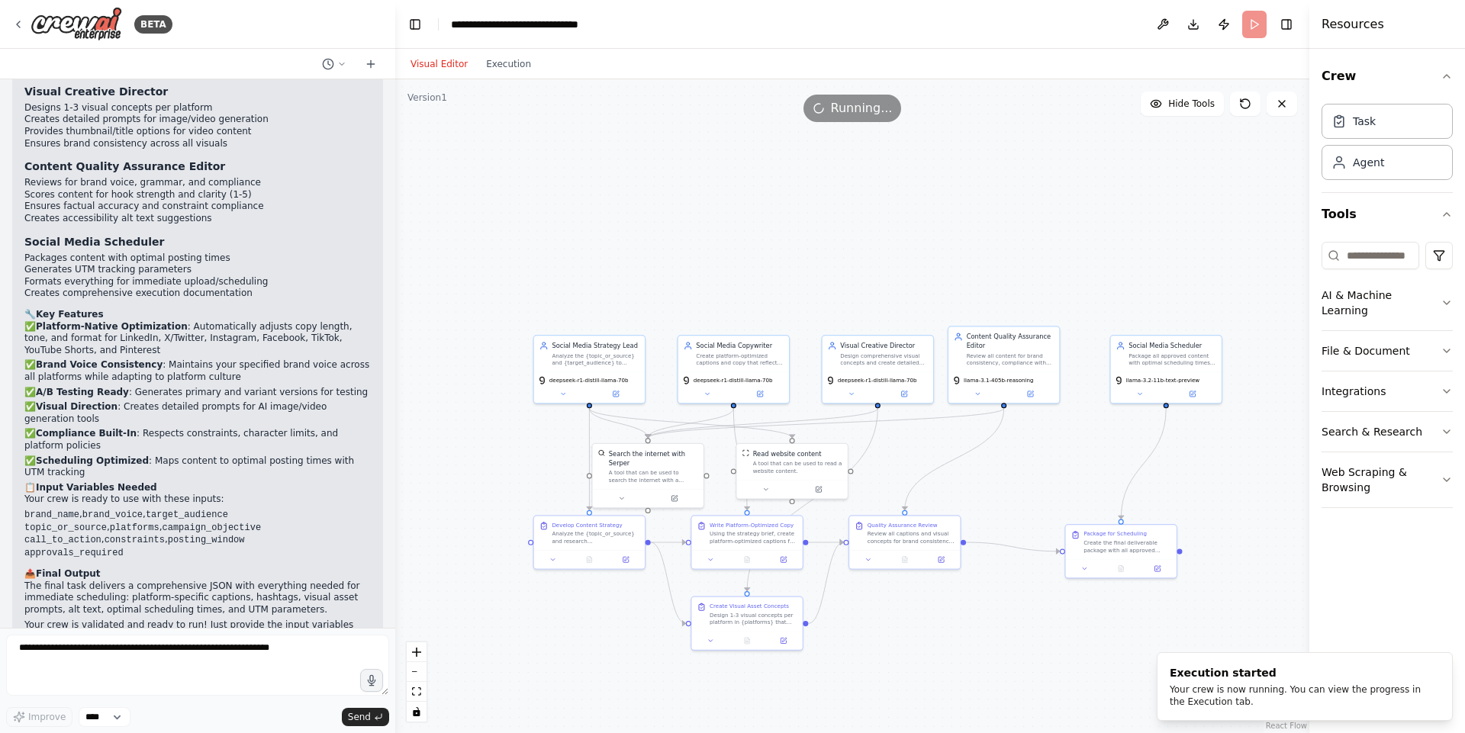
drag, startPoint x: 1057, startPoint y: 648, endPoint x: 933, endPoint y: 632, distance: 125.4
click at [933, 632] on div ".deletable-edge-delete-btn { width: 20px; height: 20px; border: 0px solid #ffff…" at bounding box center [852, 406] width 914 height 654
click at [510, 56] on button "Execution" at bounding box center [508, 64] width 63 height 18
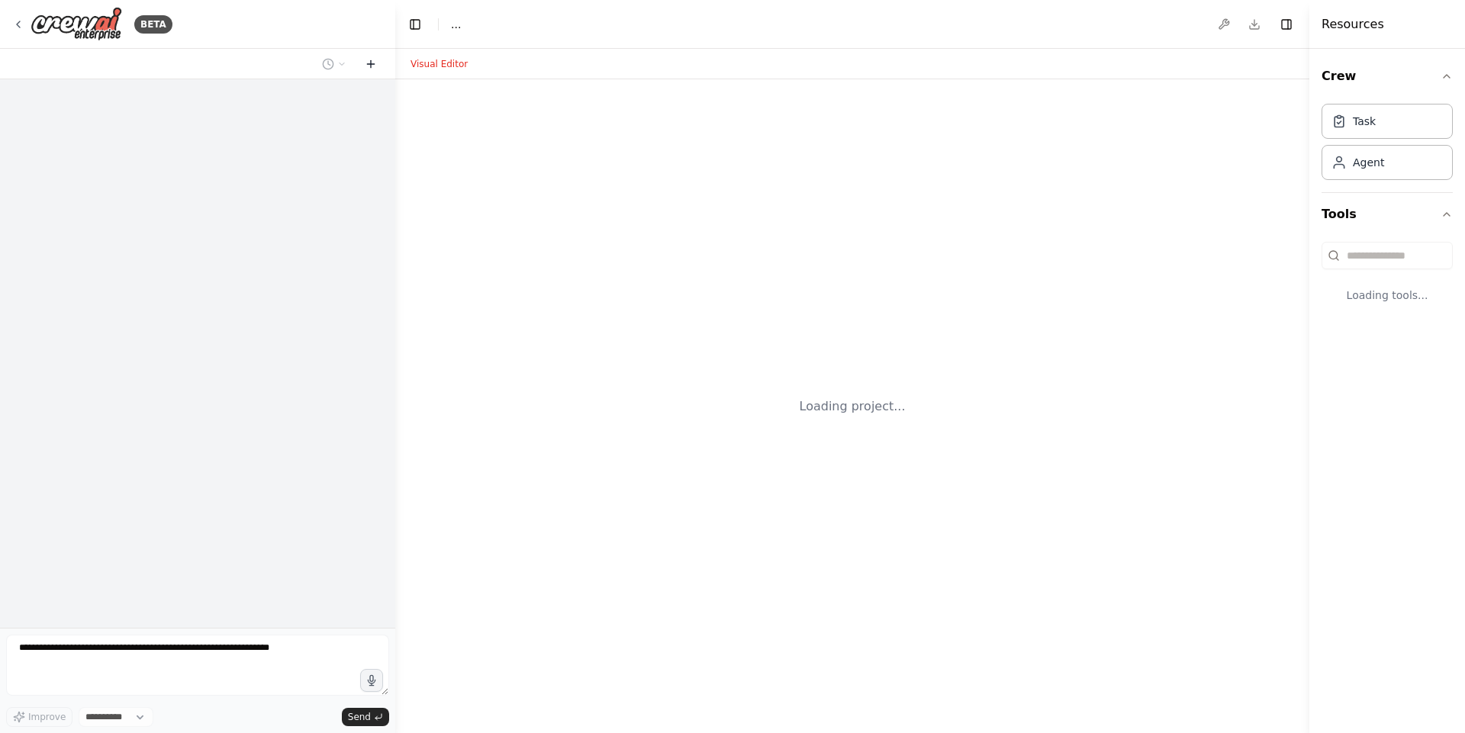
select select "****"
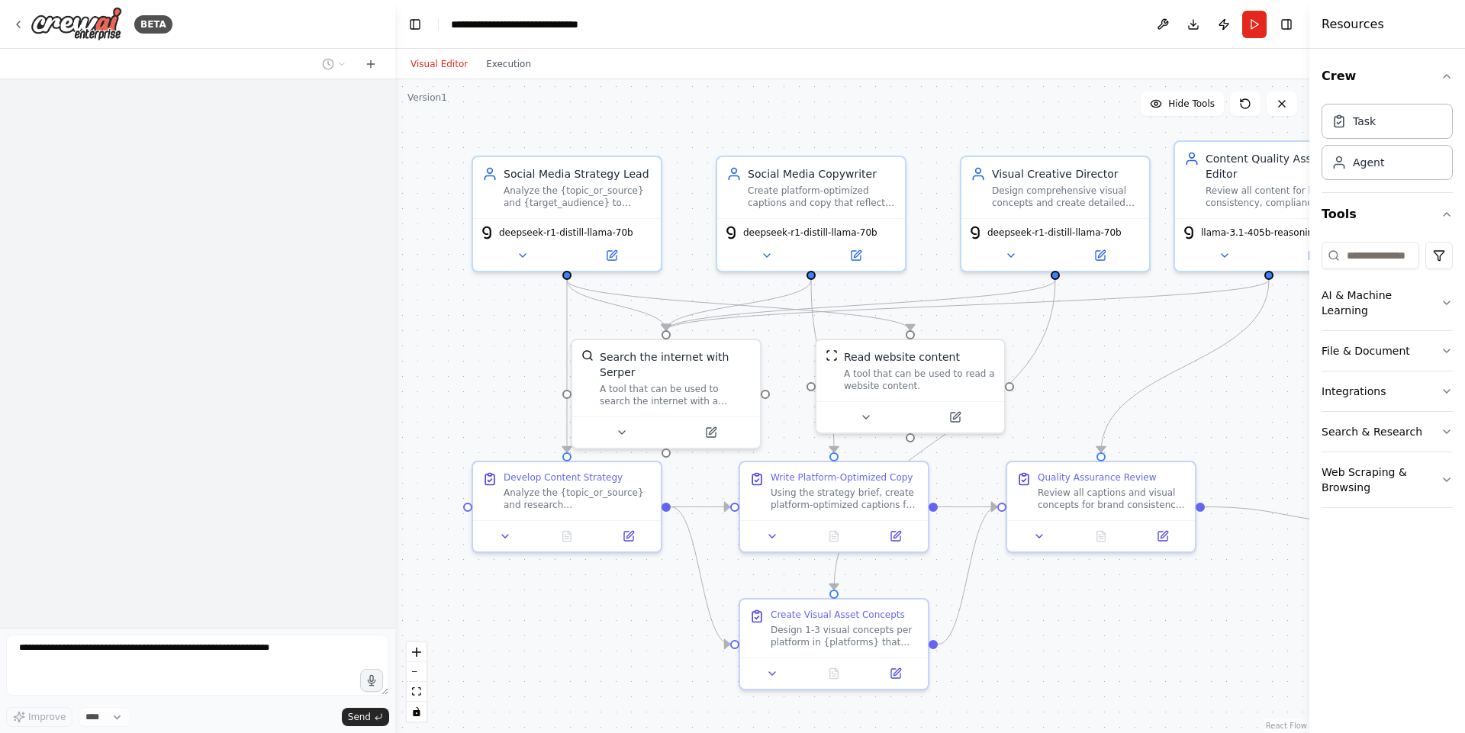
scroll to position [2546, 0]
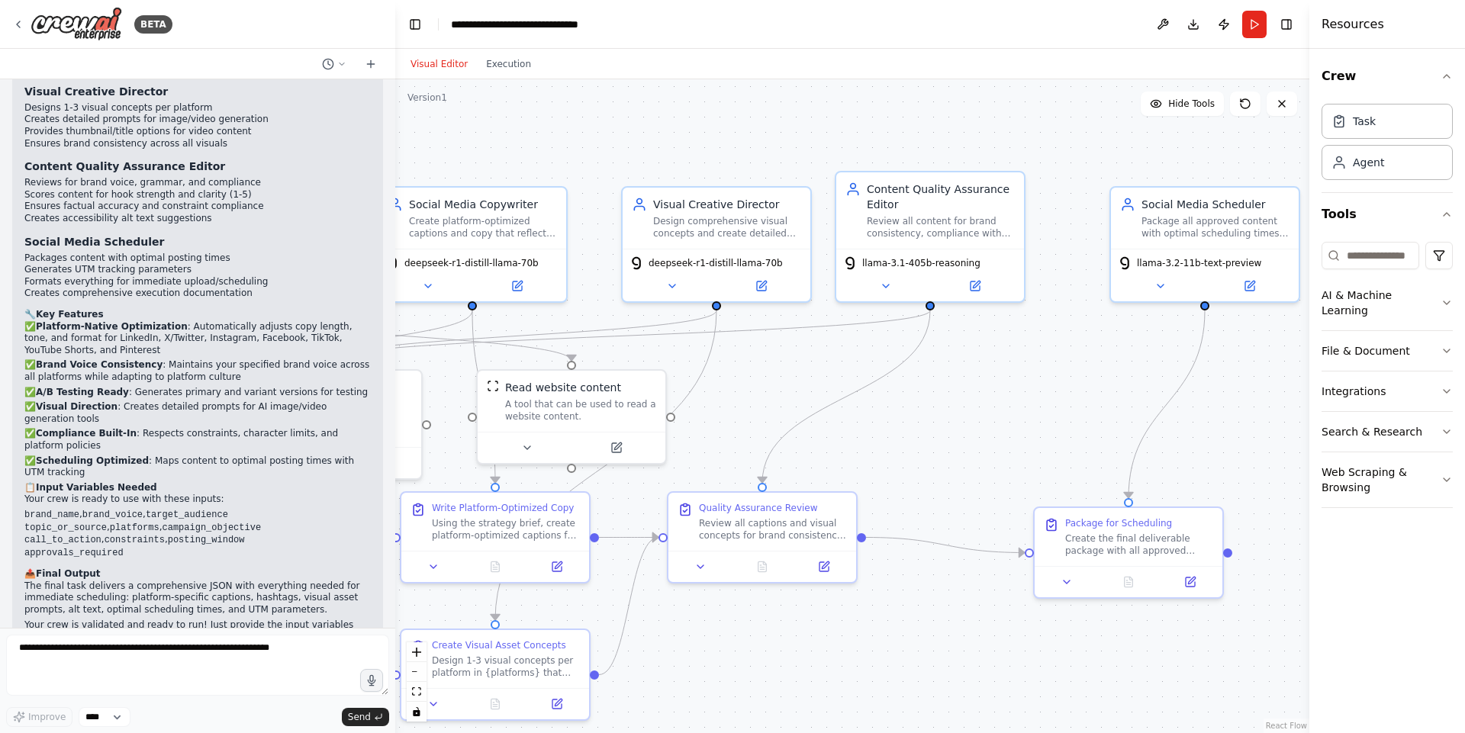
drag, startPoint x: 824, startPoint y: 122, endPoint x: 487, endPoint y: 153, distance: 338.5
click at [487, 153] on div ".deletable-edge-delete-btn { width: 20px; height: 20px; border: 0px solid #ffff…" at bounding box center [852, 406] width 914 height 654
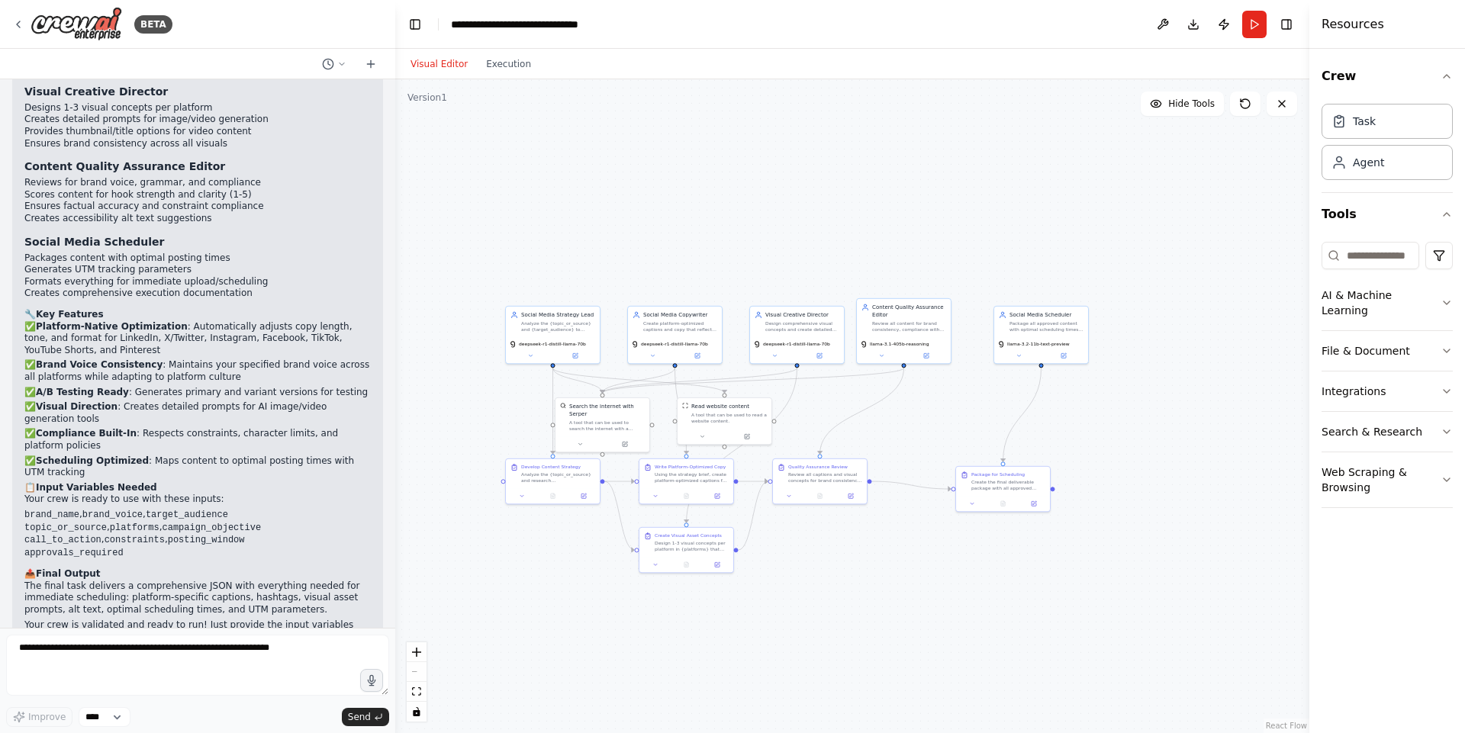
drag, startPoint x: 957, startPoint y: 413, endPoint x: 921, endPoint y: 411, distance: 35.9
click at [921, 411] on div ".deletable-edge-delete-btn { width: 20px; height: 20px; border: 0px solid #ffff…" at bounding box center [852, 406] width 914 height 654
drag, startPoint x: 1038, startPoint y: 343, endPoint x: 1004, endPoint y: 340, distance: 34.4
click at [1004, 340] on span "llama-3.2-11b-text-preview" at bounding box center [1007, 342] width 63 height 6
drag, startPoint x: 991, startPoint y: 484, endPoint x: 942, endPoint y: 476, distance: 49.5
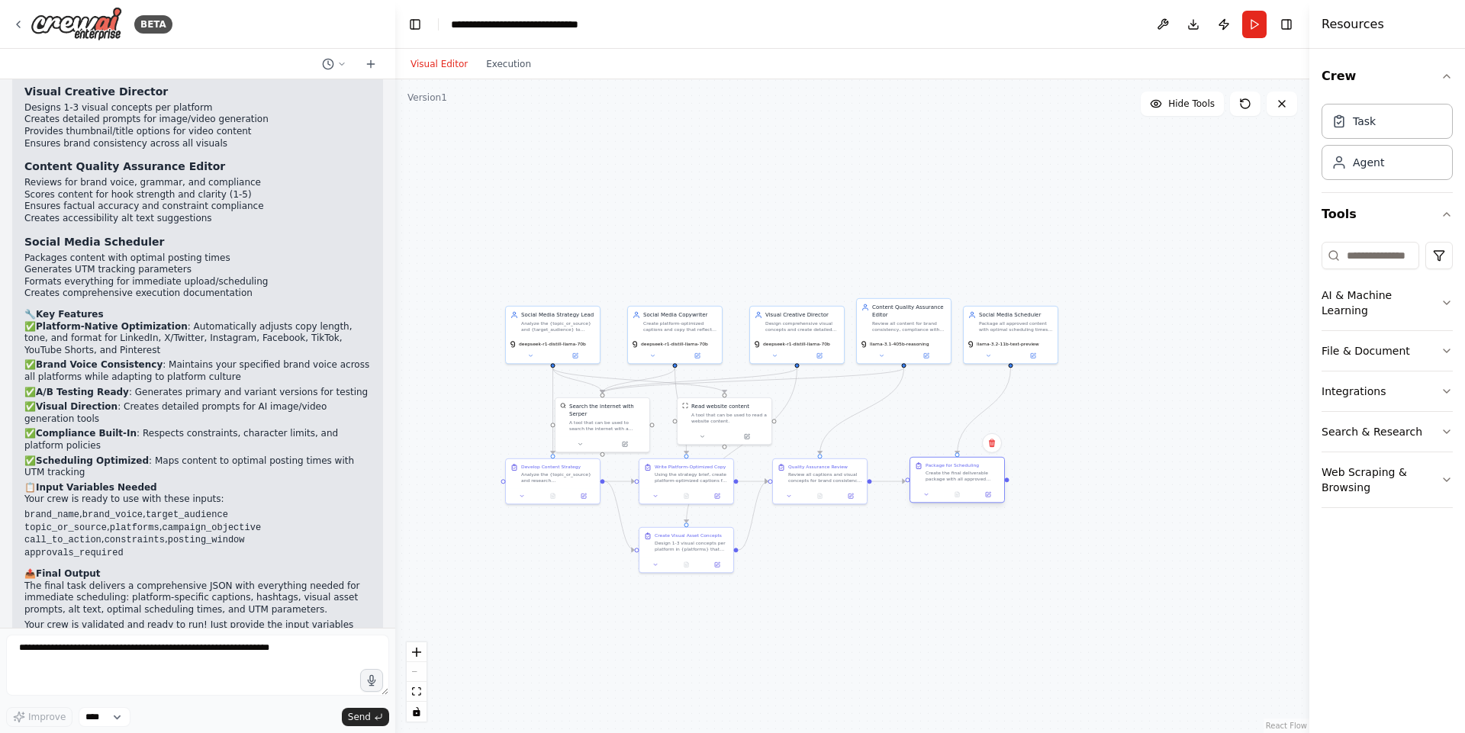
click at [942, 476] on div "Create the final deliverable package with all approved content formatted for im…" at bounding box center [962, 476] width 74 height 12
click at [892, 548] on div ".deletable-edge-delete-btn { width: 20px; height: 20px; border: 0px solid #ffff…" at bounding box center [852, 406] width 914 height 654
click at [512, 64] on button "Execution" at bounding box center [508, 64] width 63 height 18
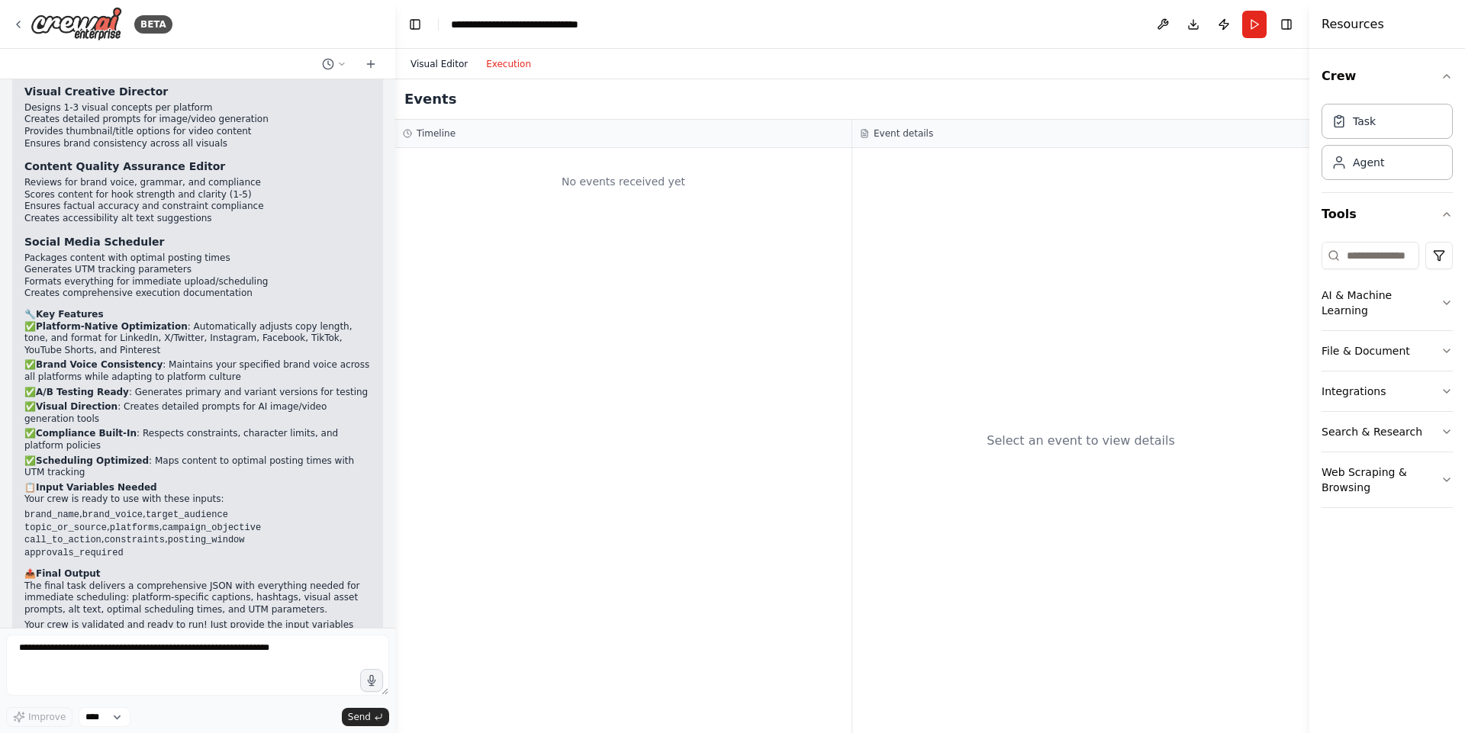
click at [424, 62] on button "Visual Editor" at bounding box center [439, 64] width 76 height 18
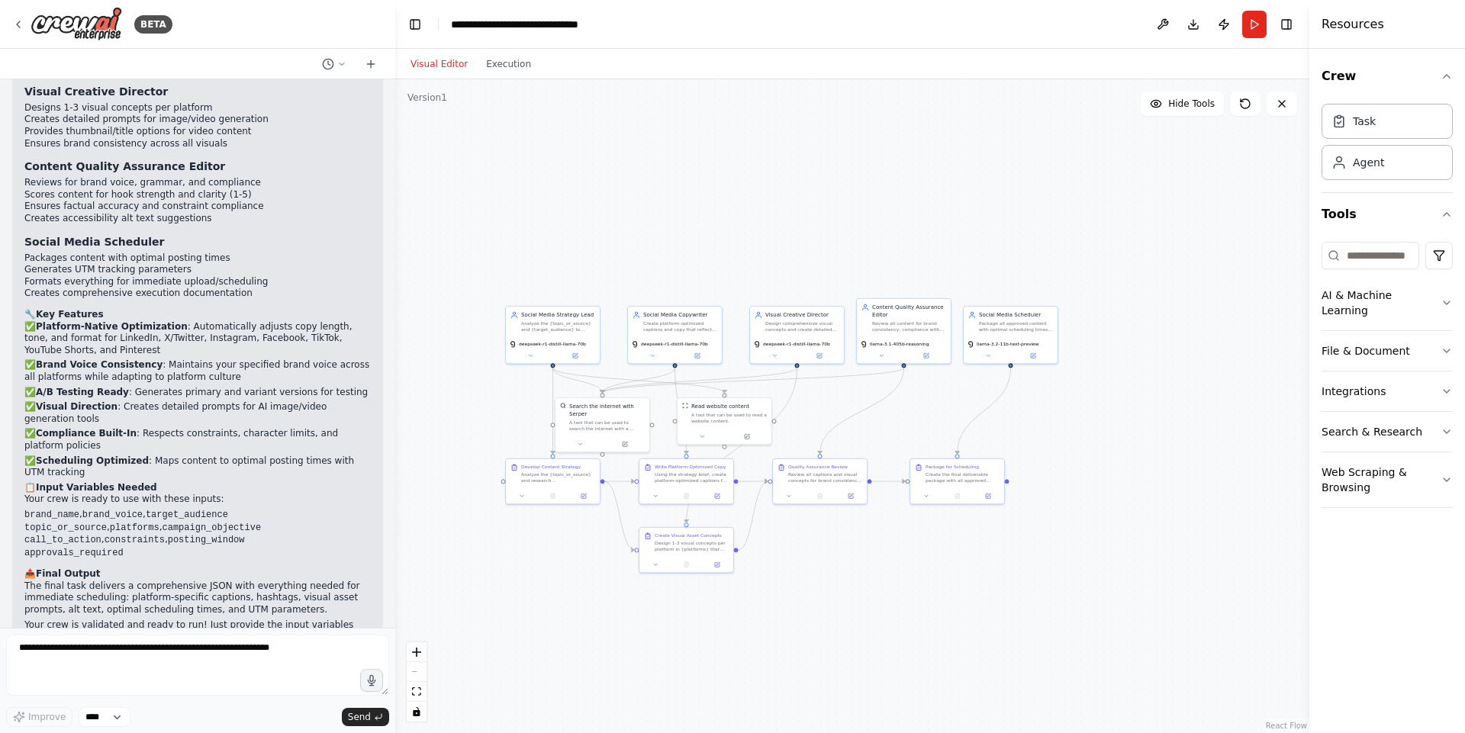
click at [637, 659] on div ".deletable-edge-delete-btn { width: 20px; height: 20px; border: 0px solid #ffff…" at bounding box center [852, 406] width 914 height 654
drag, startPoint x: 641, startPoint y: 648, endPoint x: 680, endPoint y: 571, distance: 87.3
click at [683, 571] on div ".deletable-edge-delete-btn { width: 20px; height: 20px; border: 0px solid #ffff…" at bounding box center [852, 406] width 914 height 654
click at [725, 601] on div ".deletable-edge-delete-btn { width: 20px; height: 20px; border: 0px solid #ffff…" at bounding box center [852, 406] width 914 height 654
click at [796, 622] on div ".deletable-edge-delete-btn { width: 20px; height: 20px; border: 0px solid #ffff…" at bounding box center [852, 406] width 914 height 654
